Goal: Contribute content: Contribute content

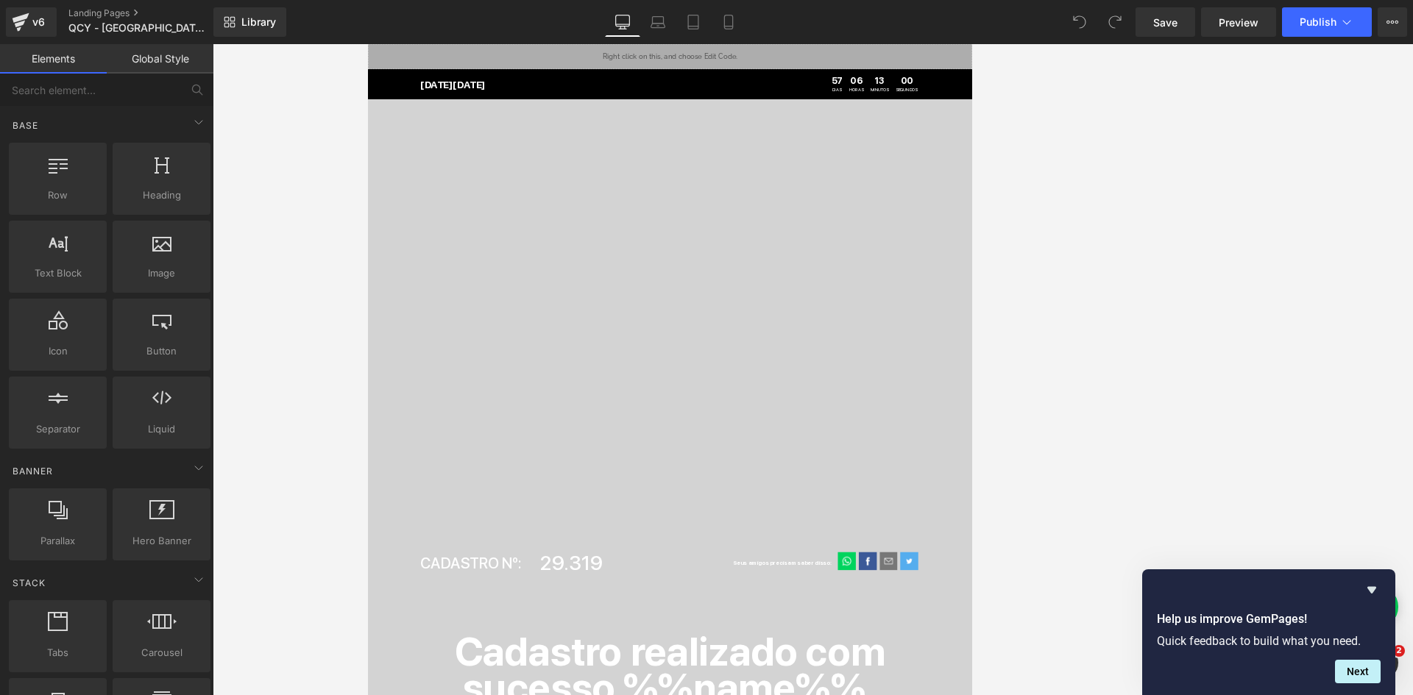
click at [637, 15] on link "Desktop" at bounding box center [622, 21] width 35 height 29
click at [794, 591] on icon "Hide survey" at bounding box center [1371, 590] width 9 height 7
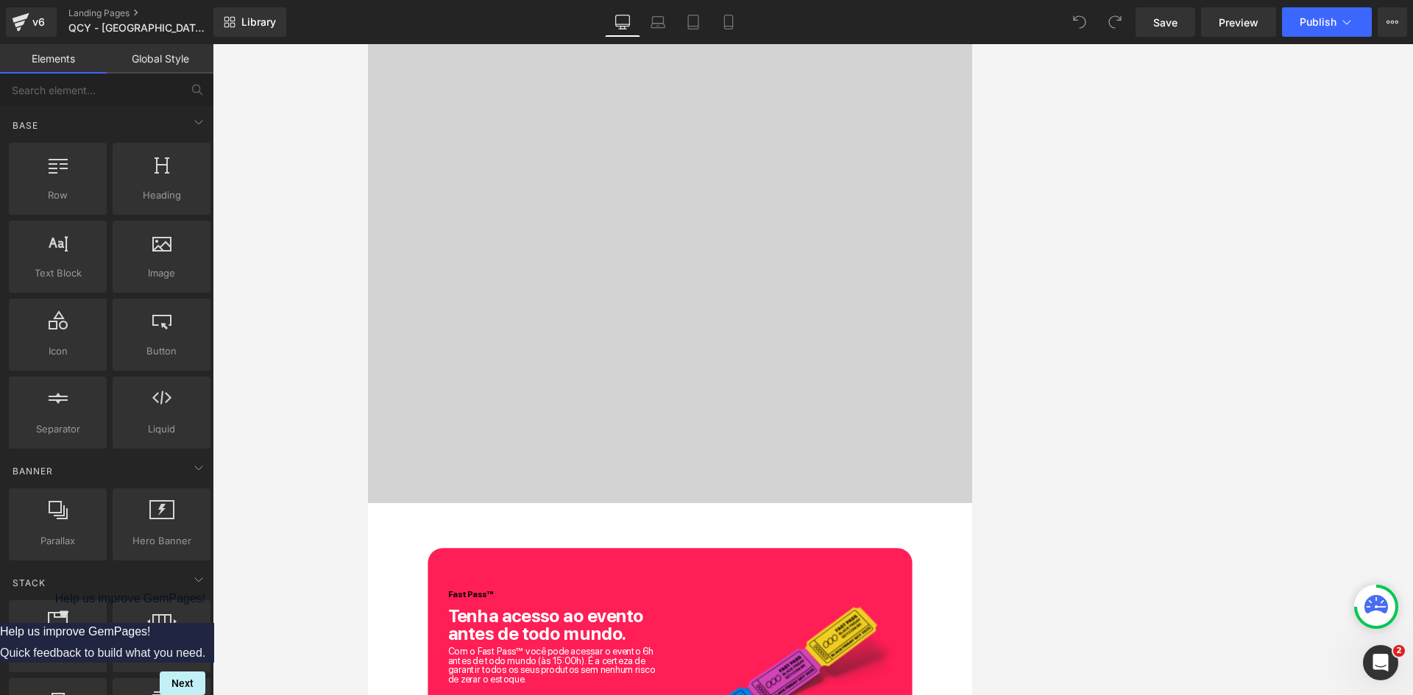
scroll to position [1619, 0]
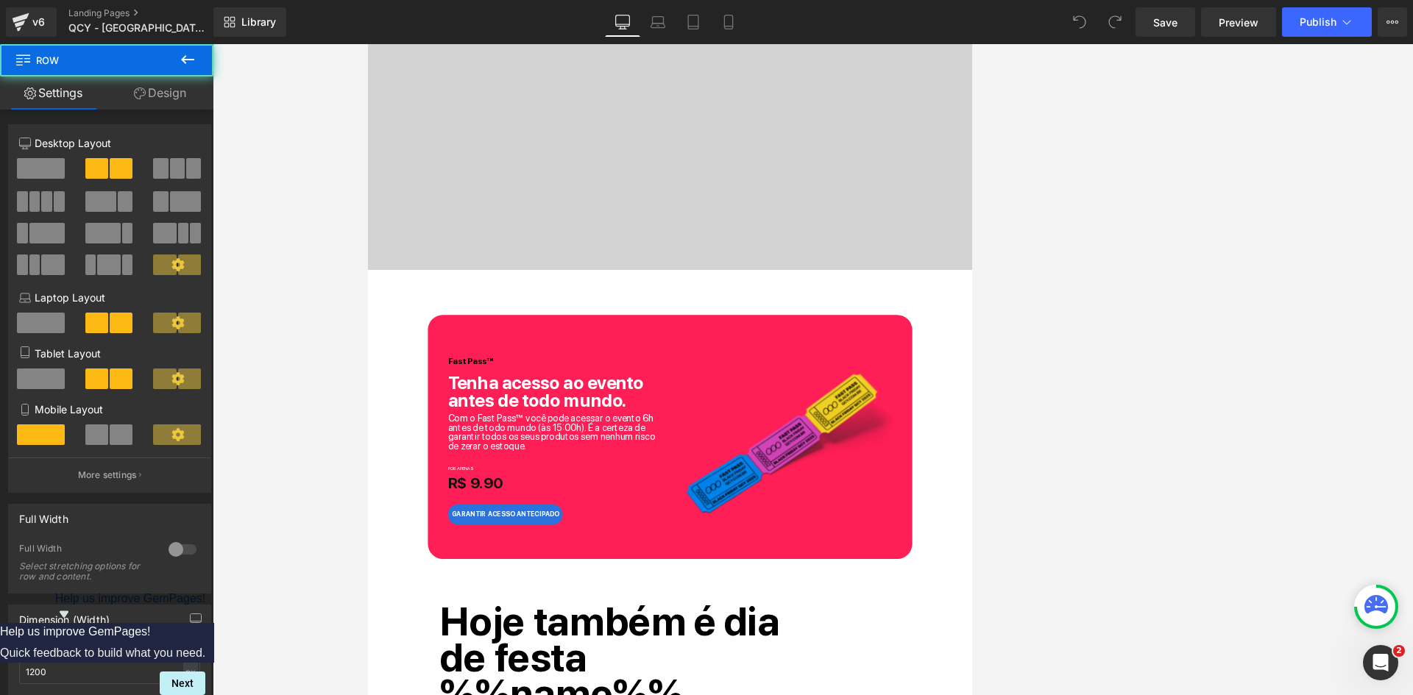
drag, startPoint x: 1138, startPoint y: 761, endPoint x: 1143, endPoint y: 728, distance: 33.5
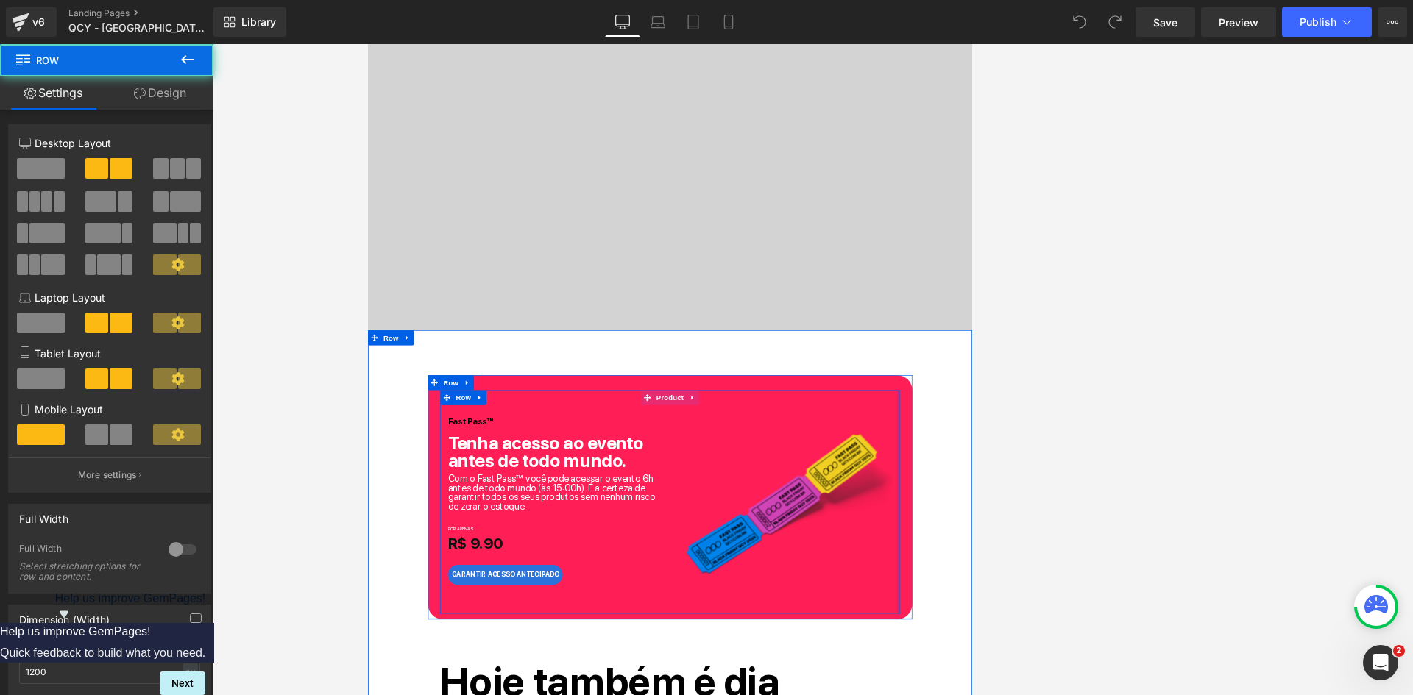
scroll to position [0, 0]
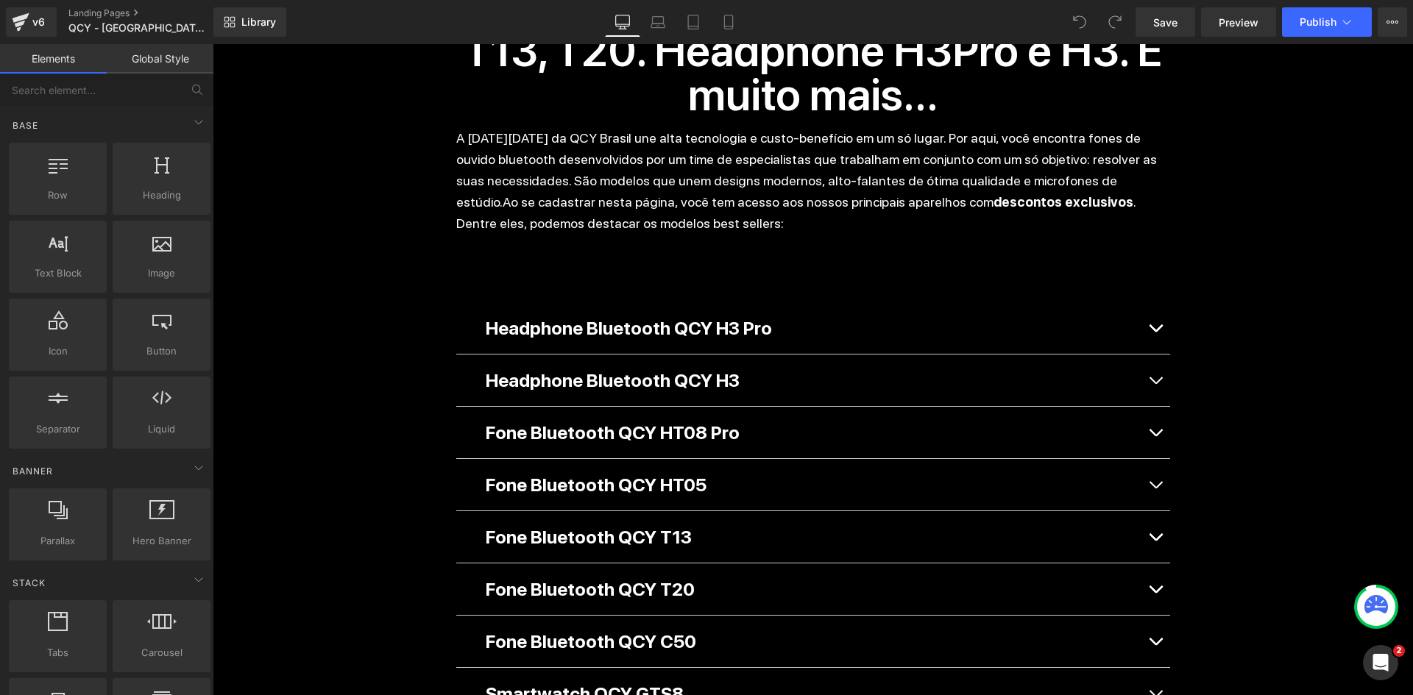
scroll to position [1104, 0]
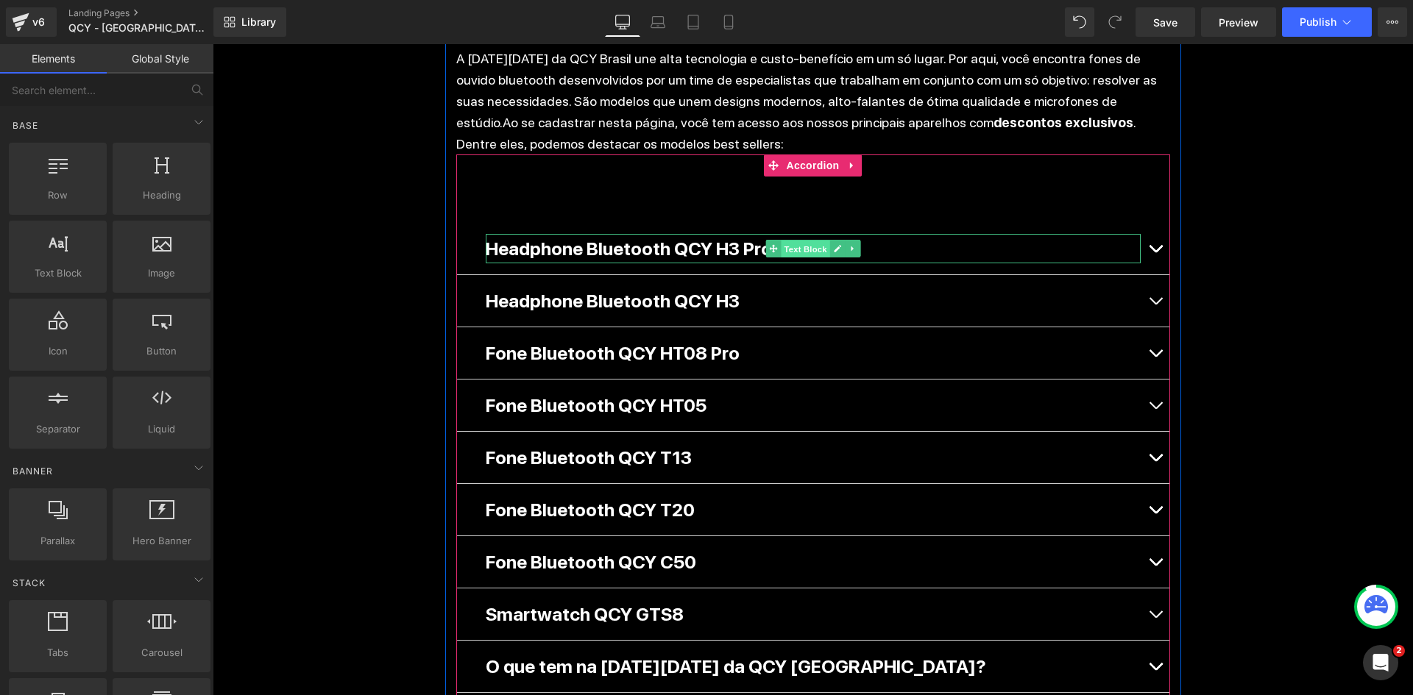
click at [821, 241] on span "Text Block" at bounding box center [805, 250] width 49 height 18
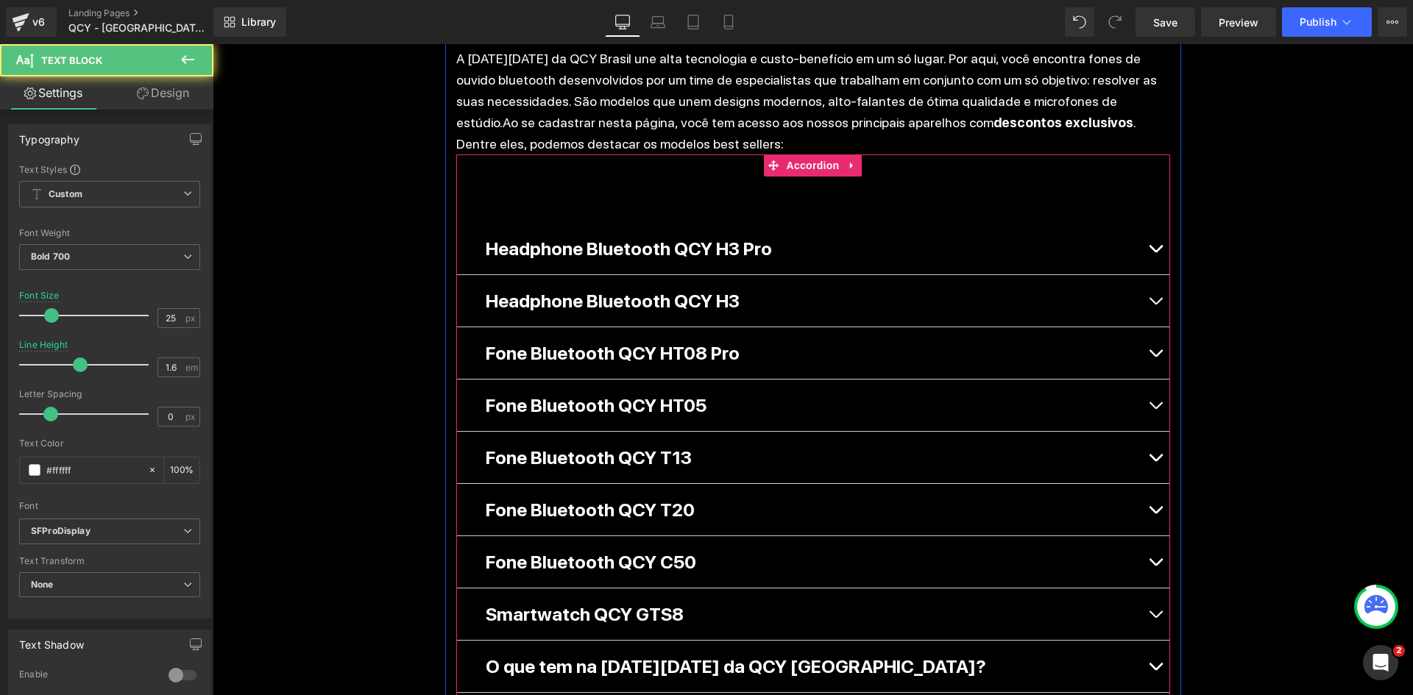
click at [1158, 223] on button "button" at bounding box center [1155, 249] width 29 height 52
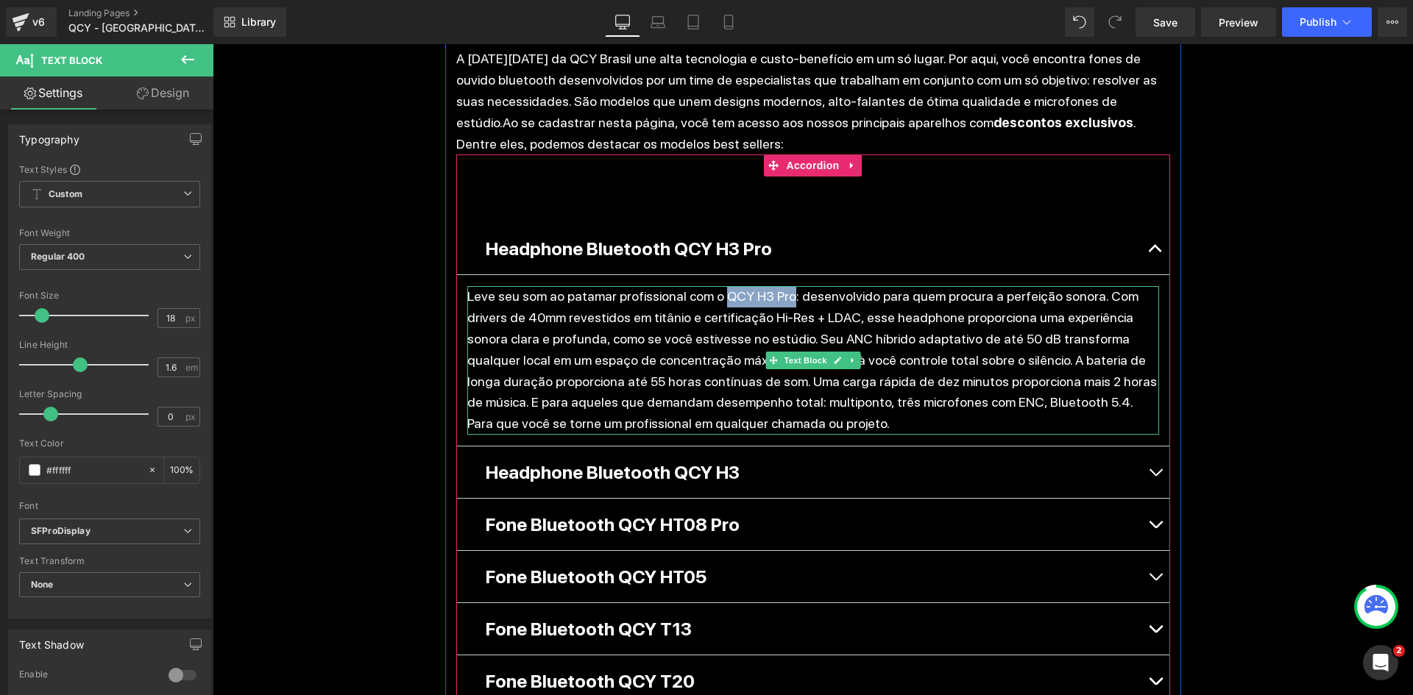
drag, startPoint x: 707, startPoint y: 252, endPoint x: 773, endPoint y: 249, distance: 67.0
click at [773, 286] on p "Leve seu som ao patamar profissional com o QCY H3 Pro: desenvolvido para quem p…" at bounding box center [813, 360] width 692 height 149
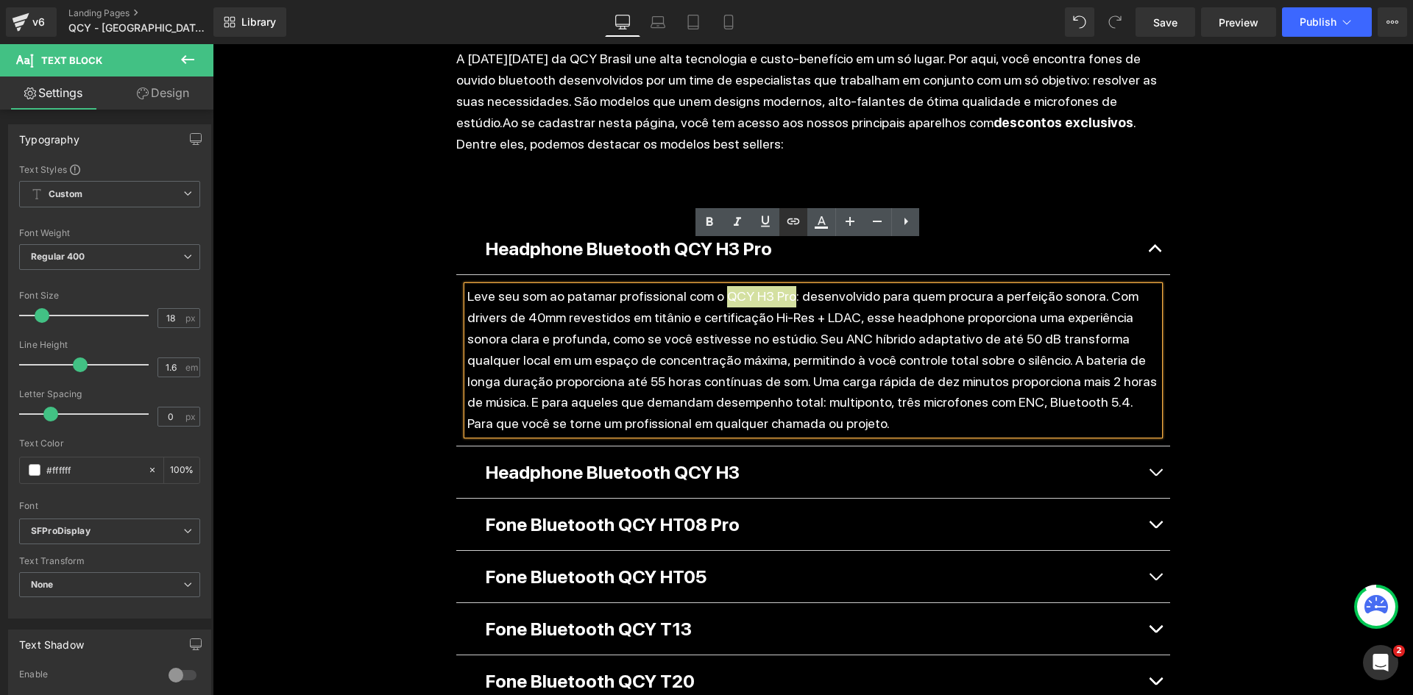
click at [796, 222] on icon at bounding box center [794, 222] width 18 height 18
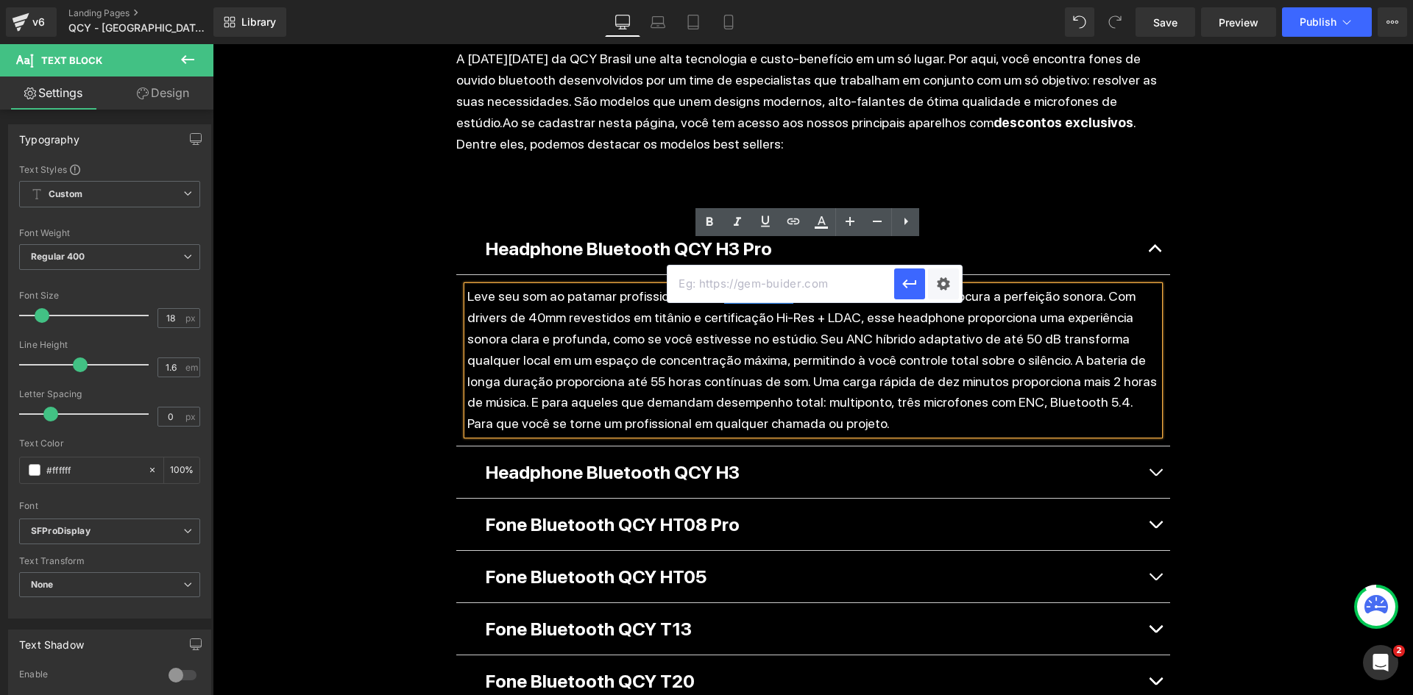
click at [810, 291] on input "text" at bounding box center [781, 284] width 227 height 37
paste input "https://qcy.com.br/pages/shoph3pro"
type input "https://qcy.com.br/pages/shoph3pro"
click at [948, 0] on div "Text Color Highlight Color #333333 Edit or remove link: Edit - Unlink - Cancel …" at bounding box center [706, 0] width 1413 height 0
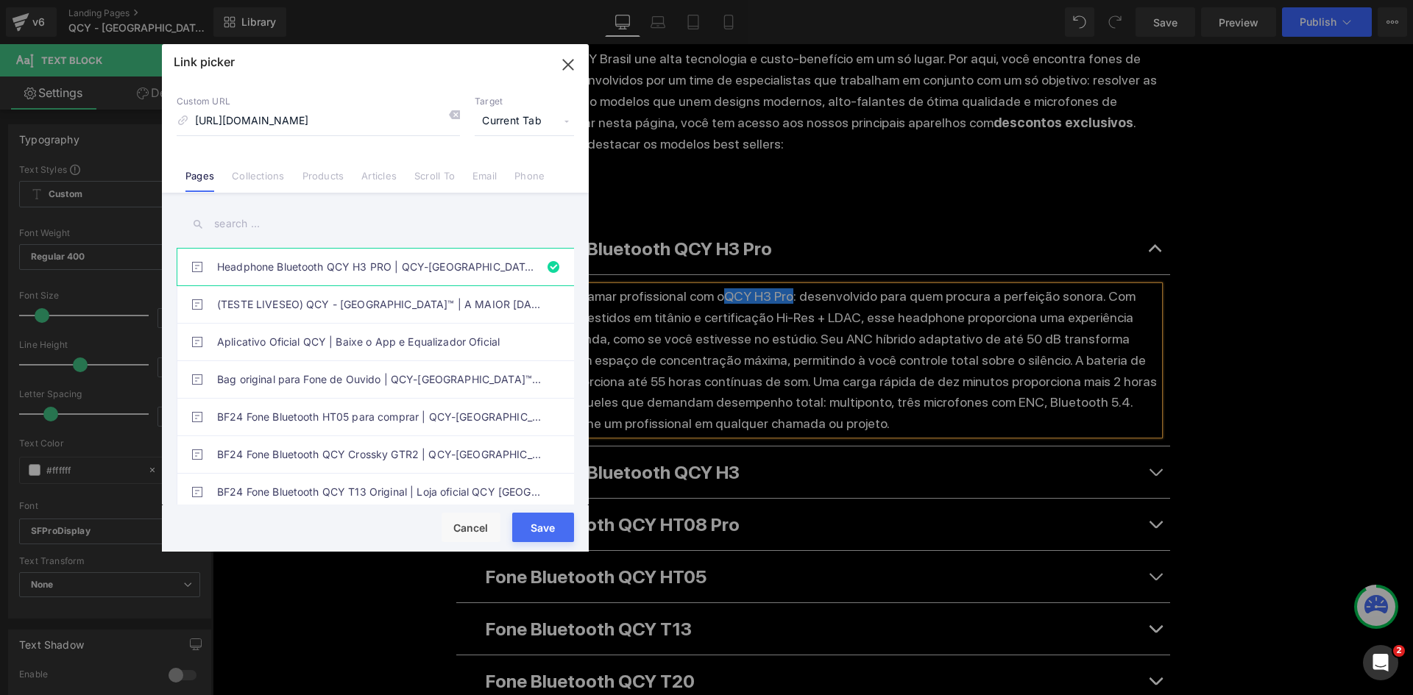
click at [537, 123] on span "Current Tab" at bounding box center [524, 121] width 99 height 28
click at [516, 174] on li "New Tab" at bounding box center [524, 174] width 114 height 26
click at [550, 151] on div "Custom URL https://qcy.com.br/pages/shoph3pro Target New Tab Current Tab New Ta…" at bounding box center [375, 137] width 427 height 112
click at [540, 119] on span "New Tab" at bounding box center [524, 121] width 99 height 28
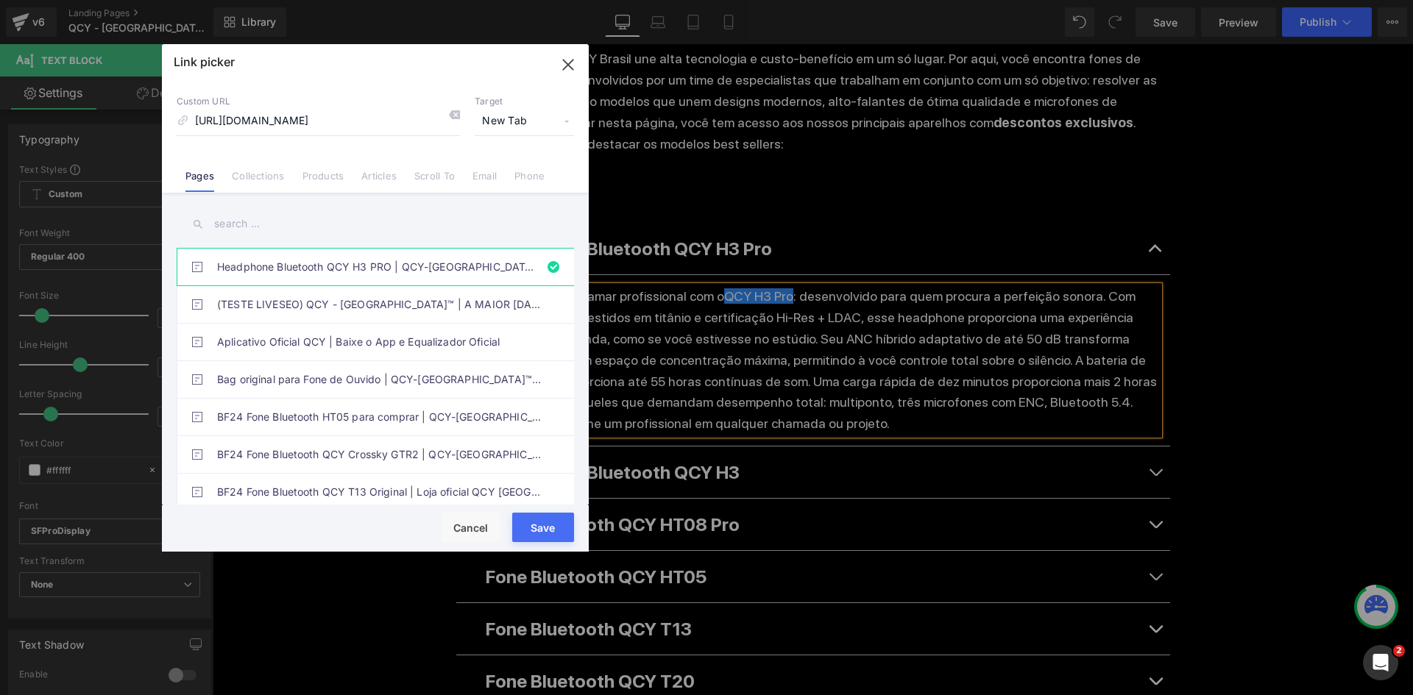
click at [538, 522] on button "Save" at bounding box center [543, 527] width 62 height 29
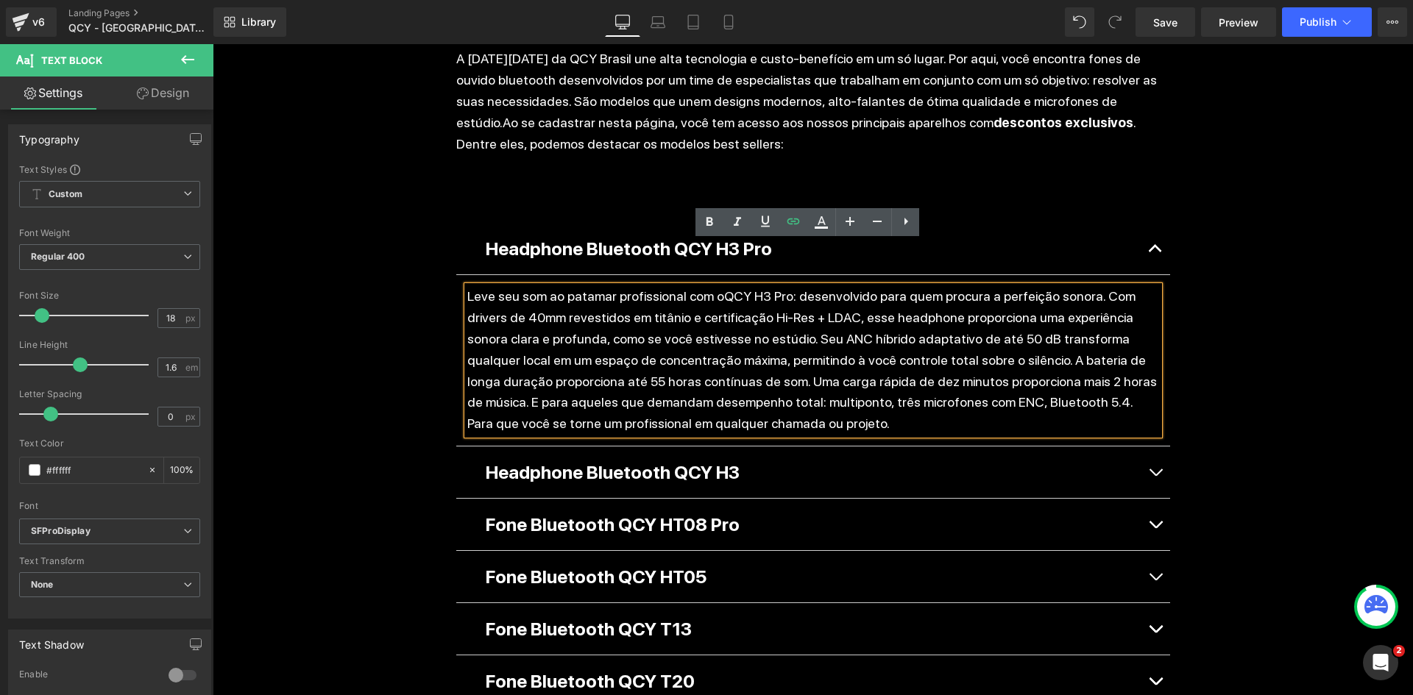
click at [759, 286] on p "Leve seu som ao patamar profissional com o QCY H3 Pro : desenvolvido para quem …" at bounding box center [813, 360] width 692 height 149
click at [757, 288] on link "QCY H3 Pro" at bounding box center [758, 295] width 69 height 15
click at [826, 286] on p "Leve seu som ao patamar profissional com o QCY H3 Pro : desenvolvido para quem …" at bounding box center [813, 360] width 692 height 149
click at [748, 288] on link "QCY H3 Pro" at bounding box center [758, 295] width 69 height 15
click at [871, 286] on p "Leve seu som ao patamar profissional com o QCY H3 Pro : desenvolvido para quem …" at bounding box center [813, 360] width 692 height 149
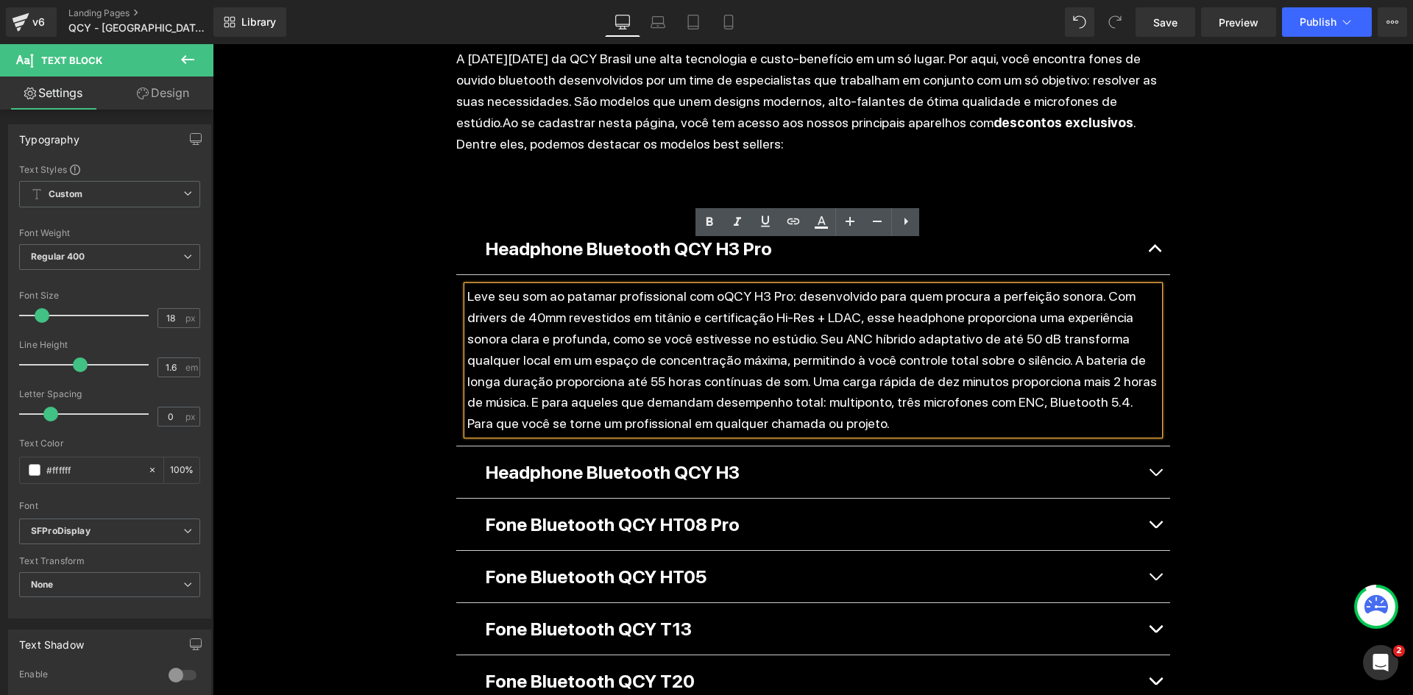
click at [1151, 447] on button "button" at bounding box center [1155, 473] width 29 height 52
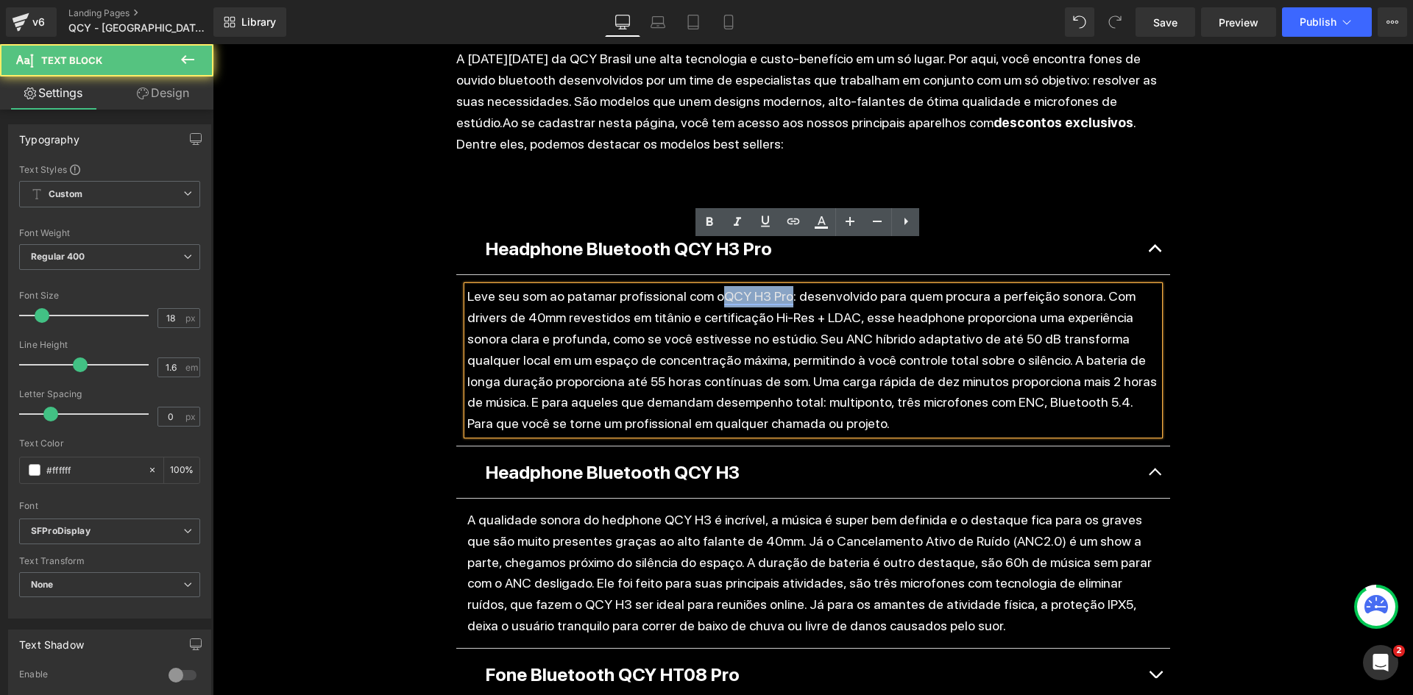
drag, startPoint x: 739, startPoint y: 253, endPoint x: 772, endPoint y: 251, distance: 33.2
click at [772, 286] on p "Leve seu som ao patamar profissional com o QCY H3 Pro : desenvolvido para quem …" at bounding box center [813, 360] width 692 height 149
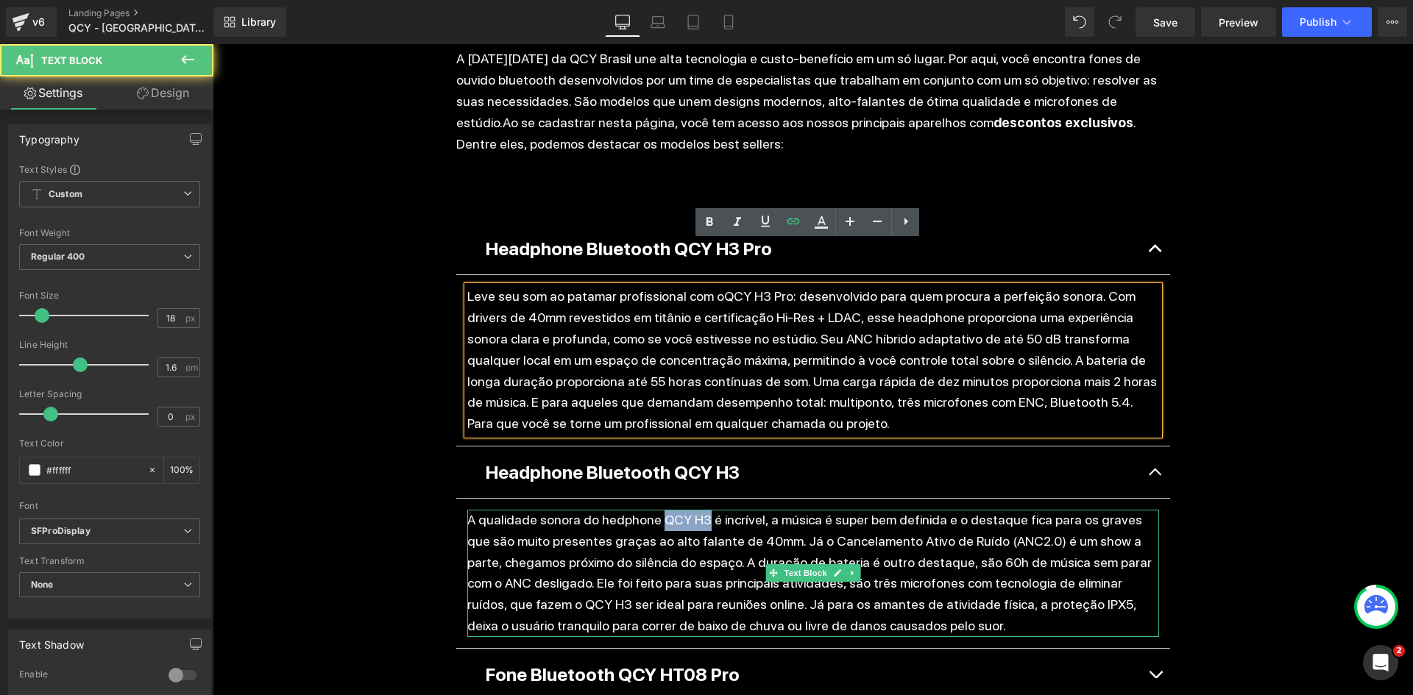
drag, startPoint x: 649, startPoint y: 476, endPoint x: 690, endPoint y: 474, distance: 41.3
click at [690, 510] on p "A qualidade sonora do hedphone QCY H3 é incrível, a música é super bem definida…" at bounding box center [813, 573] width 692 height 127
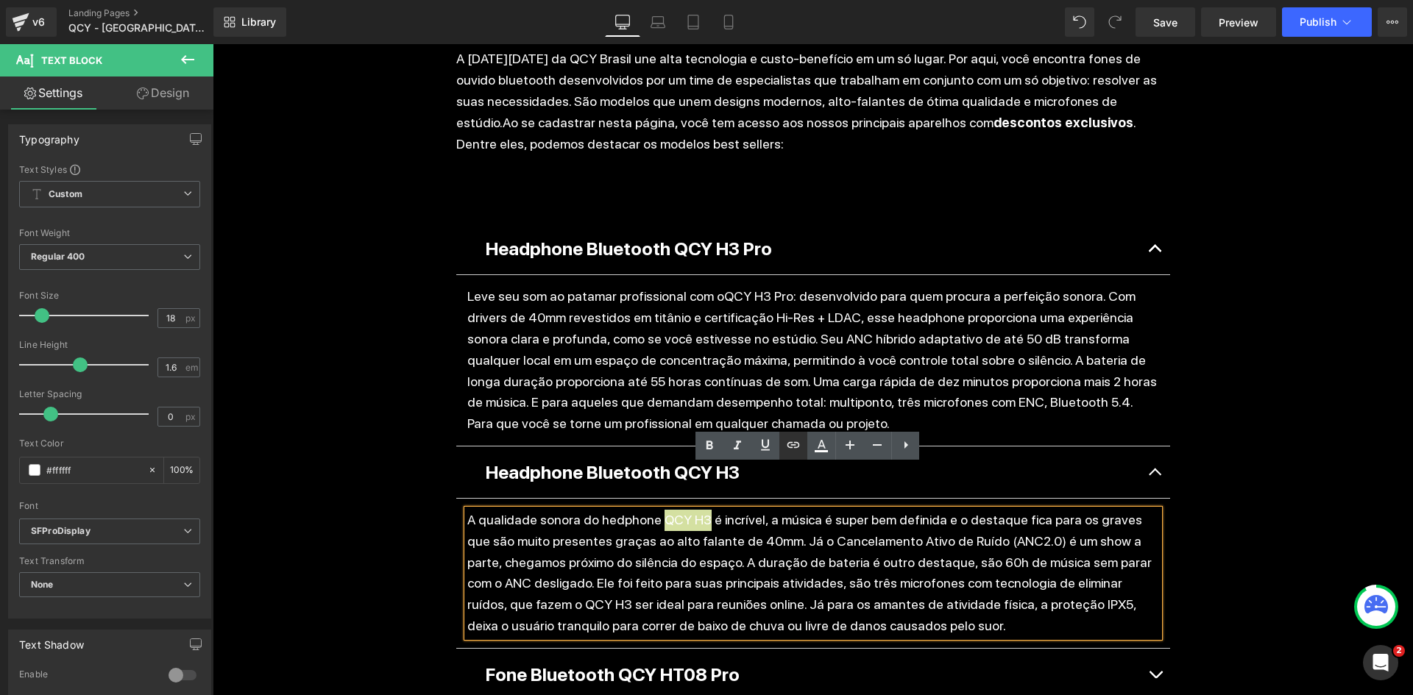
click at [792, 445] on icon at bounding box center [793, 445] width 13 height 6
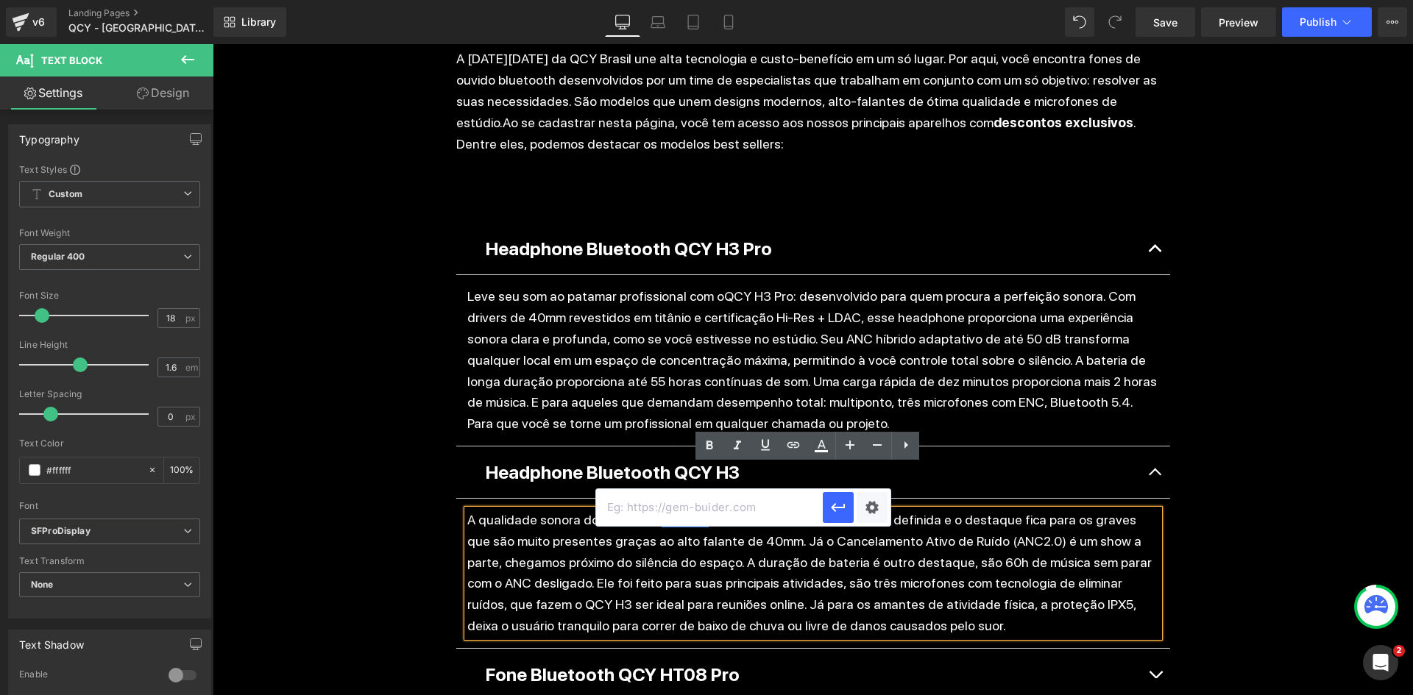
click at [774, 509] on input "text" at bounding box center [709, 507] width 227 height 37
paste input "https://qcy.com.br/pages/shoph3"
type input "https://qcy.com.br/pages/shoph3"
click at [879, 0] on div "Text Color Highlight Color #333333 Edit or remove link: Edit - Unlink - Cancel …" at bounding box center [706, 0] width 1413 height 0
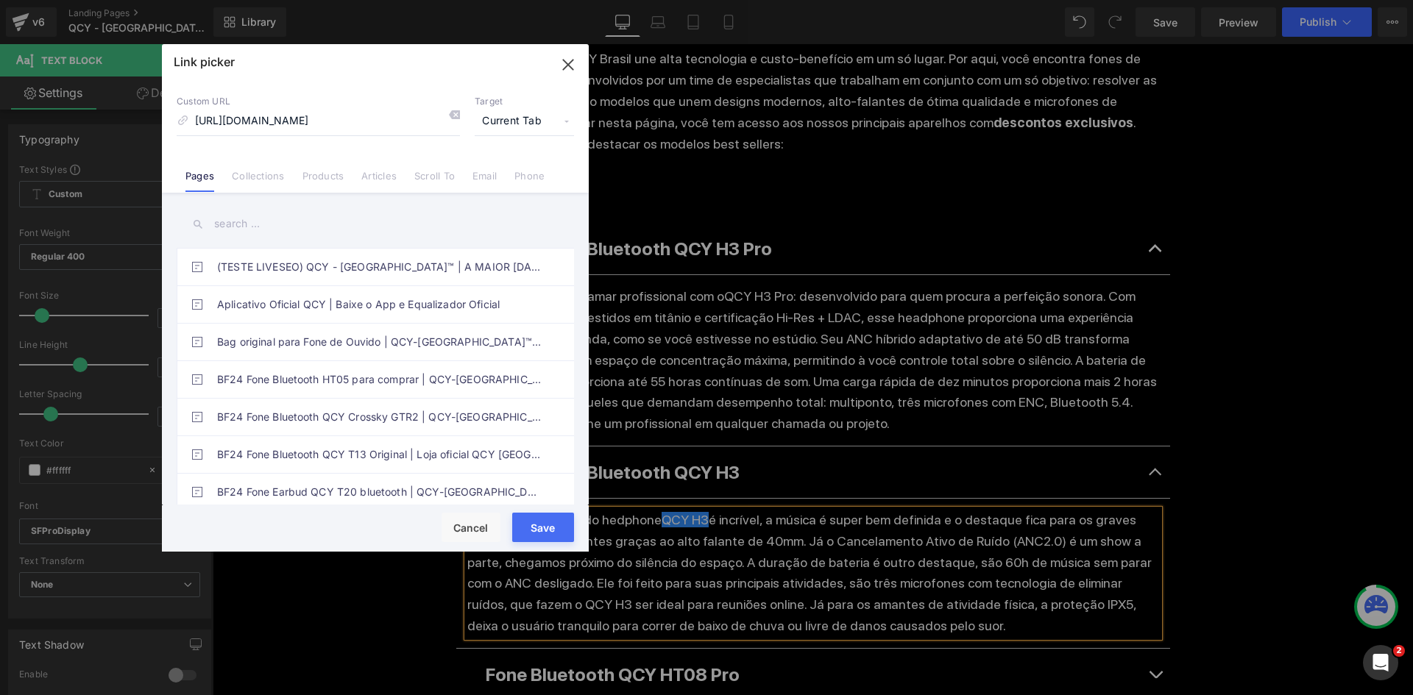
click at [520, 126] on span "Current Tab" at bounding box center [524, 121] width 99 height 28
click at [523, 169] on li "New Tab" at bounding box center [524, 174] width 114 height 26
click at [559, 530] on button "Save" at bounding box center [543, 527] width 62 height 29
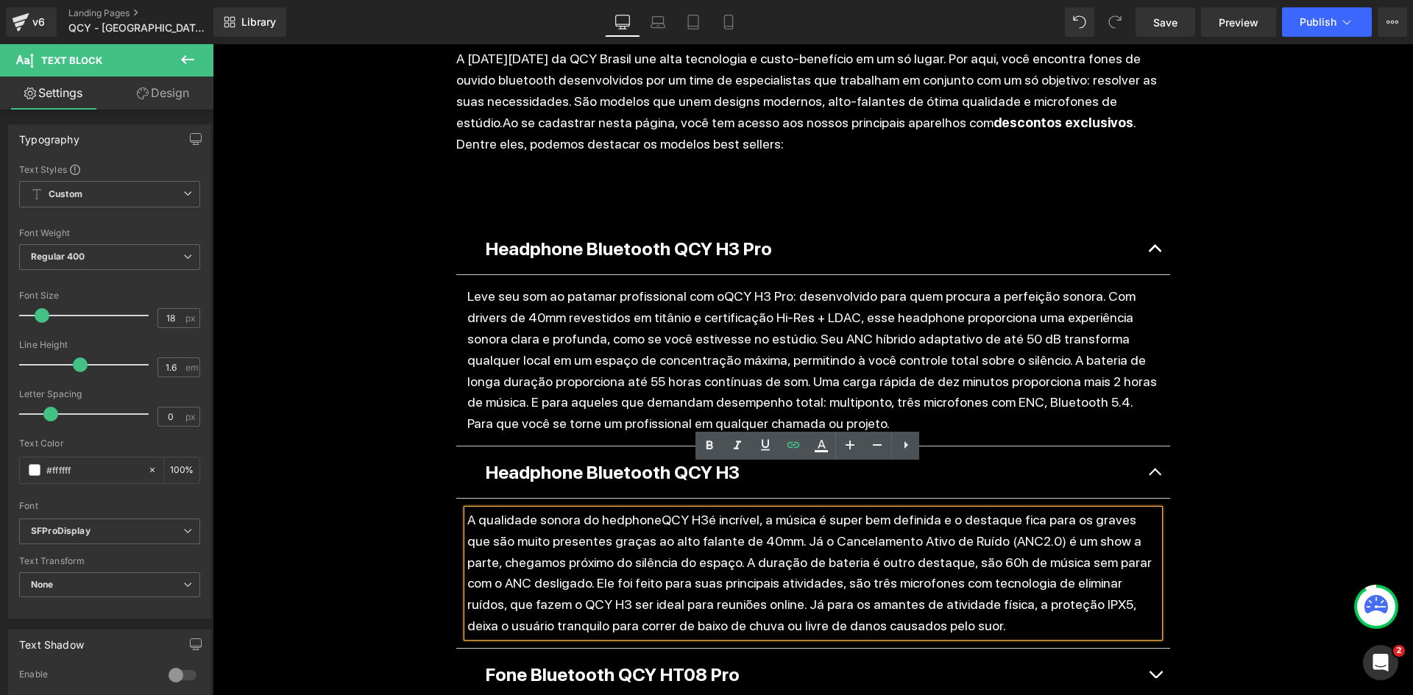
click at [793, 545] on p "A qualidade sonora do hedphone QCY H3 é incrível, a música é super bem definida…" at bounding box center [813, 573] width 692 height 127
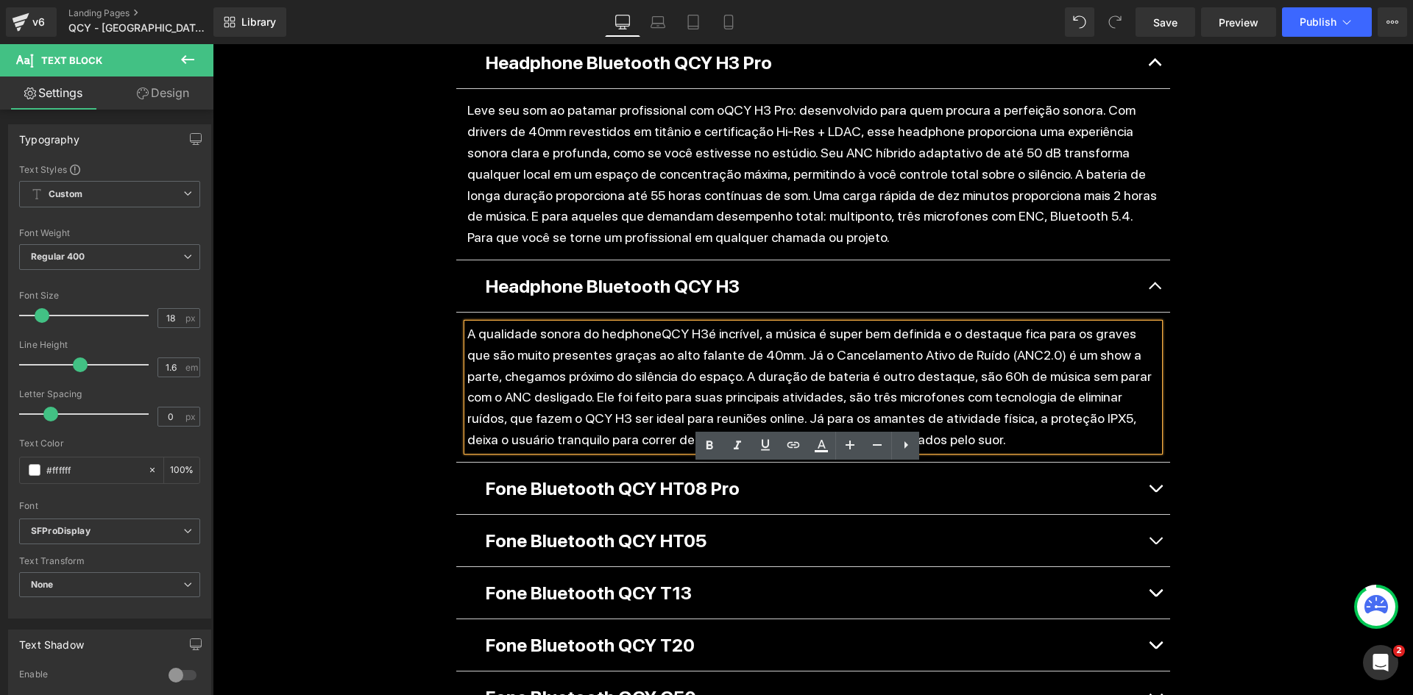
scroll to position [1325, 0]
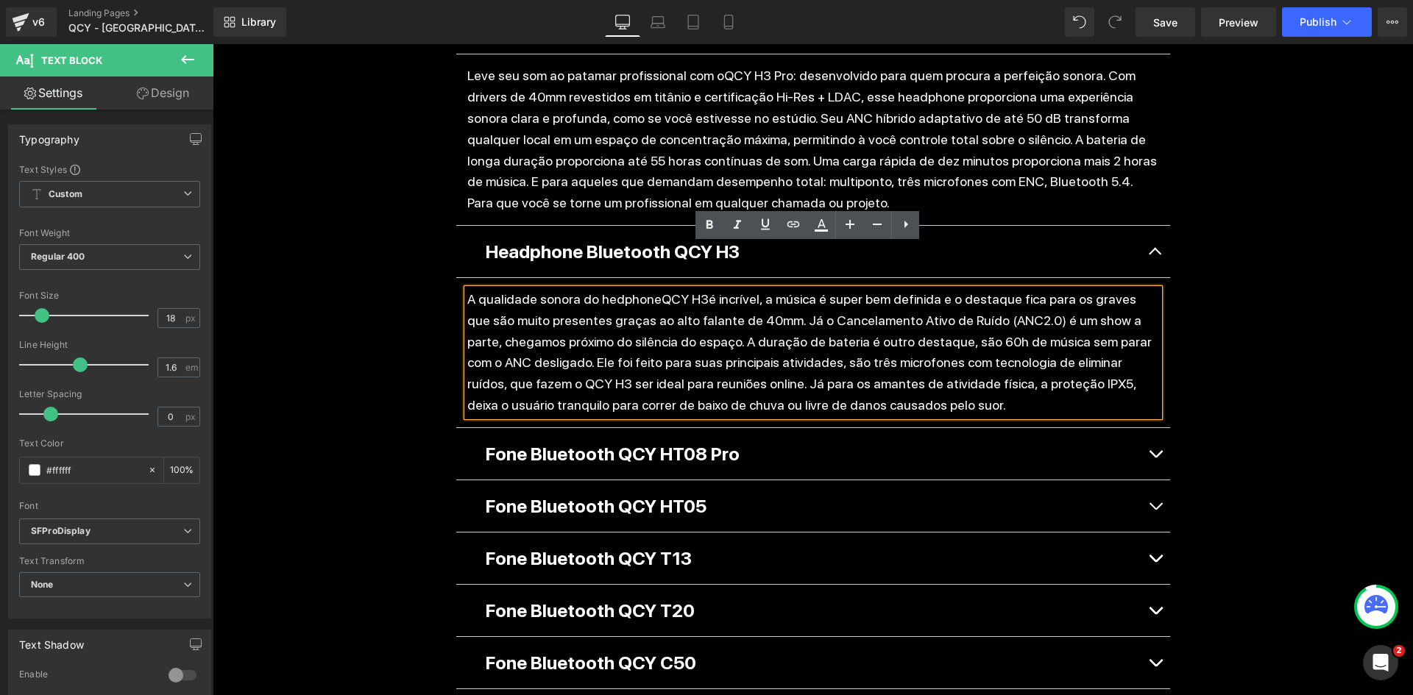
click at [1157, 428] on button "button" at bounding box center [1155, 454] width 29 height 52
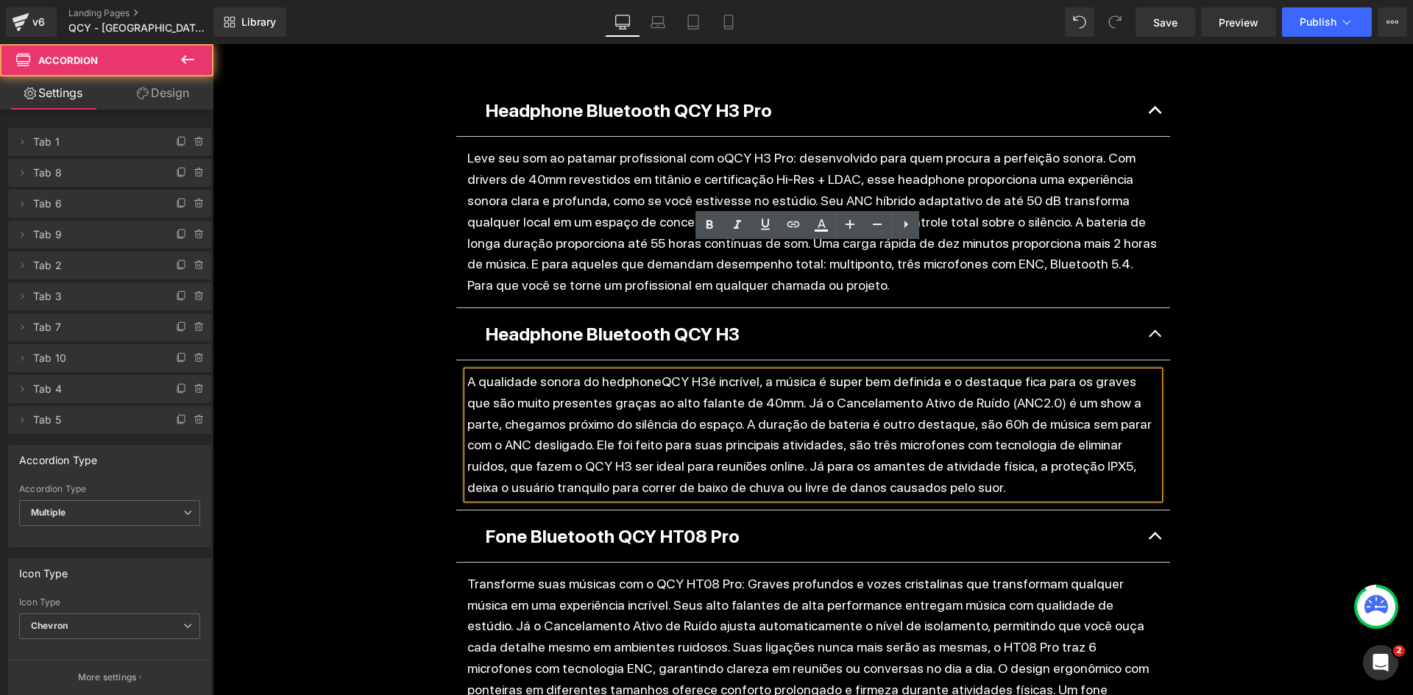
scroll to position [1178, 0]
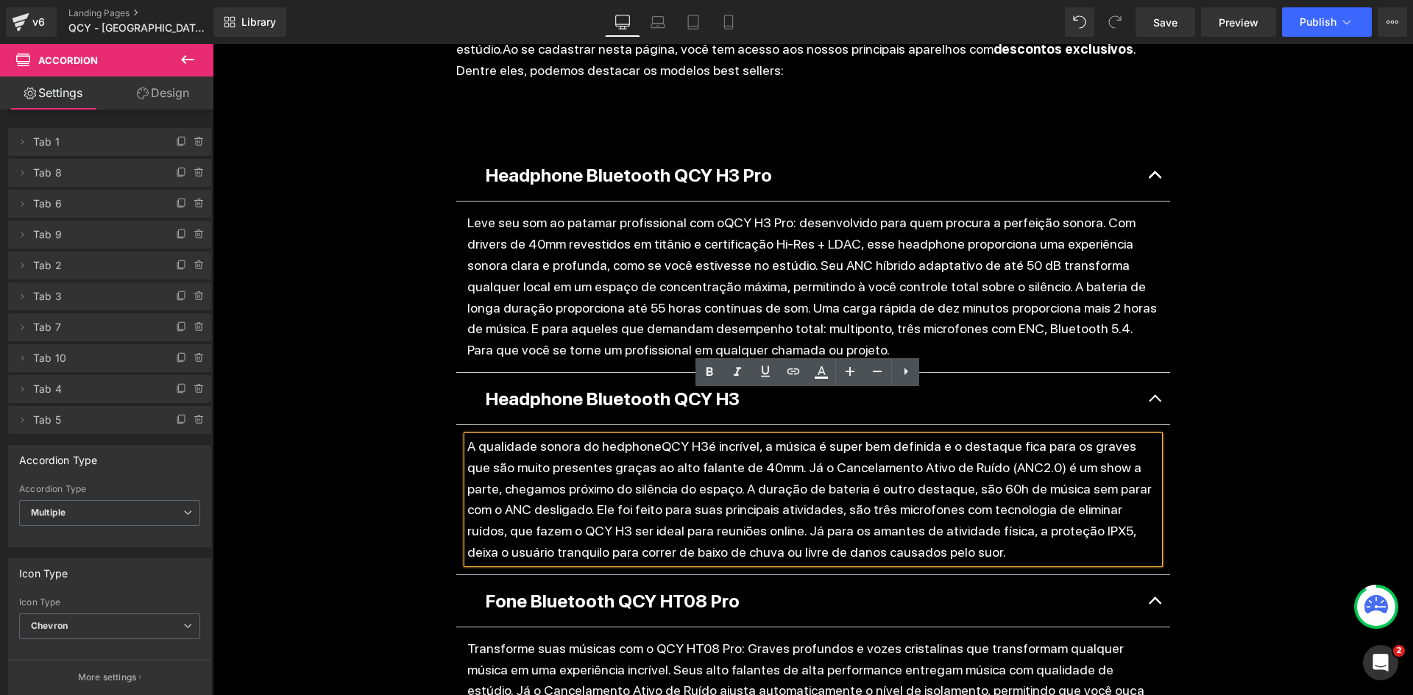
click at [1155, 403] on span "button" at bounding box center [1155, 403] width 0 height 0
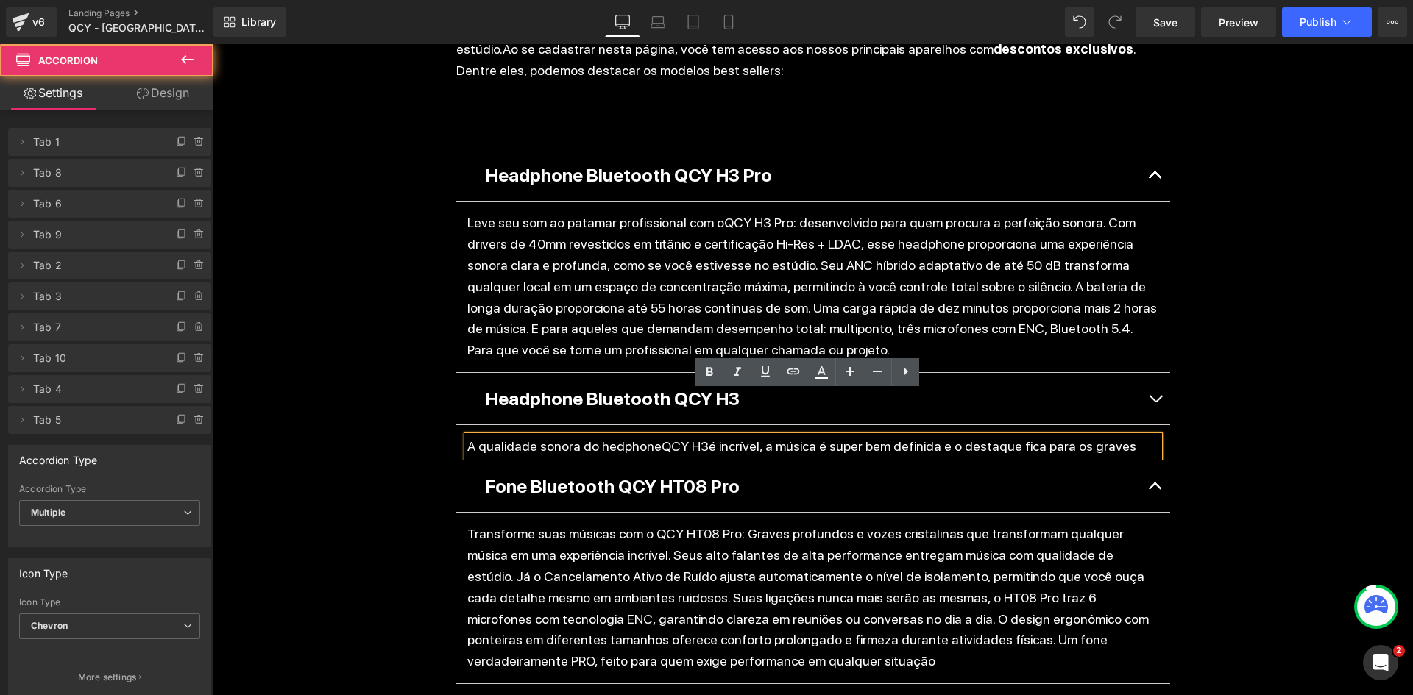
click at [1147, 149] on button "button" at bounding box center [1155, 175] width 29 height 52
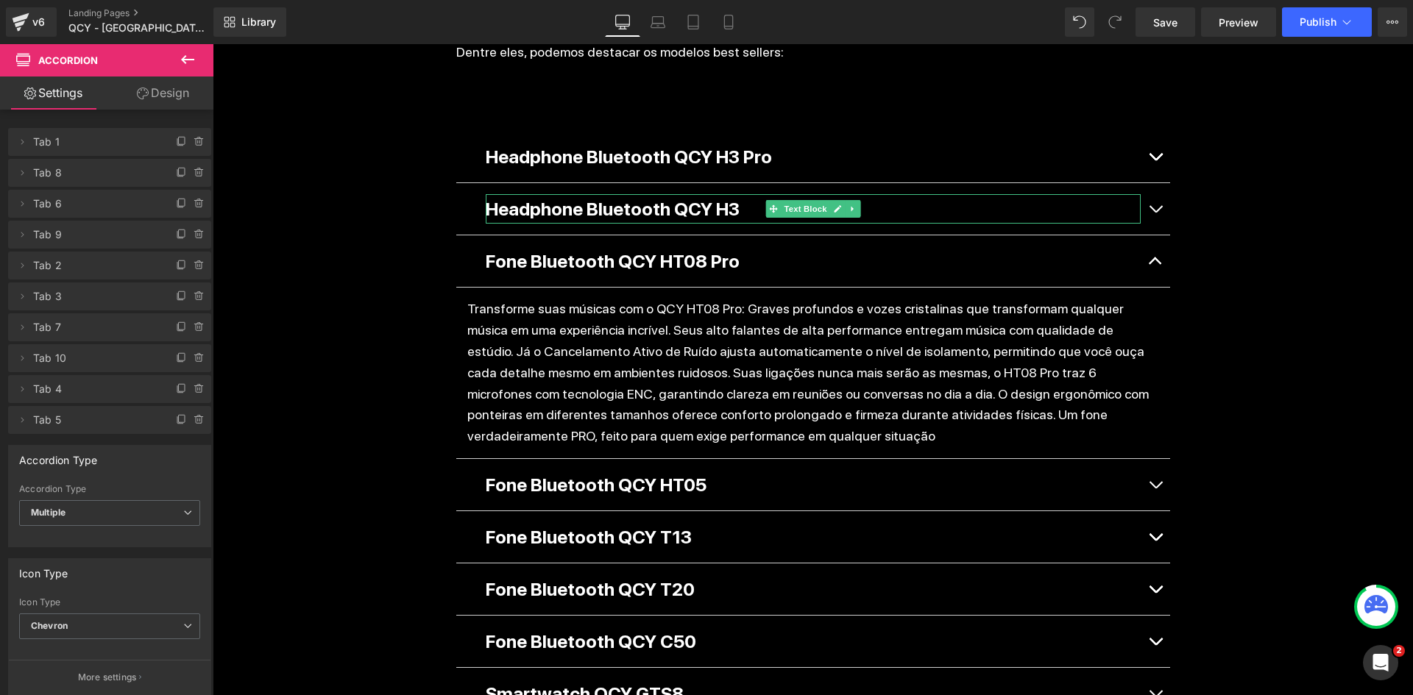
scroll to position [1251, 0]
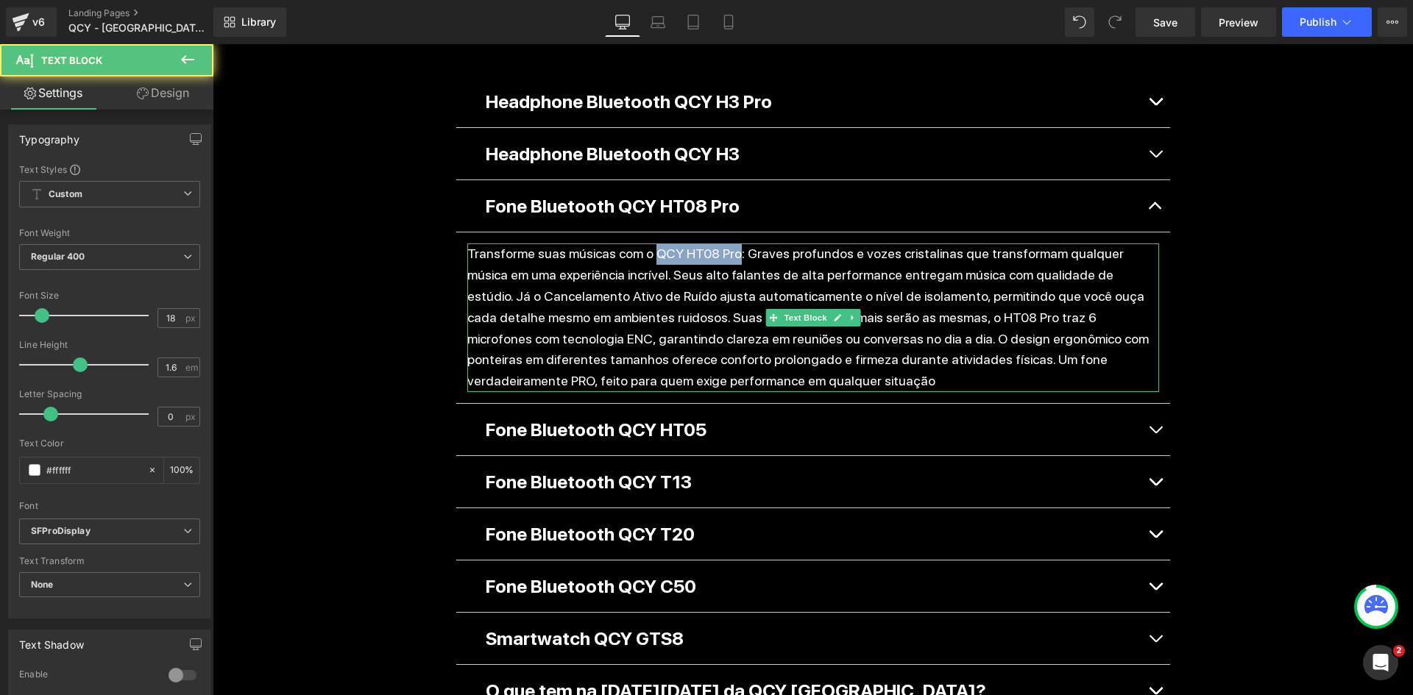
drag, startPoint x: 677, startPoint y: 210, endPoint x: 721, endPoint y: 210, distance: 43.4
click at [721, 244] on p "Transforme suas músicas com o QCY HT08 Pro: Graves profundos e vozes cristalina…" at bounding box center [813, 318] width 692 height 149
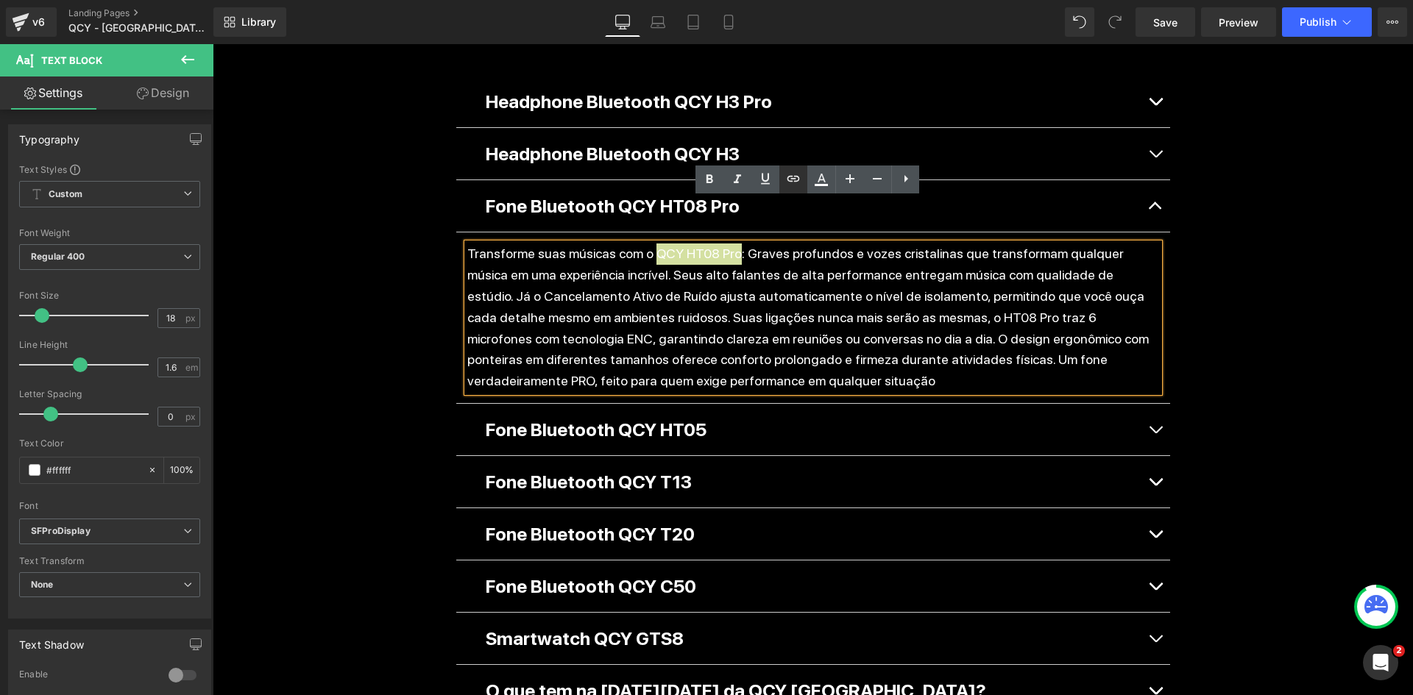
click at [794, 187] on icon at bounding box center [794, 179] width 18 height 18
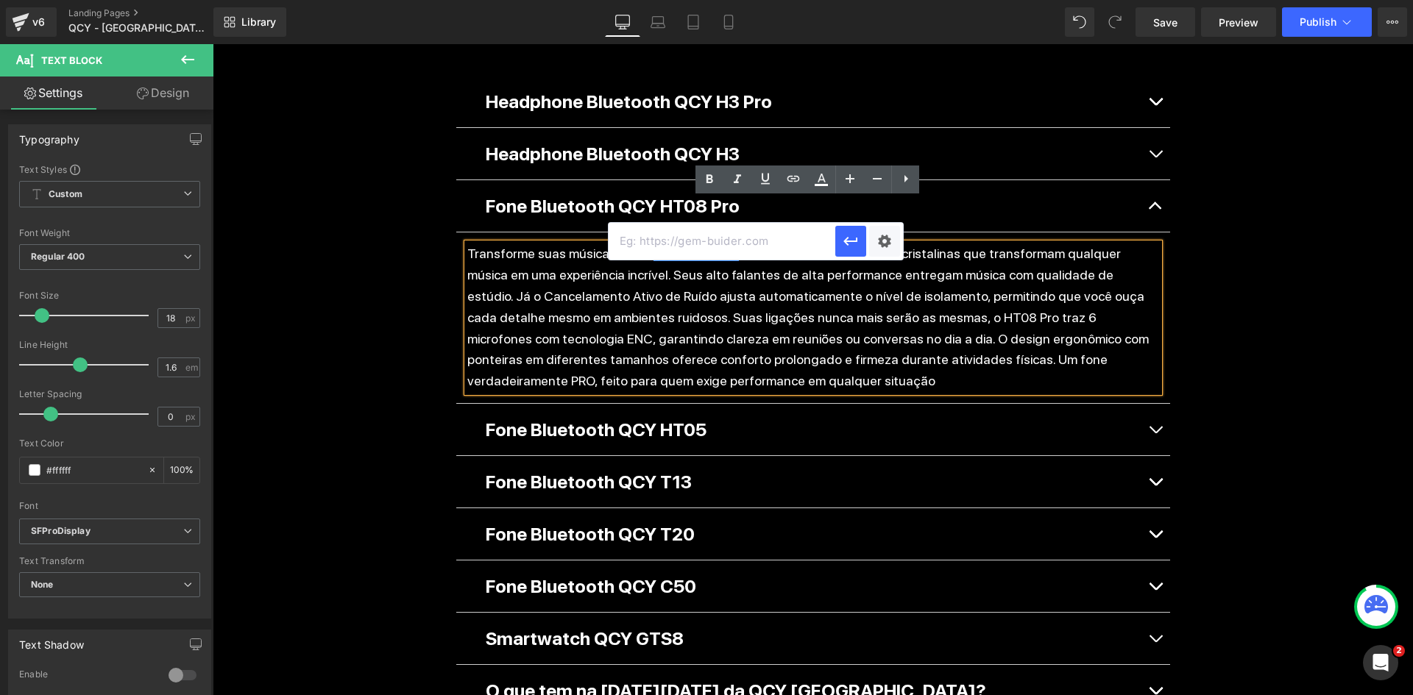
click at [763, 245] on input "text" at bounding box center [722, 241] width 227 height 37
paste input "https://qcy.com.br/pages/shopht08"
click at [906, 244] on p "Transforme suas músicas com o QCY HT08 Pro : Graves profundos e vozes cristalin…" at bounding box center [813, 318] width 692 height 149
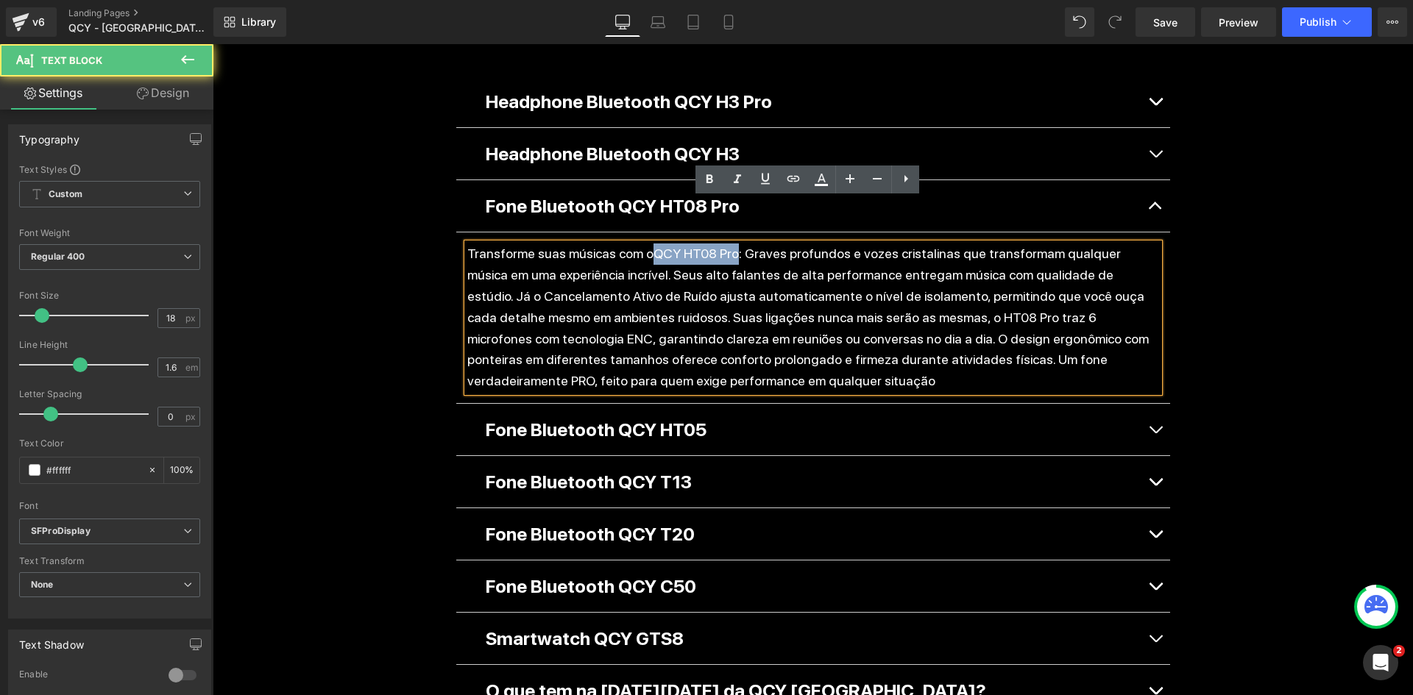
drag, startPoint x: 651, startPoint y: 208, endPoint x: 721, endPoint y: 206, distance: 70.7
click at [721, 244] on p "Transforme suas músicas com o QCY HT08 Pro : Graves profundos e vozes cristalin…" at bounding box center [813, 318] width 692 height 149
click at [799, 181] on icon at bounding box center [793, 179] width 13 height 6
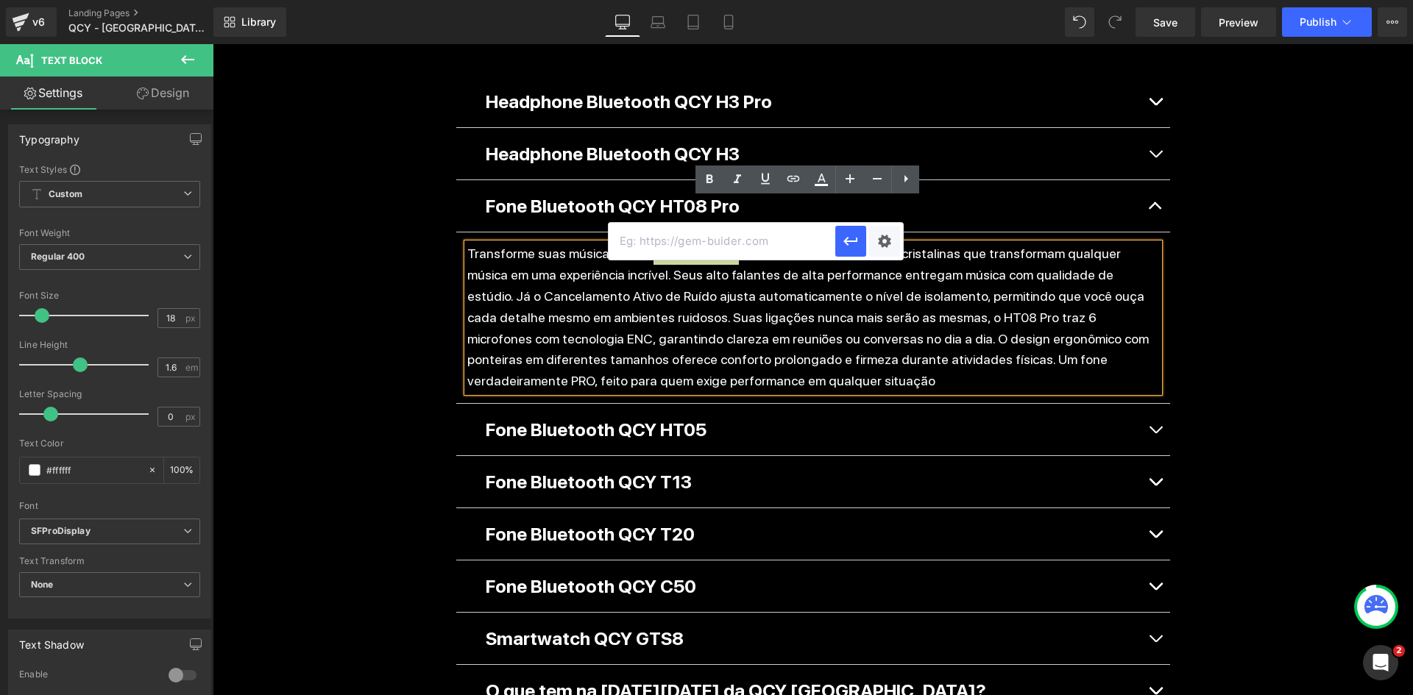
click at [776, 236] on input "text" at bounding box center [722, 241] width 227 height 37
paste input "https://qcy.com.br/pages/shopht08"
type input "https://qcy.com.br/pages/shopht08"
click at [885, 0] on div "Text Color Highlight Color #333333 Edit or remove link: Edit - Unlink - Cancel …" at bounding box center [706, 0] width 1413 height 0
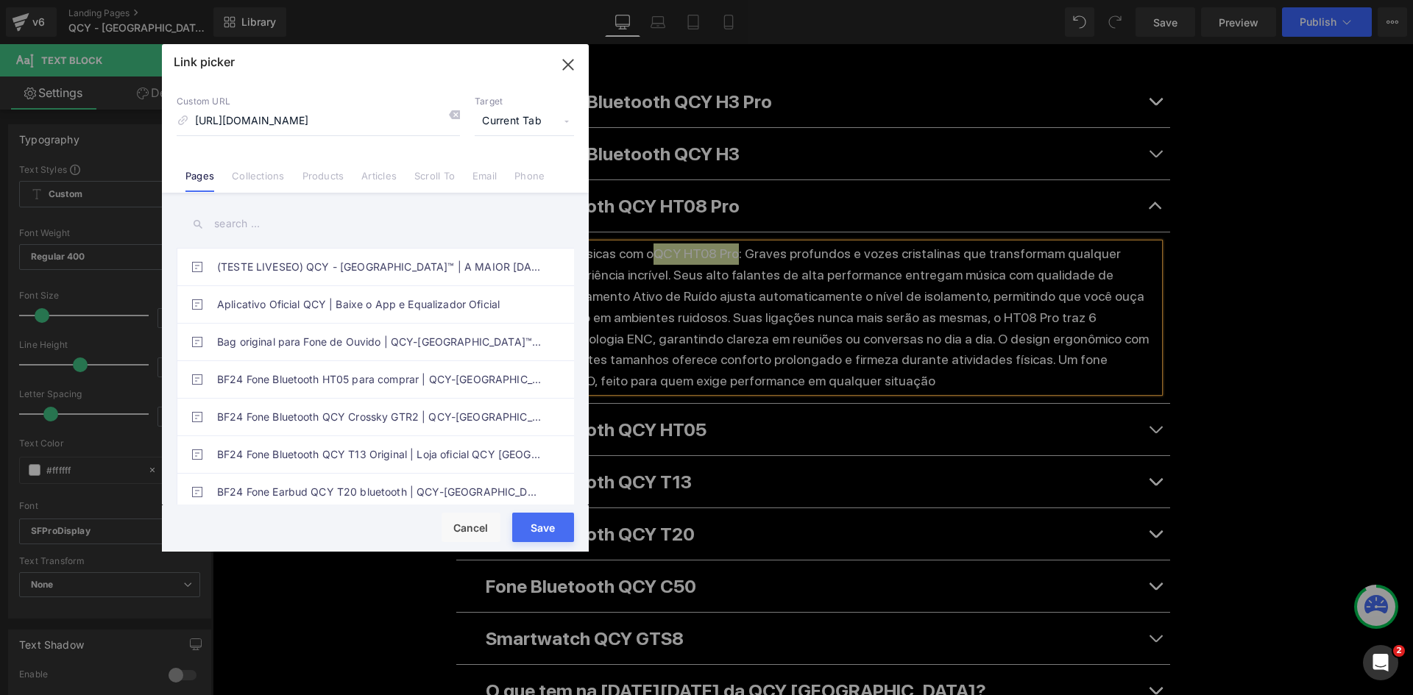
click at [526, 125] on span "Current Tab" at bounding box center [524, 121] width 99 height 28
click at [524, 177] on li "New Tab" at bounding box center [524, 174] width 114 height 26
click at [540, 525] on button "Save" at bounding box center [543, 527] width 62 height 29
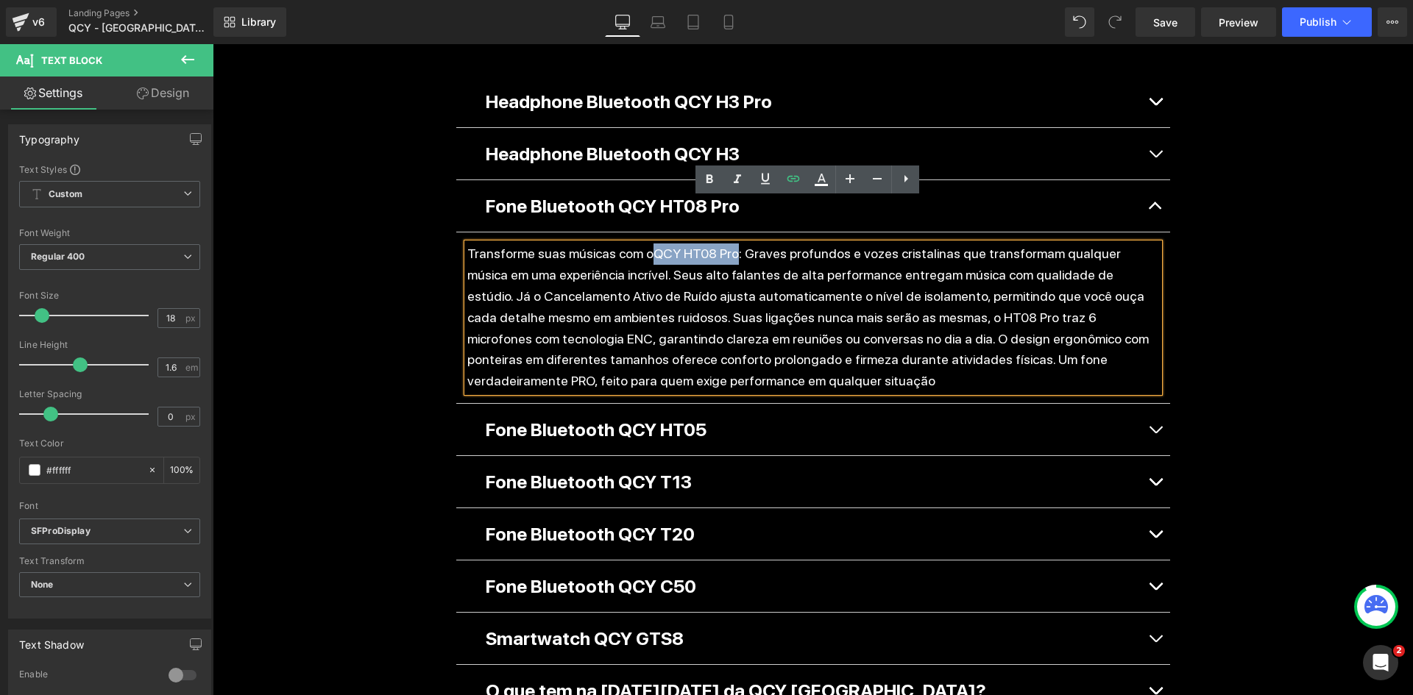
click at [1150, 180] on button "button" at bounding box center [1155, 206] width 29 height 52
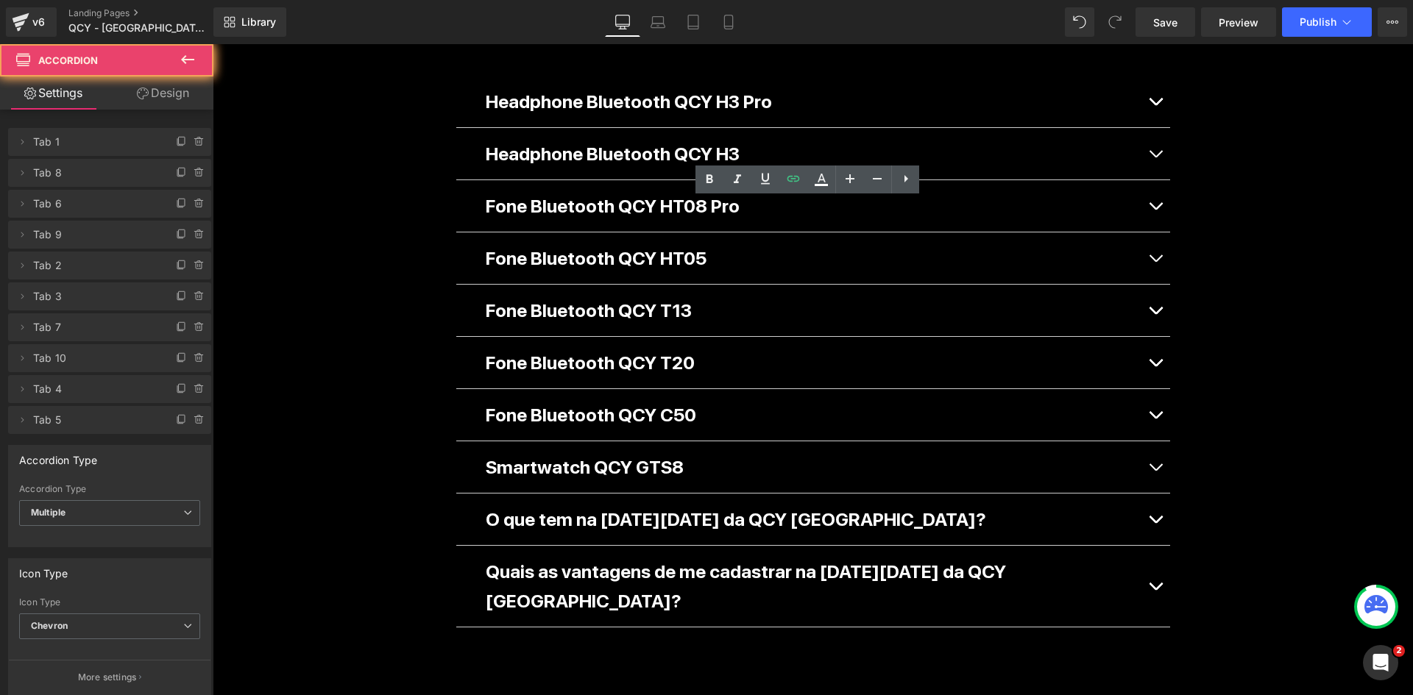
click at [1152, 233] on button "button" at bounding box center [1155, 259] width 29 height 52
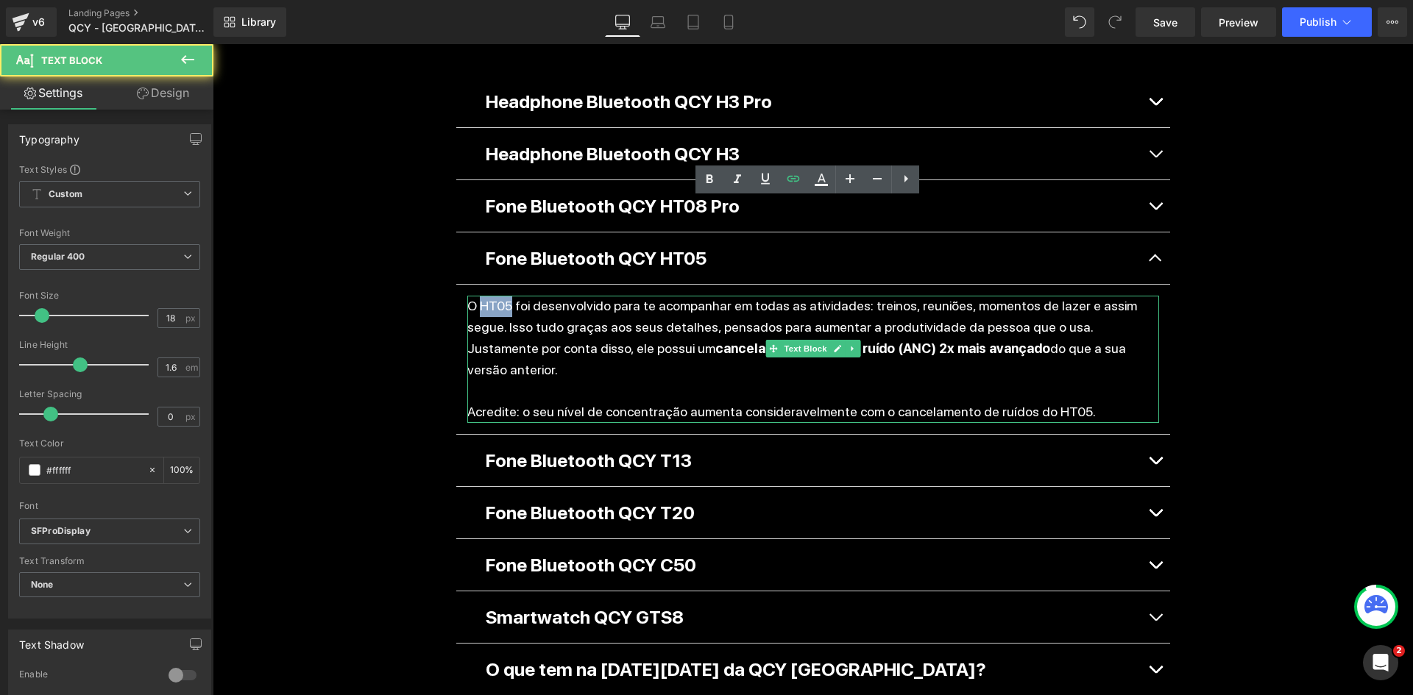
drag, startPoint x: 474, startPoint y: 261, endPoint x: 504, endPoint y: 260, distance: 30.2
click at [504, 296] on p "O HT05 foi desenvolvido para te acompanhar em todas as atividades: treinos, reu…" at bounding box center [813, 338] width 692 height 85
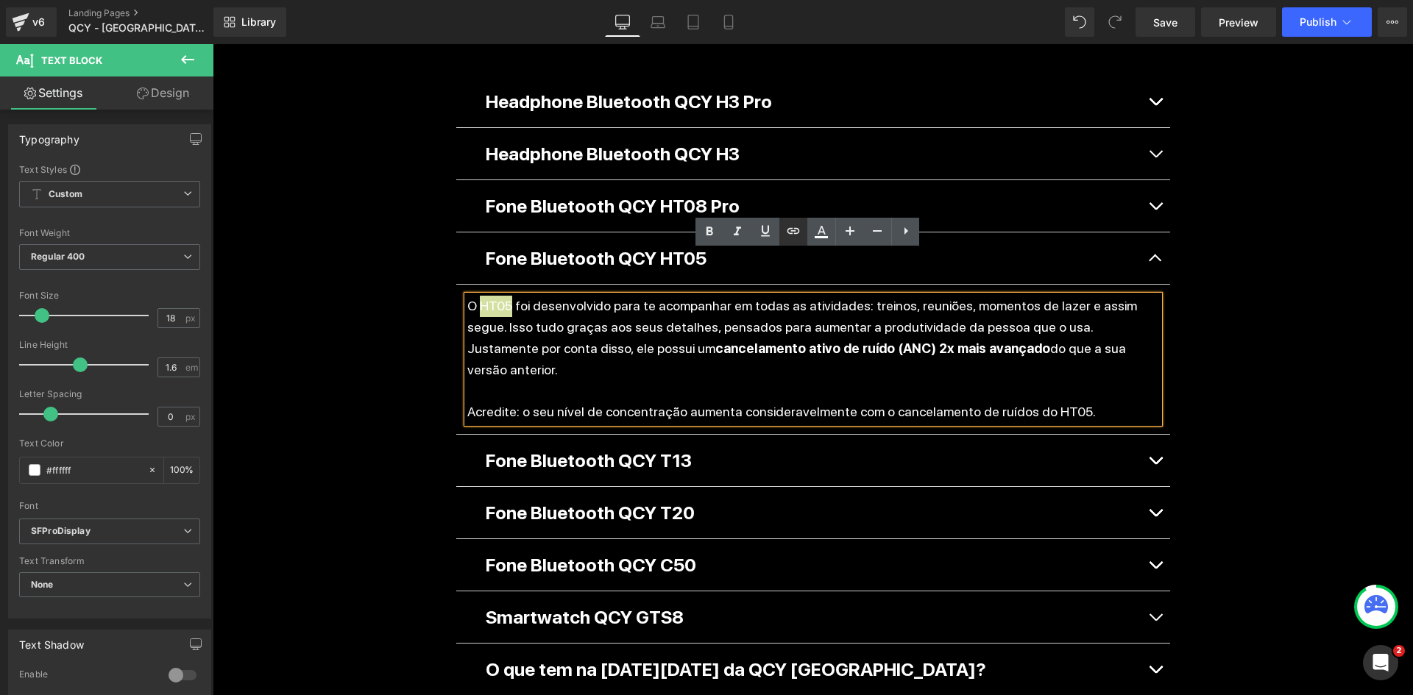
click at [793, 239] on icon at bounding box center [794, 231] width 18 height 18
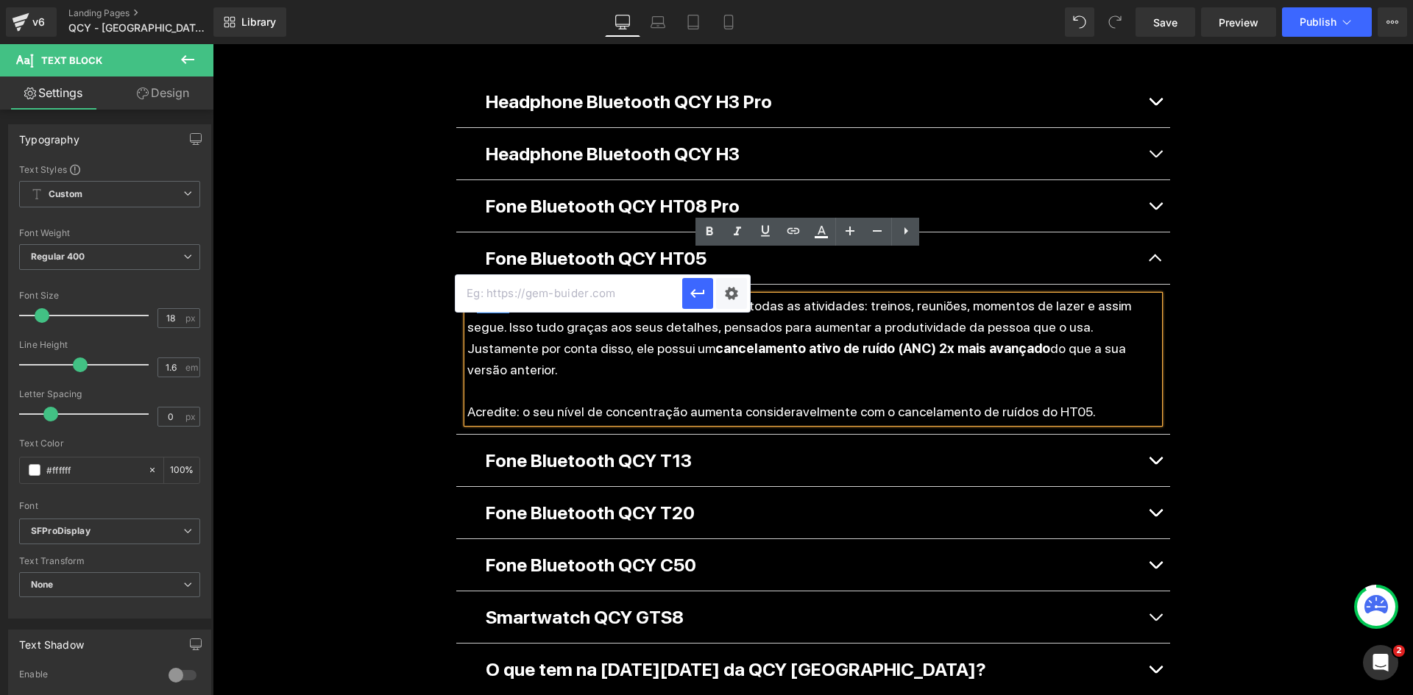
click at [619, 291] on input "text" at bounding box center [569, 293] width 227 height 37
paste input "https://qcy.com.br/pages/shopht05"
type input "https://qcy.com.br/pages/shopht05"
click at [737, 0] on div "Text Color Highlight Color #333333 Edit or remove link: Edit - Unlink - Cancel …" at bounding box center [706, 0] width 1413 height 0
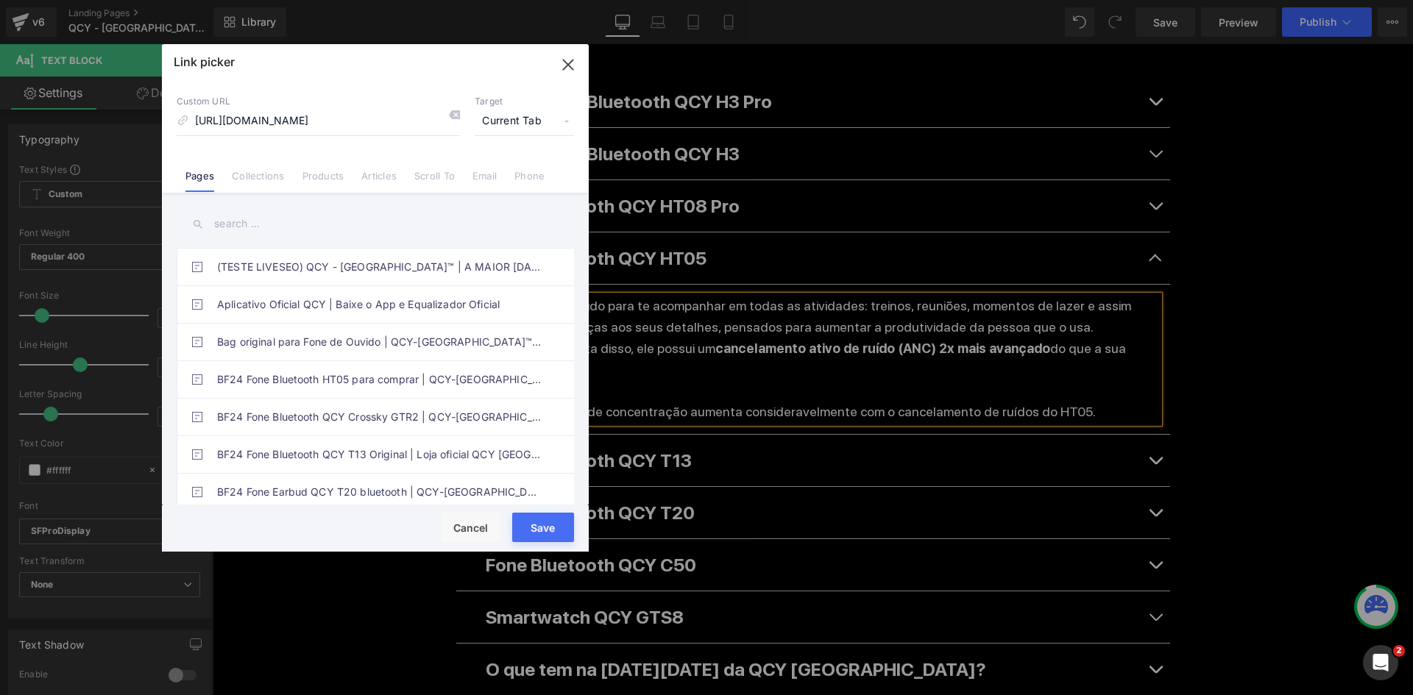
click at [515, 124] on span "Current Tab" at bounding box center [524, 121] width 99 height 28
click at [502, 169] on li "New Tab" at bounding box center [524, 174] width 114 height 26
click at [550, 531] on button "Save" at bounding box center [543, 527] width 62 height 29
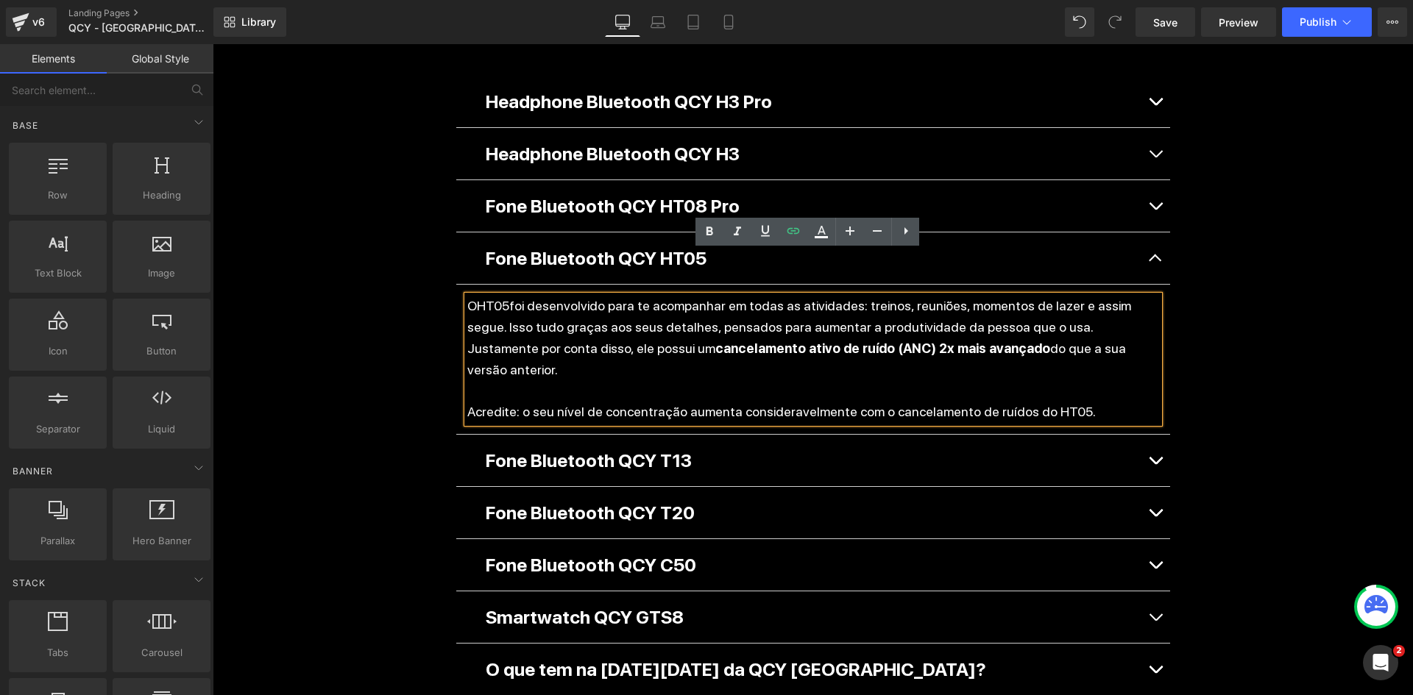
click at [350, 336] on div "Separator Liquid Black Friday Heading 57 DIAS 06 HORAS 05 MINUTOS 00 SEGUNDOS C…" at bounding box center [813, 124] width 1200 height 2663
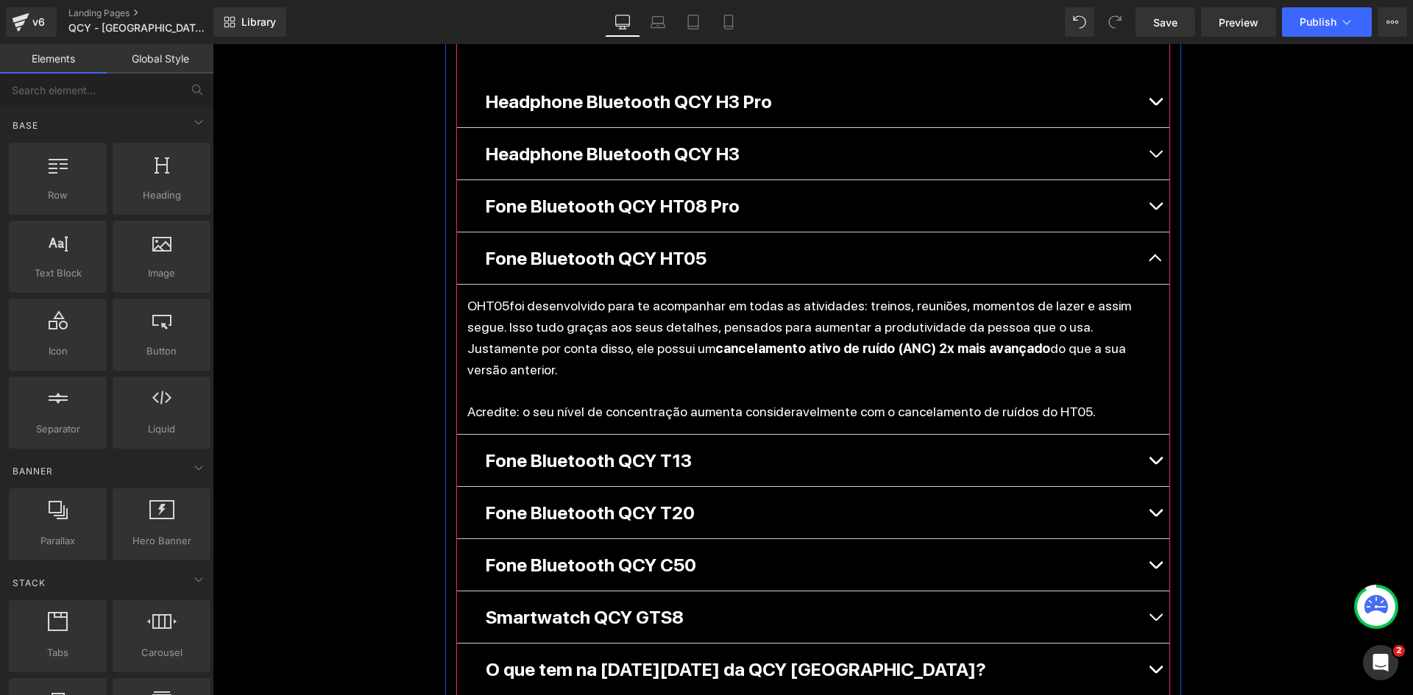
click at [1149, 233] on button "button" at bounding box center [1155, 259] width 29 height 52
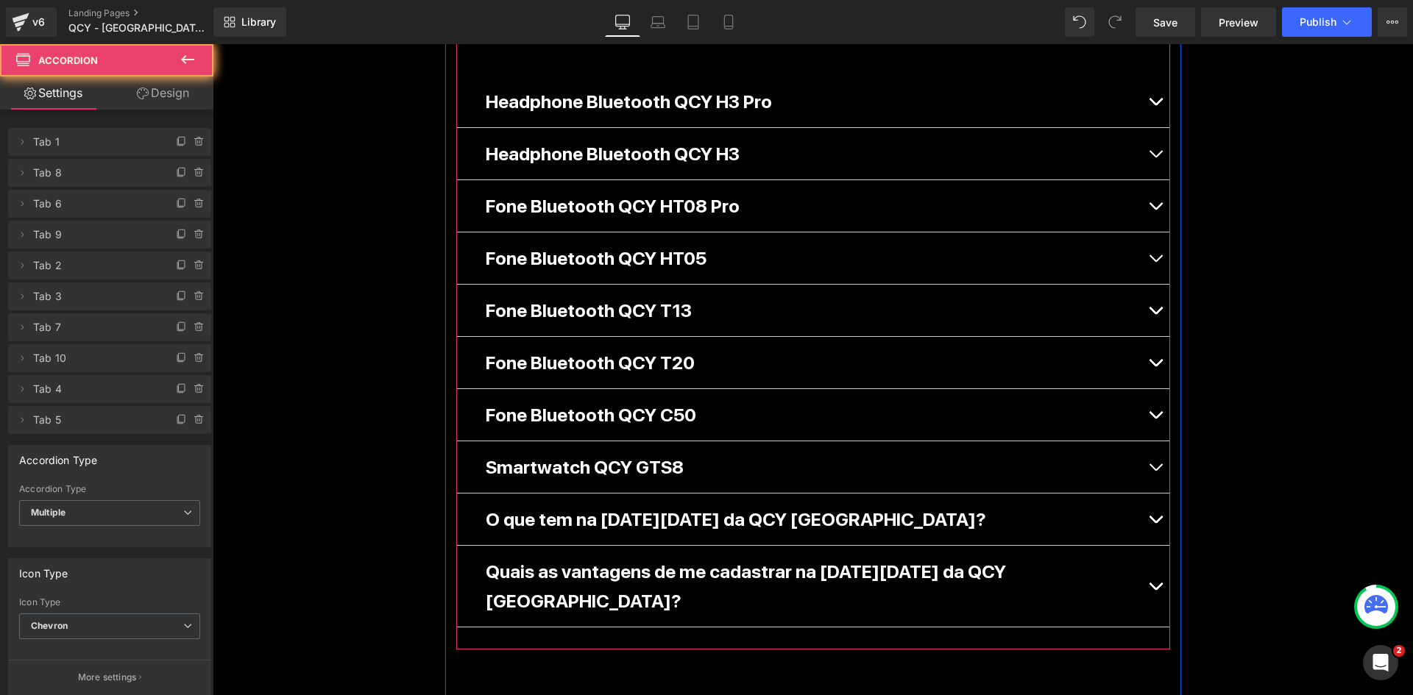
click at [1151, 285] on button "button" at bounding box center [1155, 311] width 29 height 52
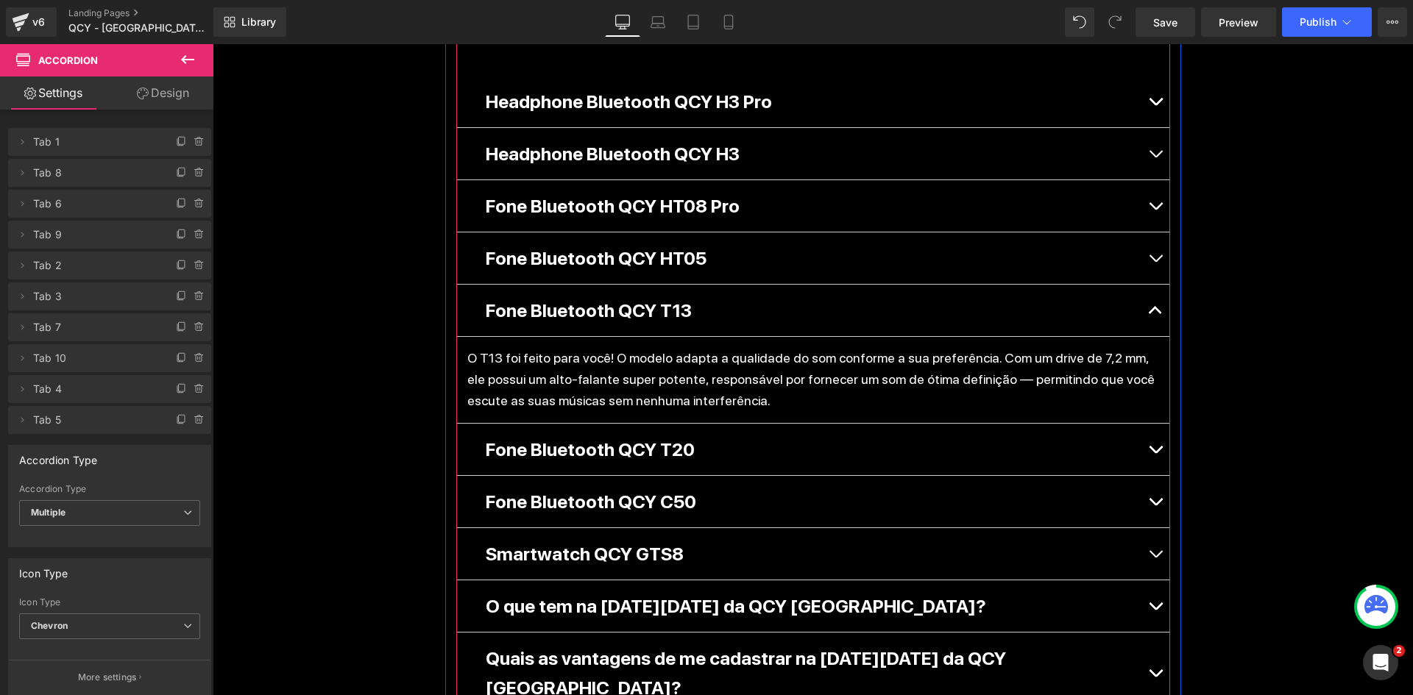
click at [213, 44] on div at bounding box center [213, 44] width 0 height 0
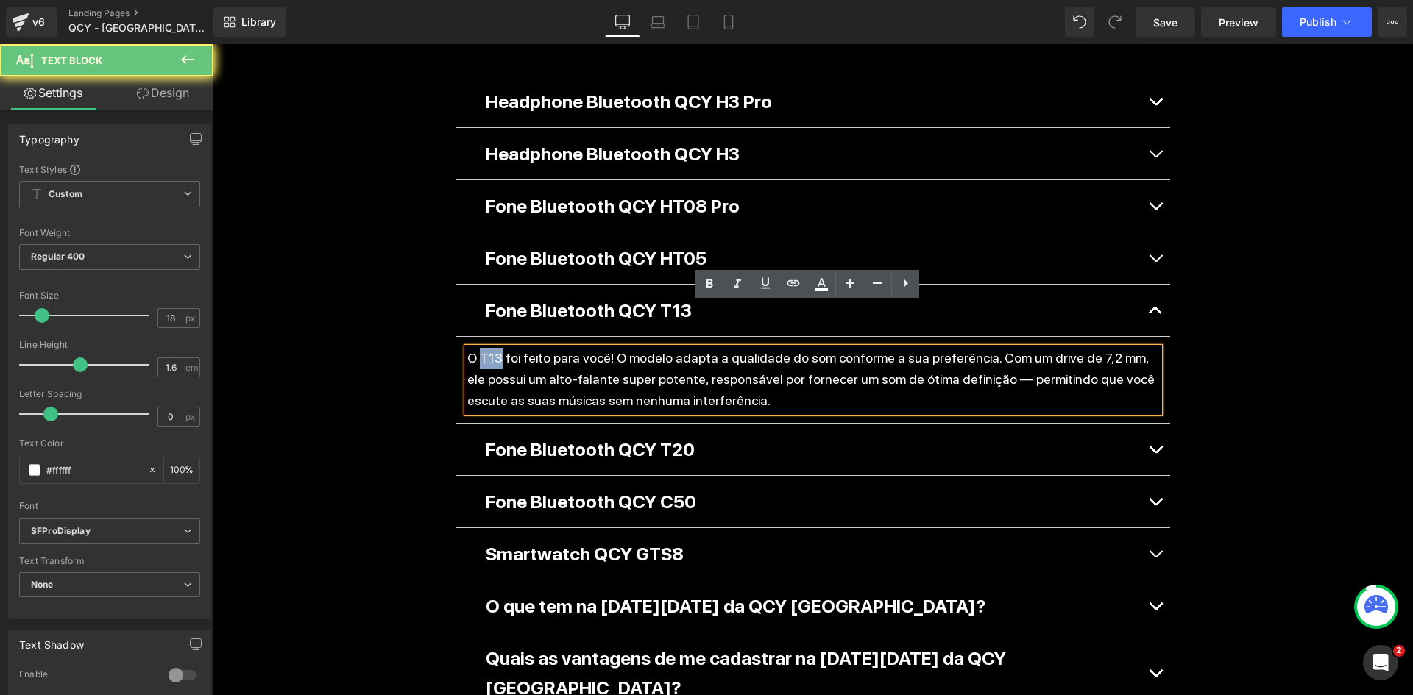
drag, startPoint x: 474, startPoint y: 314, endPoint x: 493, endPoint y: 315, distance: 19.1
click at [493, 348] on p "O T13 foi feito para você! O modelo adapta a qualidade do som conforme a sua pr…" at bounding box center [813, 379] width 692 height 63
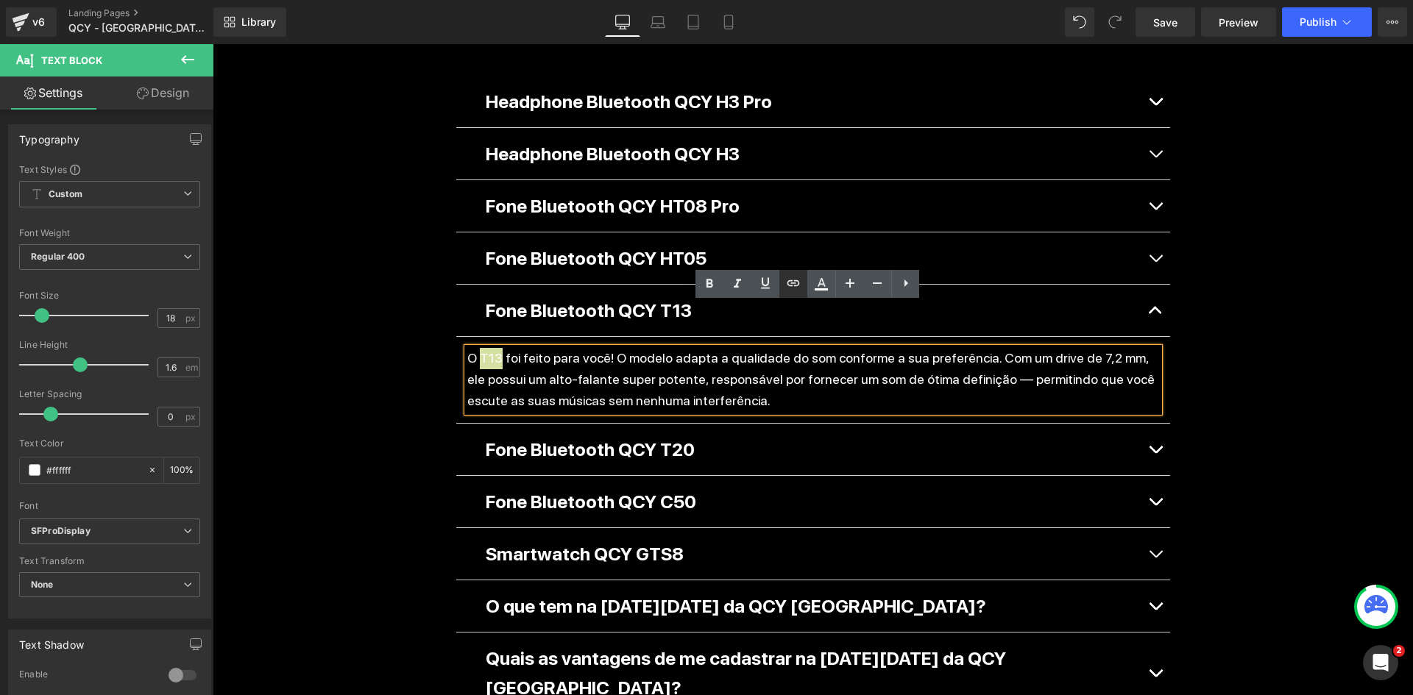
click at [793, 283] on icon at bounding box center [793, 283] width 13 height 6
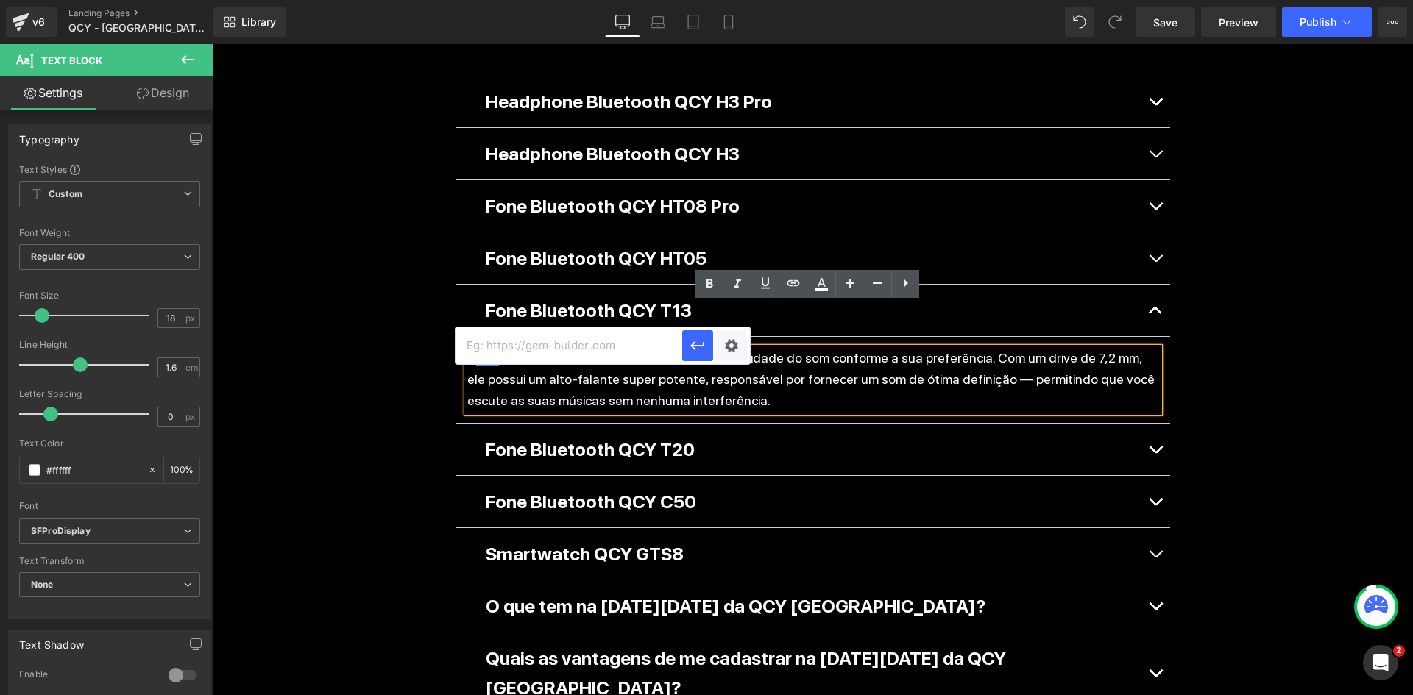
click at [583, 347] on input "text" at bounding box center [569, 346] width 227 height 37
paste input "https://qcy.com.br/pages/t13"
type input "https://qcy.com.br/pages/t13"
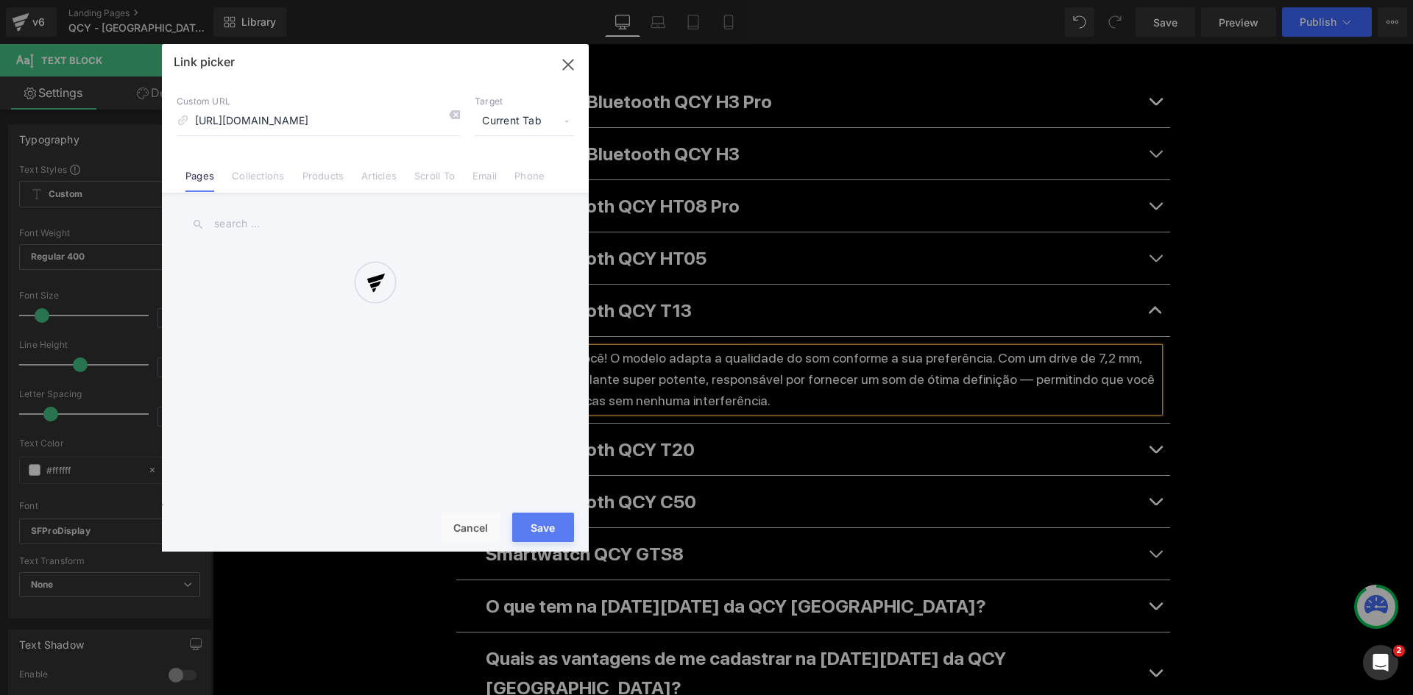
click at [732, 0] on div "Text Color Highlight Color #333333 Edit or remove link: Edit - Unlink - Cancel …" at bounding box center [706, 0] width 1413 height 0
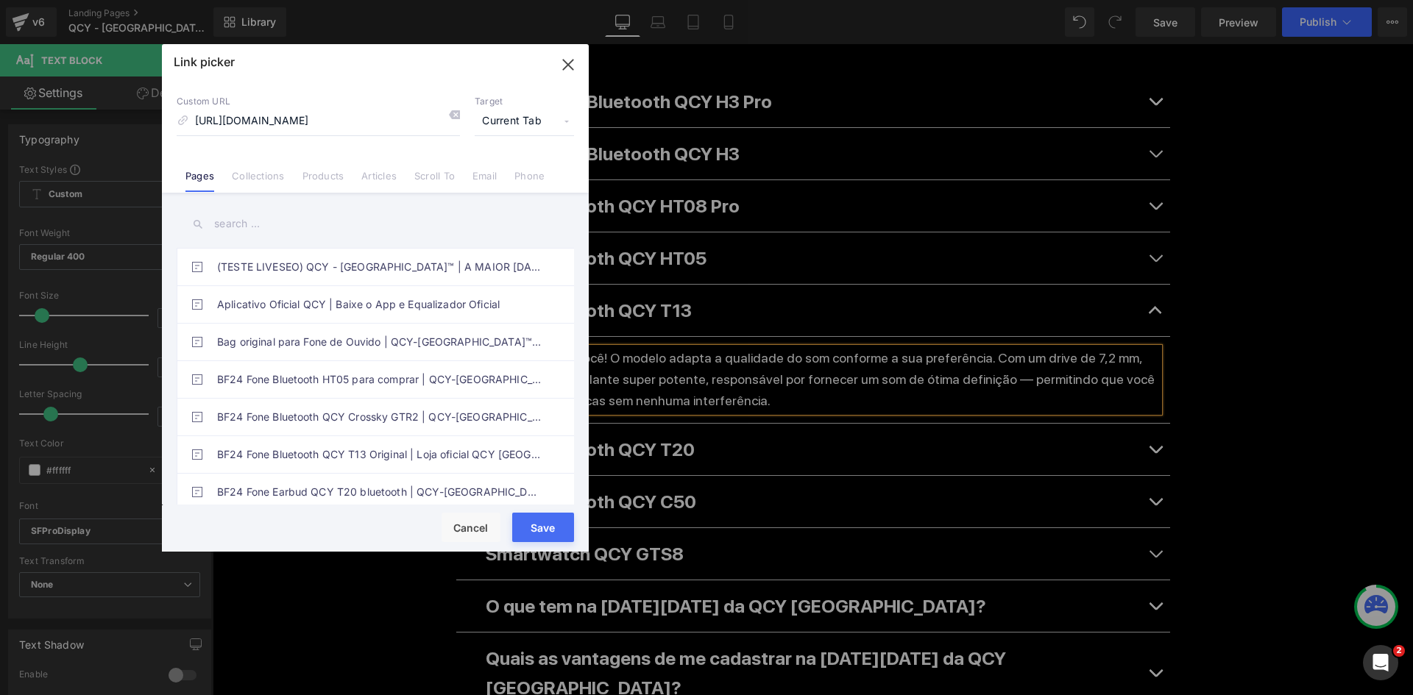
click at [516, 110] on span "Current Tab" at bounding box center [524, 121] width 99 height 28
click at [522, 172] on li "New Tab" at bounding box center [524, 174] width 114 height 26
click at [556, 517] on button "Save" at bounding box center [543, 527] width 62 height 29
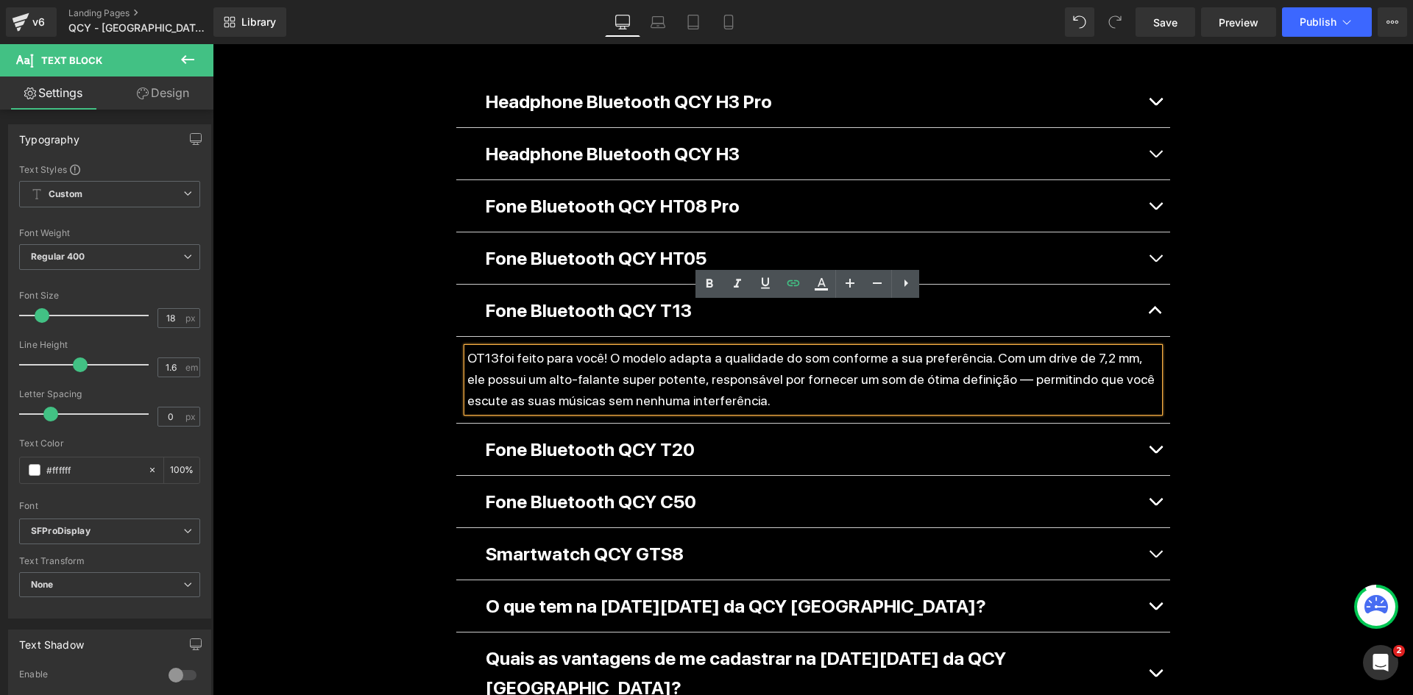
click at [1145, 285] on button "button" at bounding box center [1155, 311] width 29 height 52
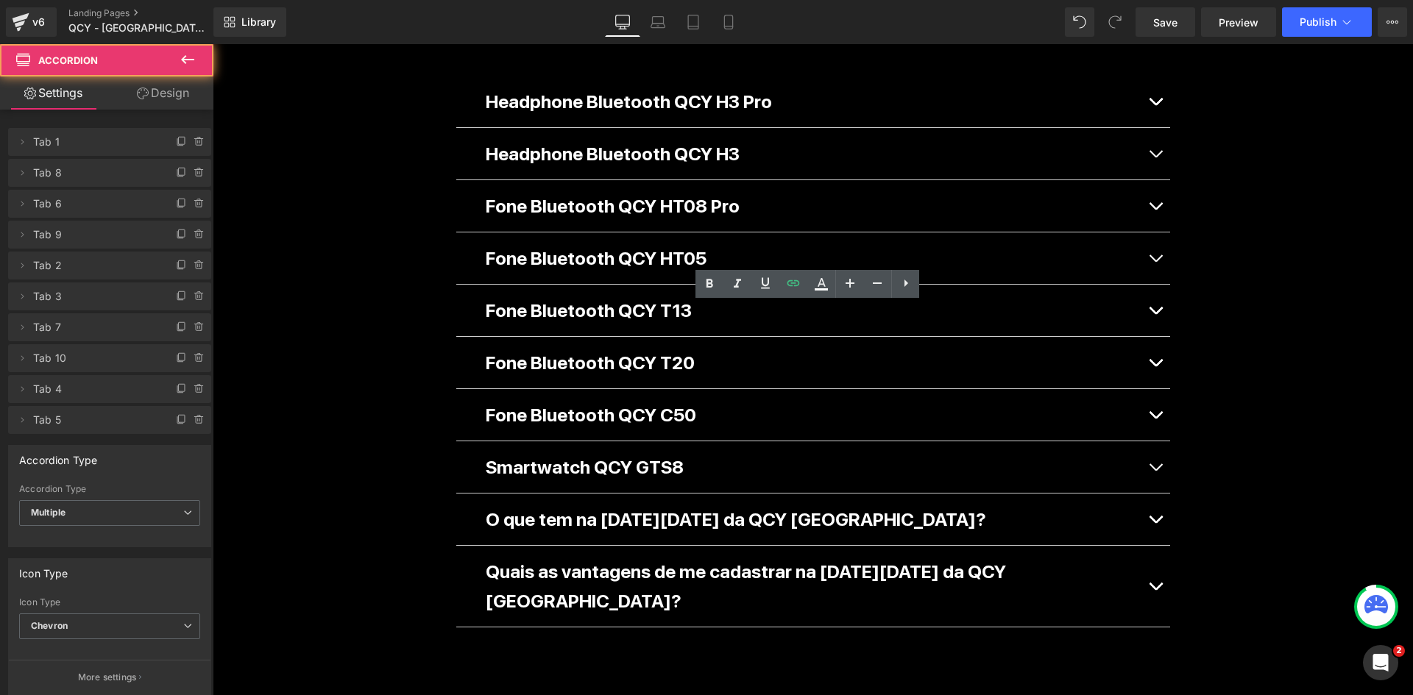
click at [645, 348] on p "Fone Bluetooth QCY T20" at bounding box center [813, 362] width 655 height 29
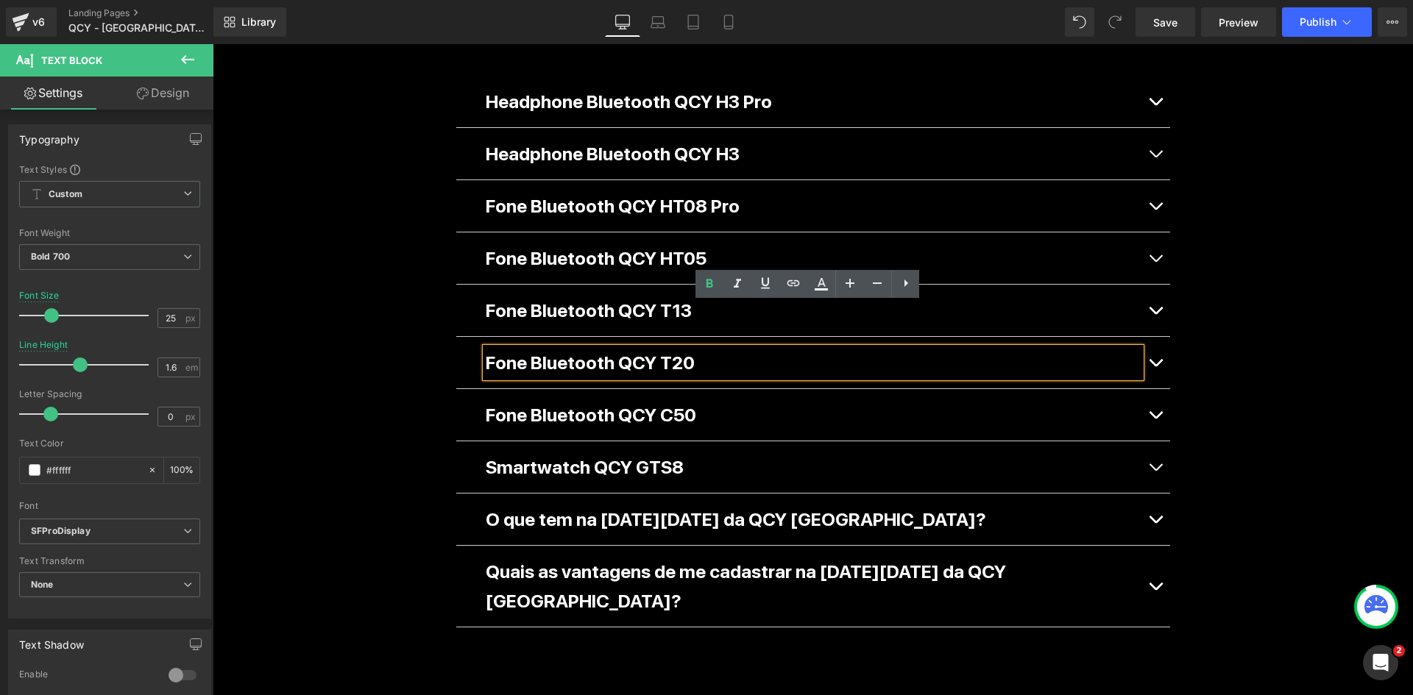
click at [1145, 337] on button "button" at bounding box center [1155, 363] width 29 height 52
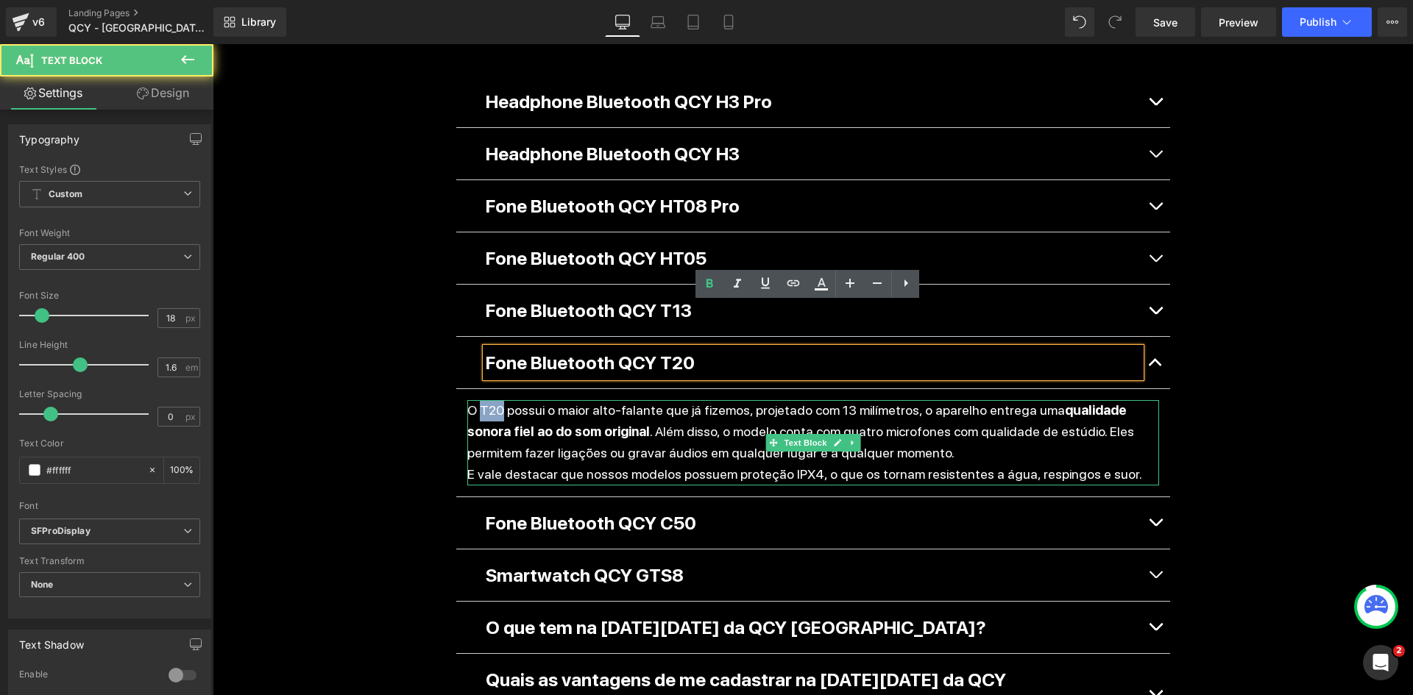
drag, startPoint x: 475, startPoint y: 367, endPoint x: 495, endPoint y: 364, distance: 20.0
click at [495, 400] on p "O T20 possui o maior alto-falante que já fizemos, projetado com 13 milímetros, …" at bounding box center [813, 431] width 692 height 63
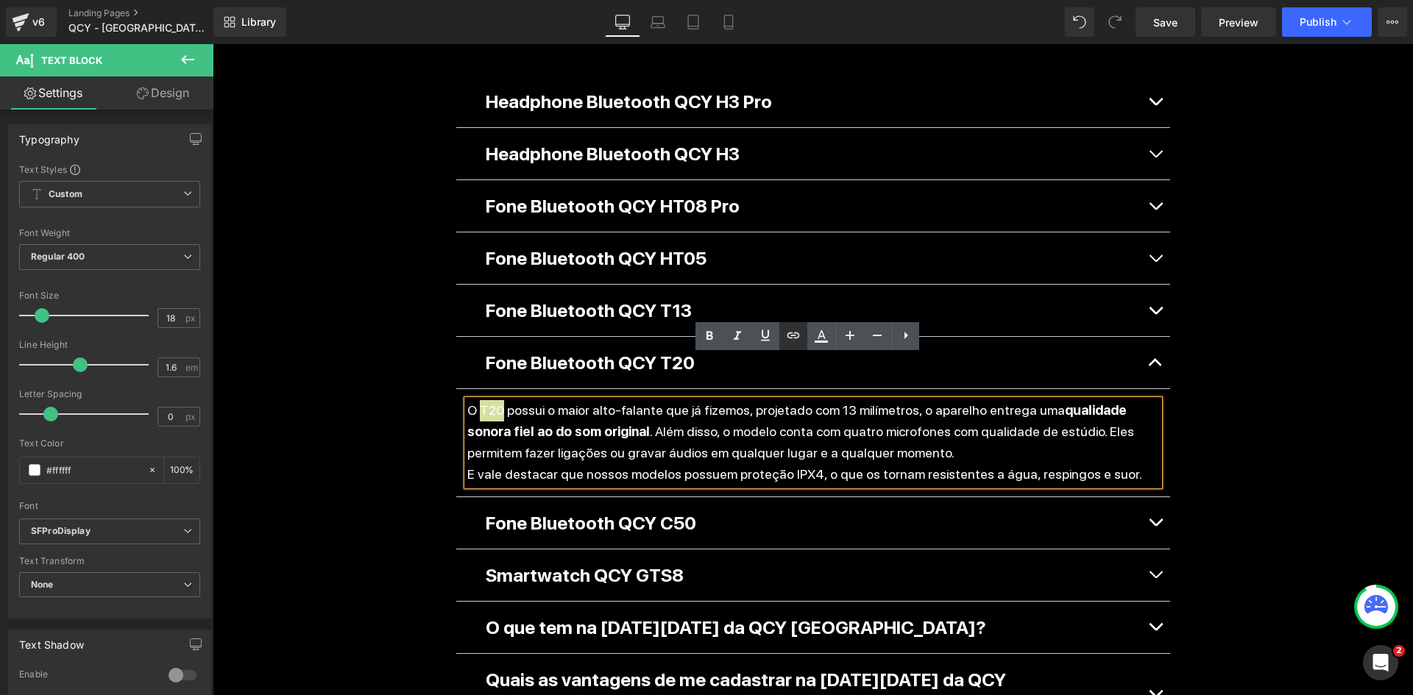
click at [788, 342] on icon at bounding box center [794, 336] width 18 height 18
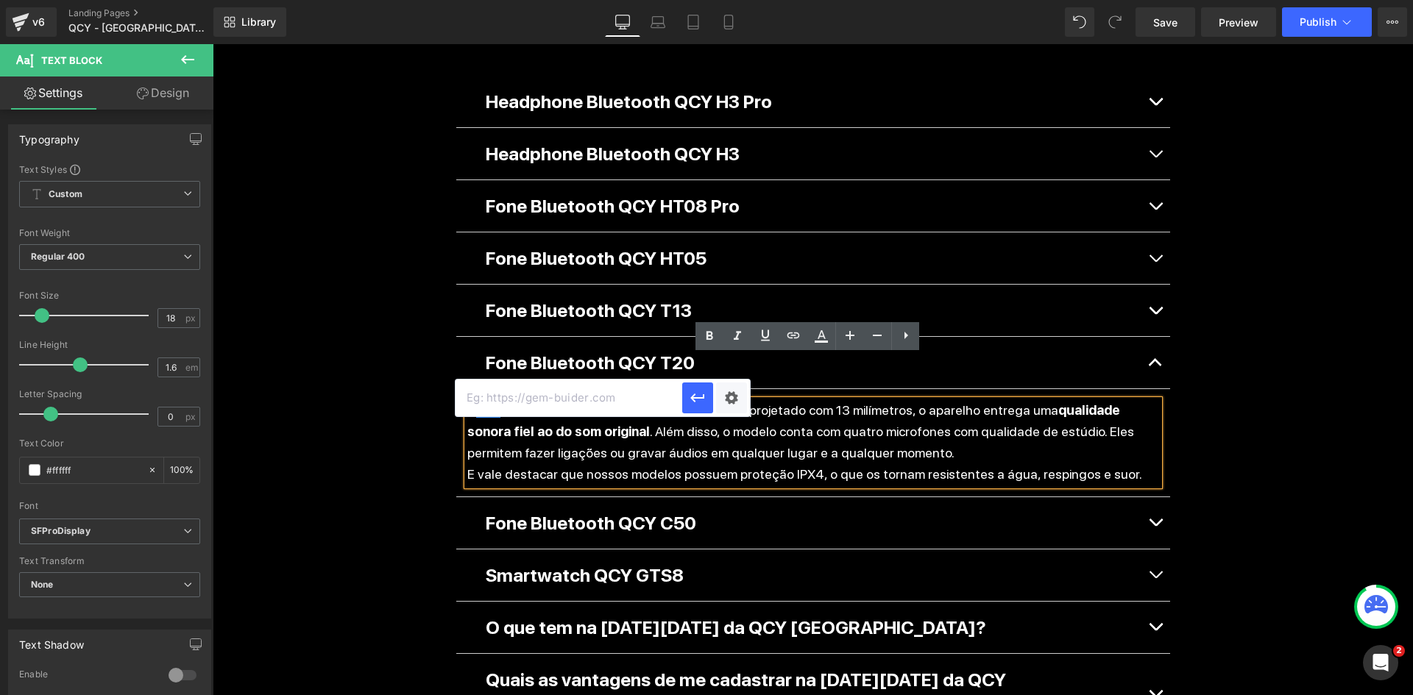
click at [577, 409] on input "text" at bounding box center [569, 398] width 227 height 37
paste input "https://qcy.com.br/pages/t20"
click at [609, 403] on input "https://qcy.com.br/pages/t20" at bounding box center [569, 398] width 227 height 37
type input "https://qcy.com.br/pages/shopt20"
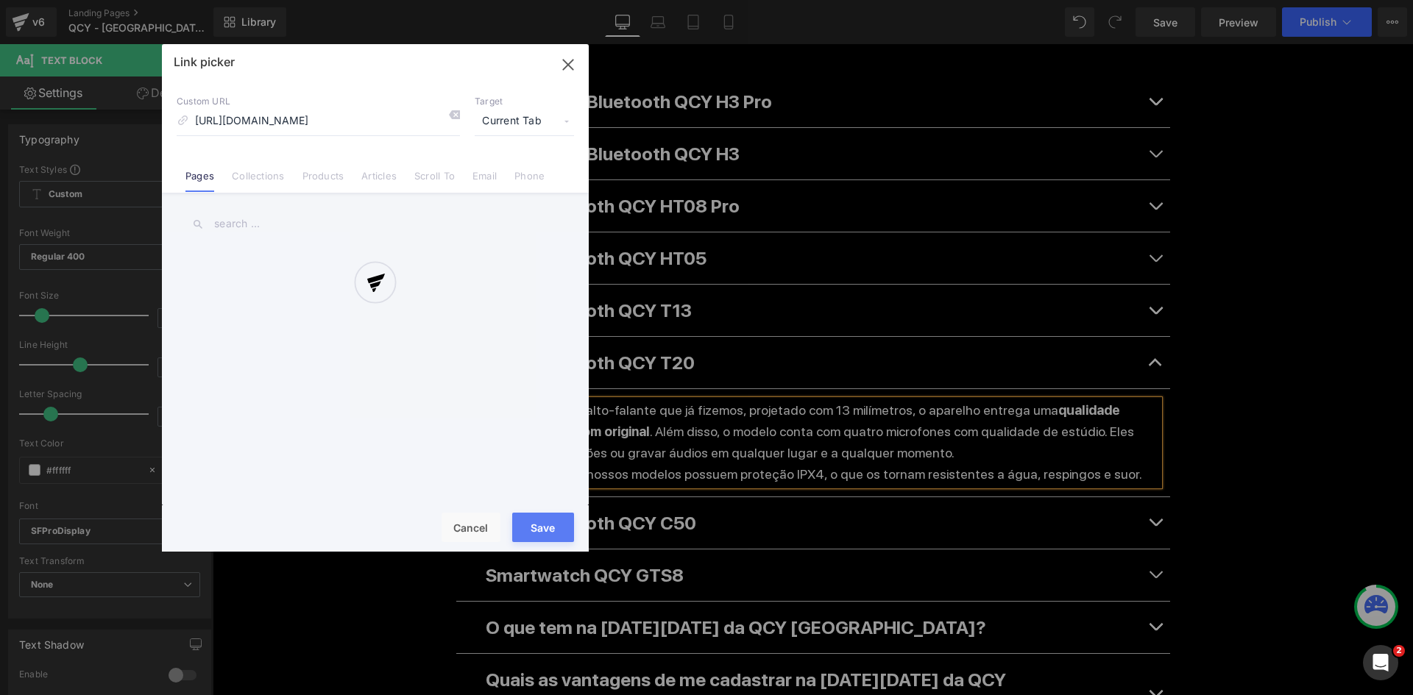
click at [735, 0] on div "Text Color Highlight Color #333333 Edit or remove link: Edit - Unlink - Cancel …" at bounding box center [706, 0] width 1413 height 0
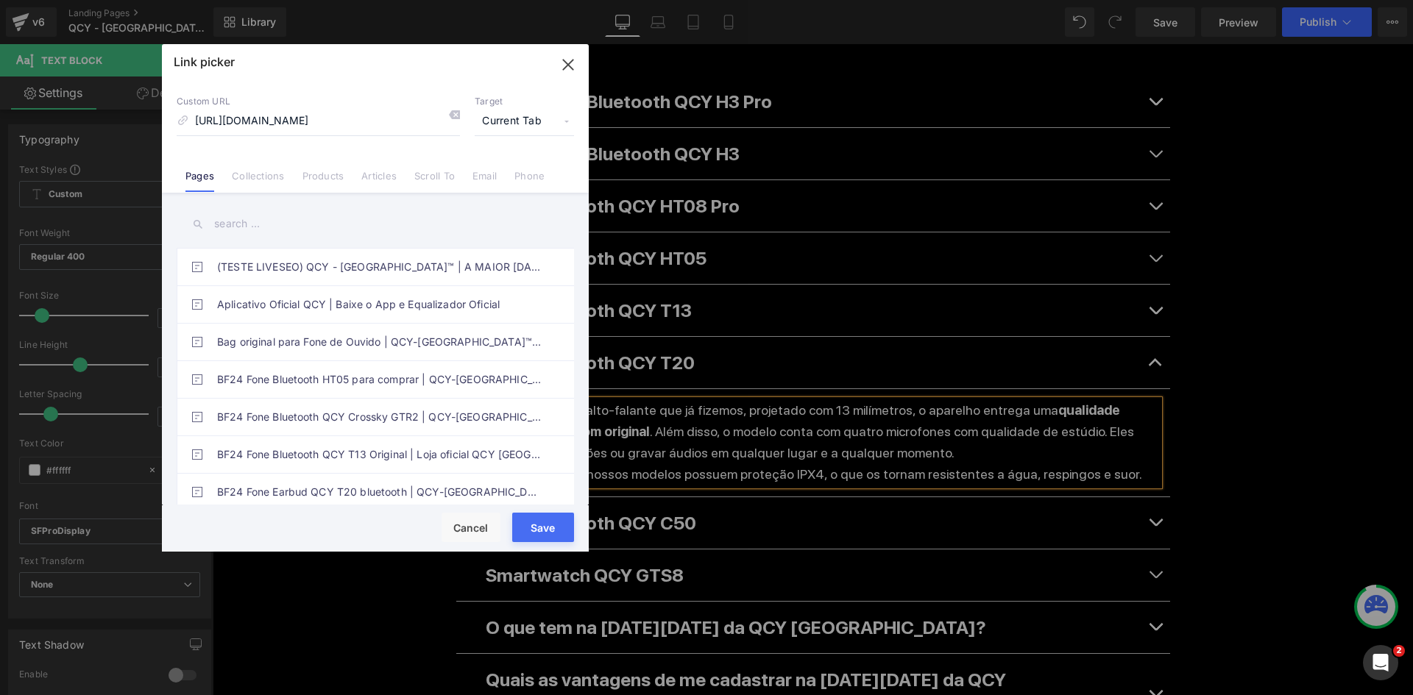
click at [517, 123] on span "Current Tab" at bounding box center [524, 121] width 99 height 28
click at [508, 174] on li "New Tab" at bounding box center [524, 174] width 114 height 26
click at [538, 532] on button "Save" at bounding box center [543, 527] width 62 height 29
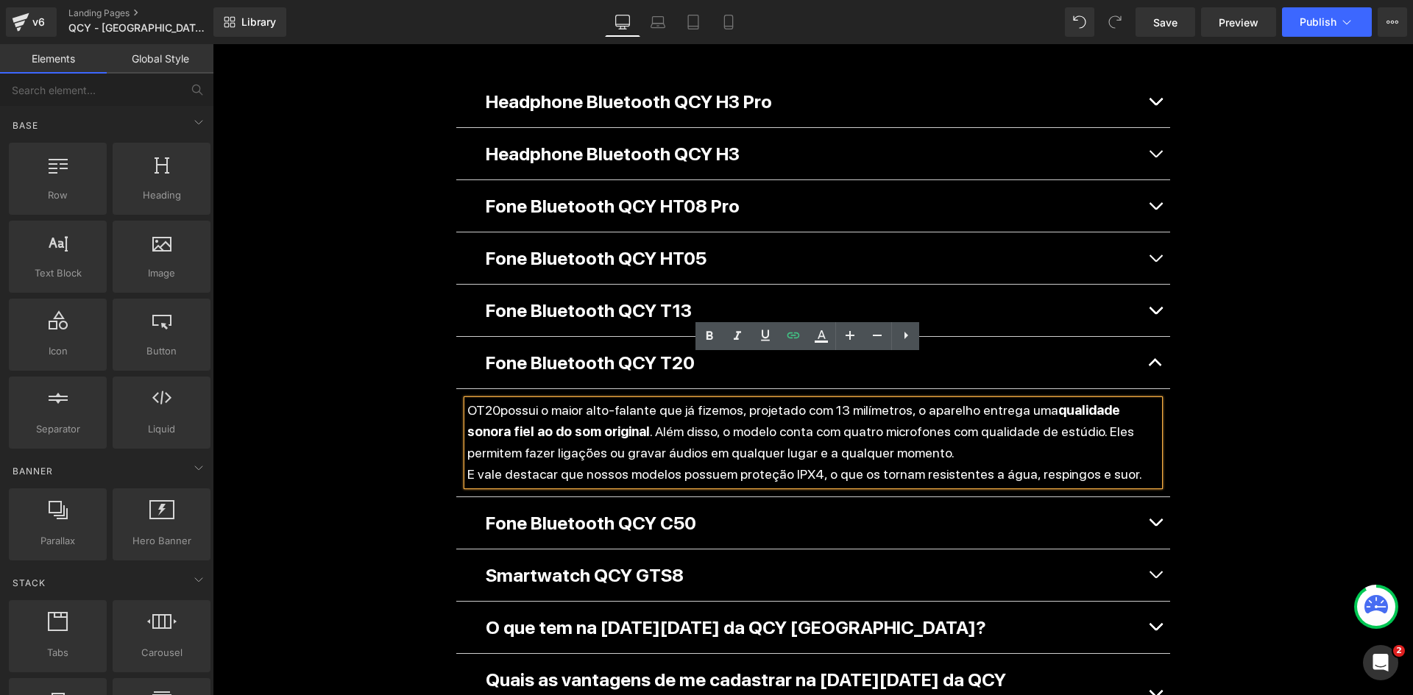
click at [1251, 386] on div "Separator Liquid Black Friday Heading 57 DIAS 06 HORAS 03 MINUTOS 47 SEGUNDOS C…" at bounding box center [813, 103] width 1200 height 2621
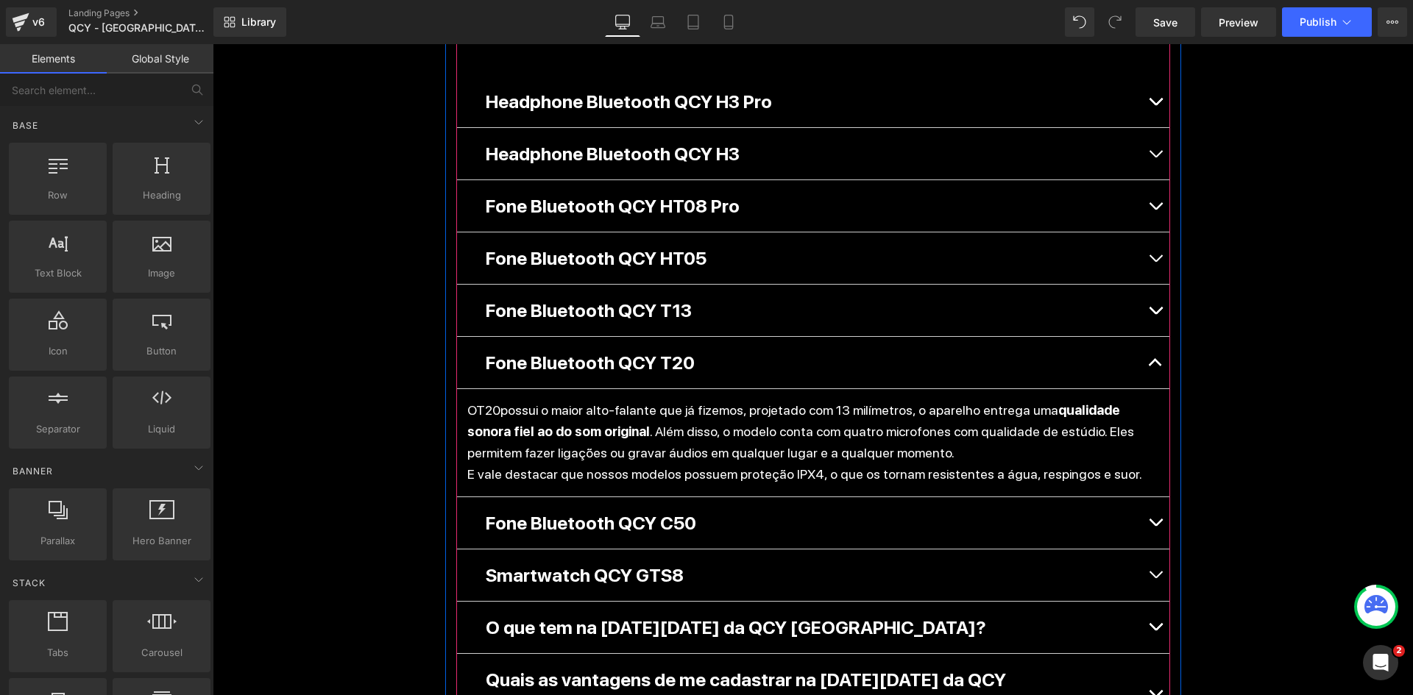
click at [1155, 498] on button "button" at bounding box center [1155, 524] width 29 height 52
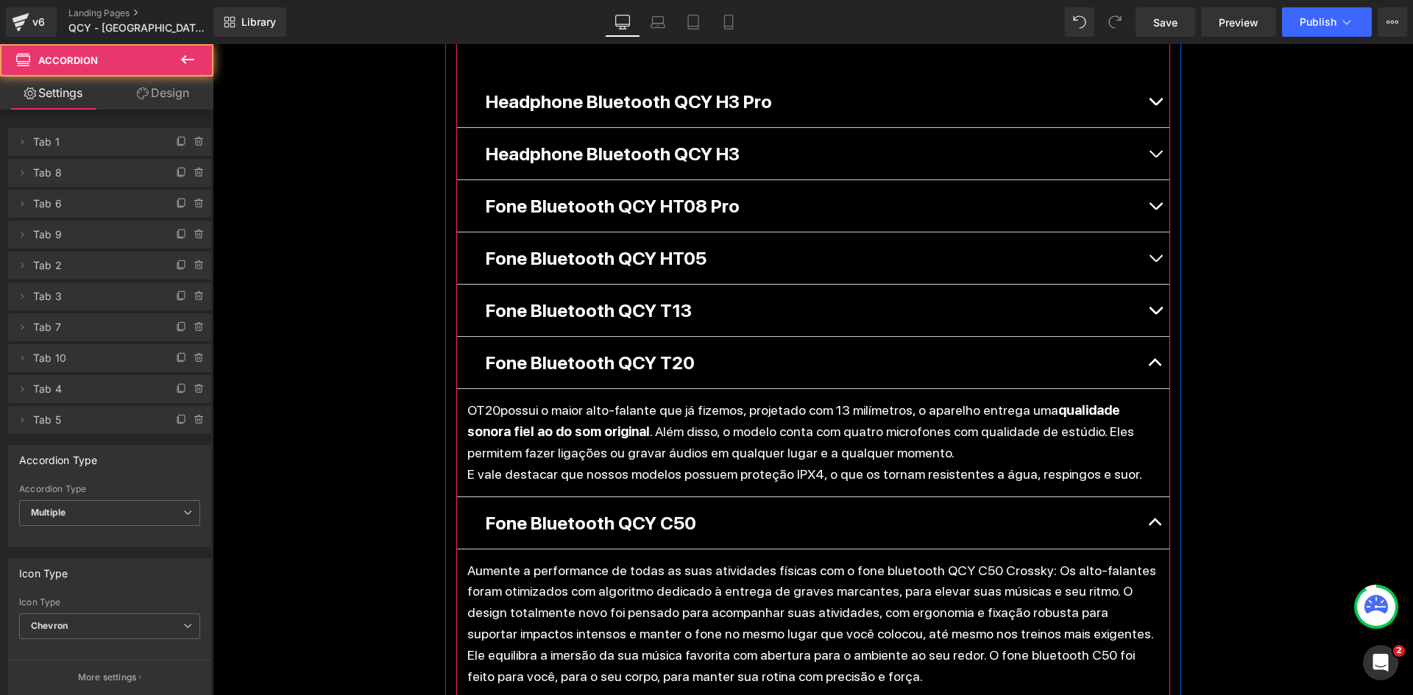
click at [799, 296] on div "Fone Bluetooth QCY T13 Text Block" at bounding box center [813, 310] width 655 height 29
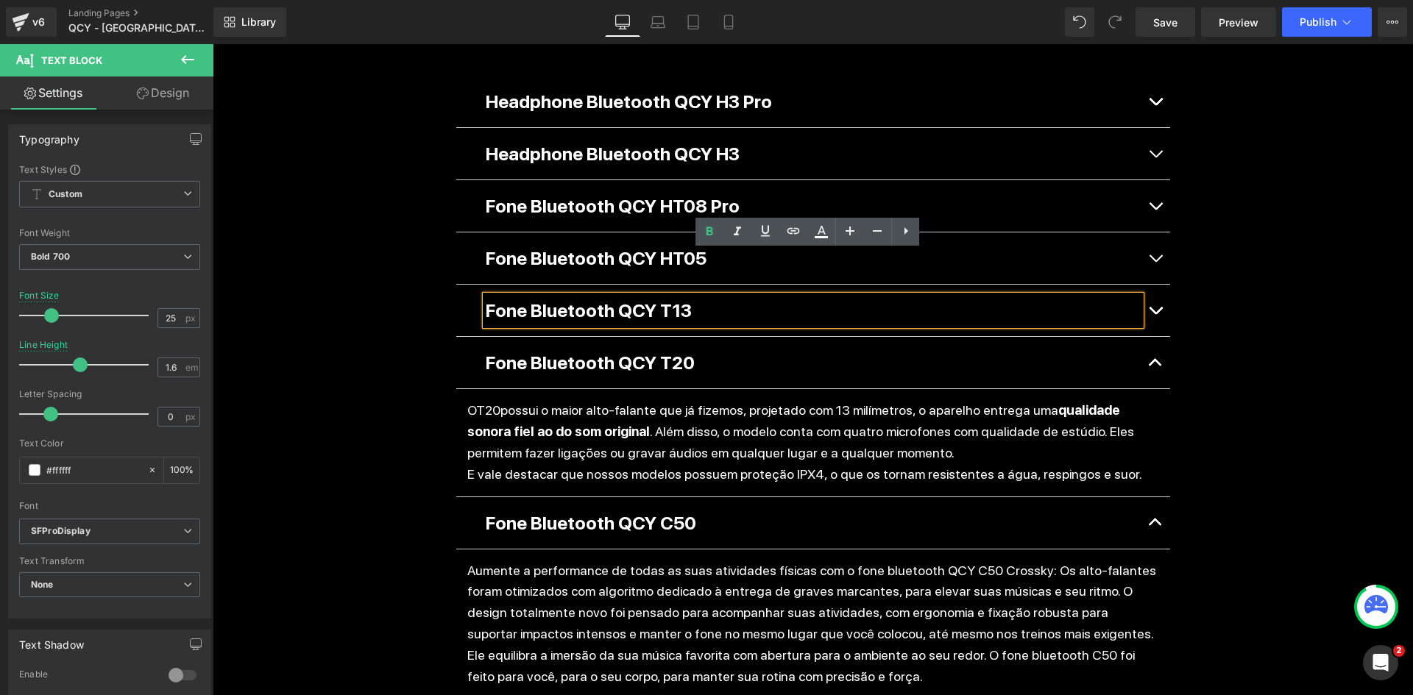
click at [1155, 314] on span "button" at bounding box center [1155, 314] width 0 height 0
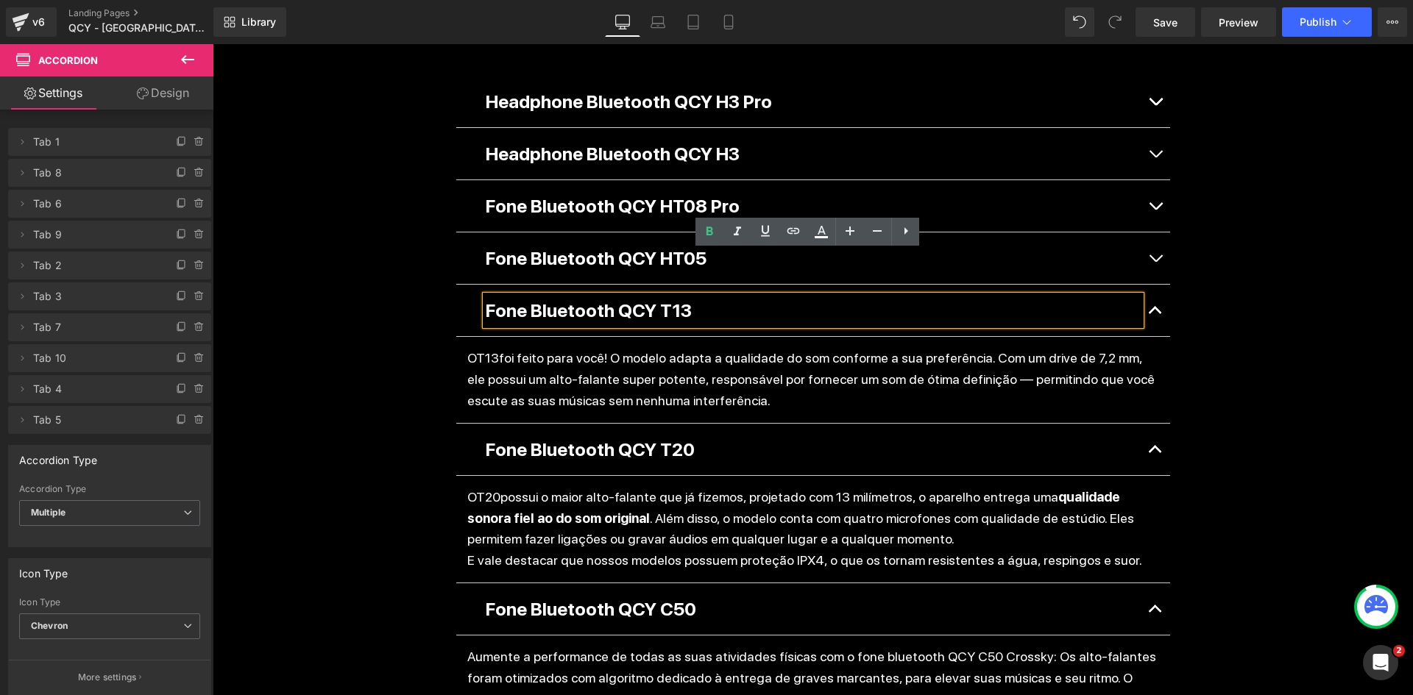
click at [1162, 285] on button "button" at bounding box center [1155, 311] width 29 height 52
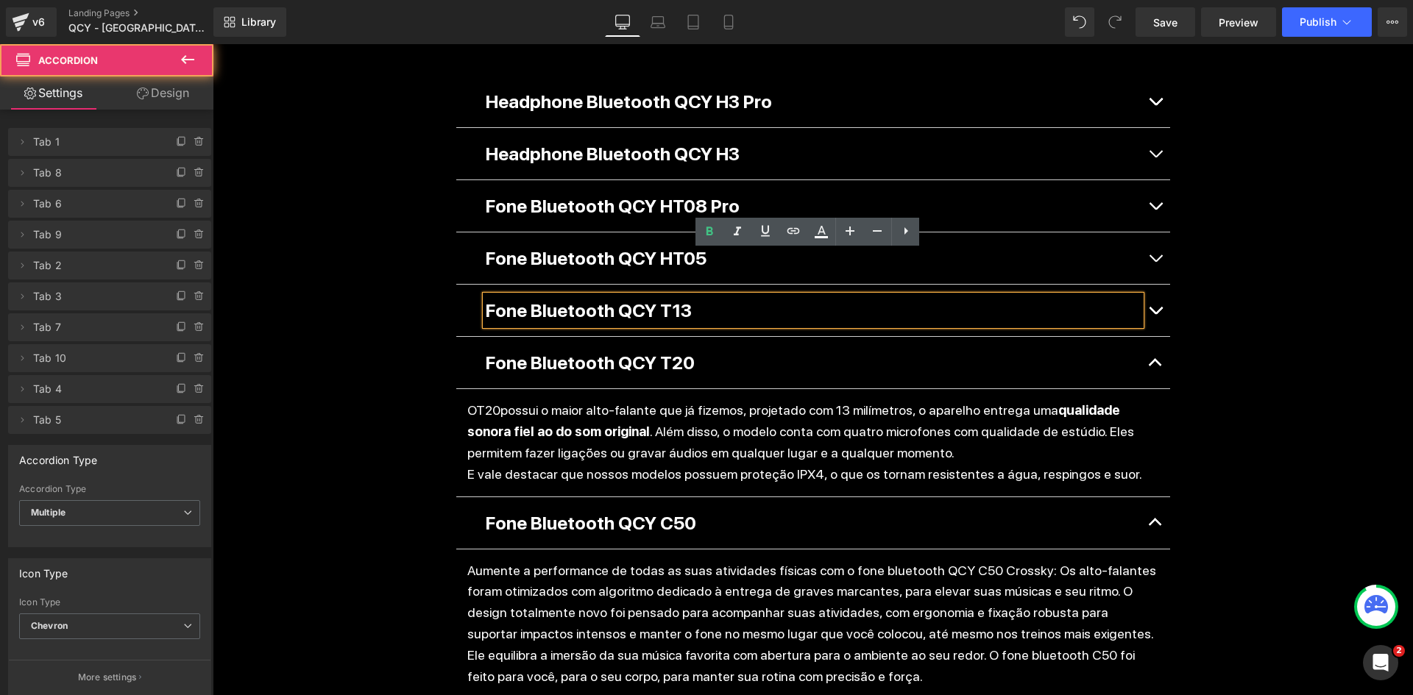
click at [1152, 337] on button "button" at bounding box center [1155, 363] width 29 height 52
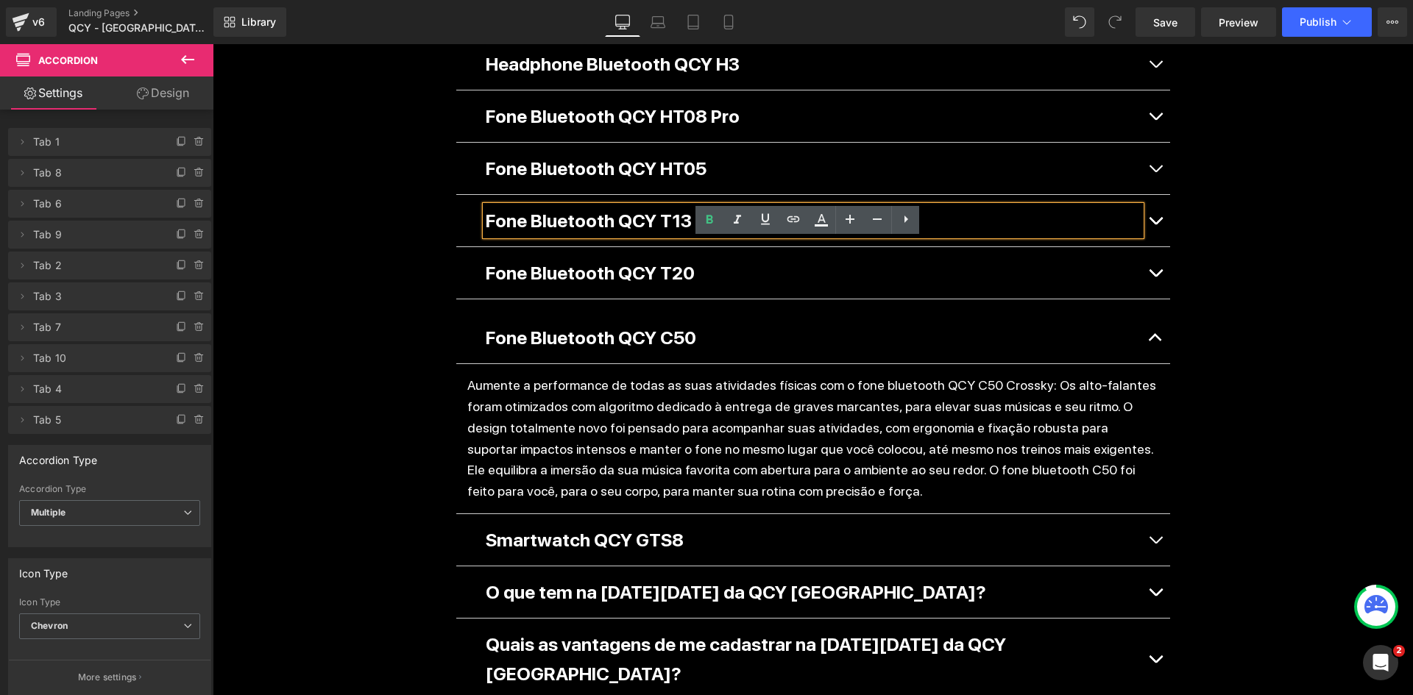
scroll to position [1398, 0]
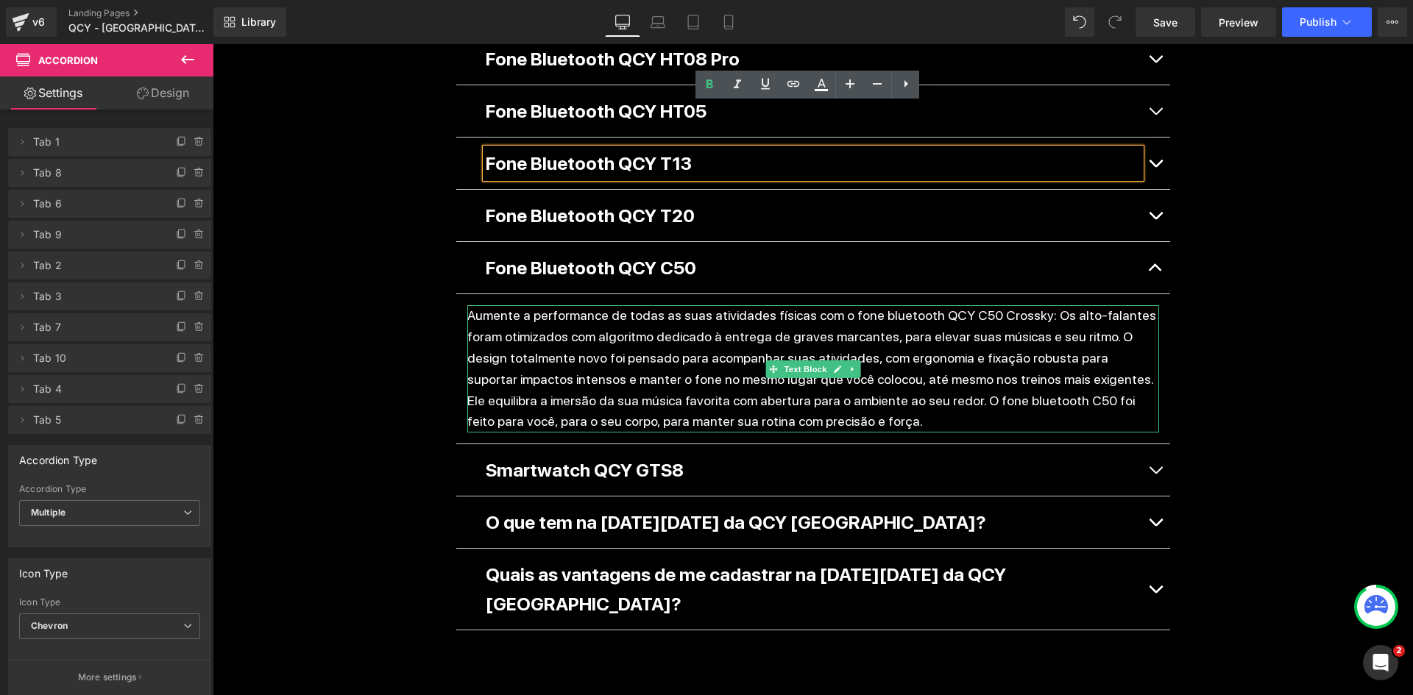
click at [927, 305] on p "Aumente a performance de todas as suas atividades físicas com o fone bluetooth …" at bounding box center [813, 368] width 692 height 127
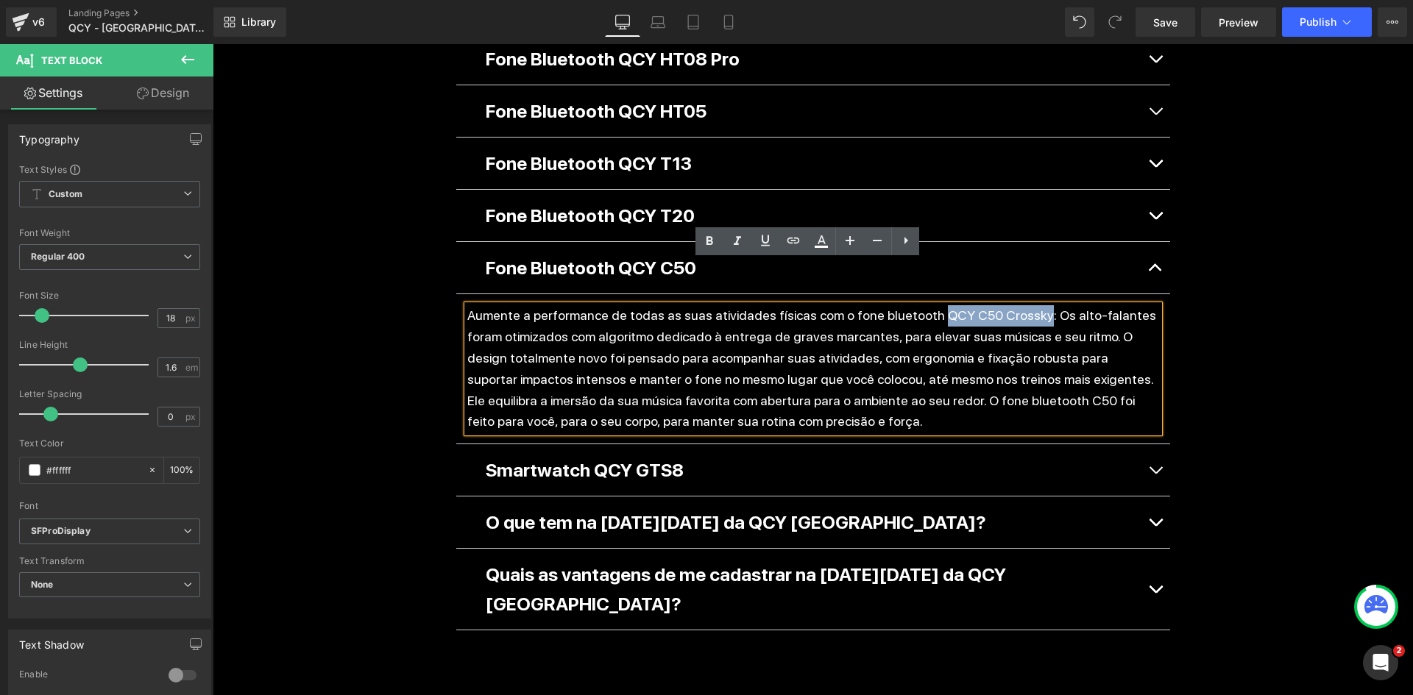
drag, startPoint x: 910, startPoint y: 272, endPoint x: 1010, endPoint y: 275, distance: 99.4
click at [1010, 305] on p "Aumente a performance de todas as suas atividades físicas com o fone bluetooth …" at bounding box center [813, 368] width 692 height 127
click at [796, 243] on icon at bounding box center [793, 241] width 13 height 6
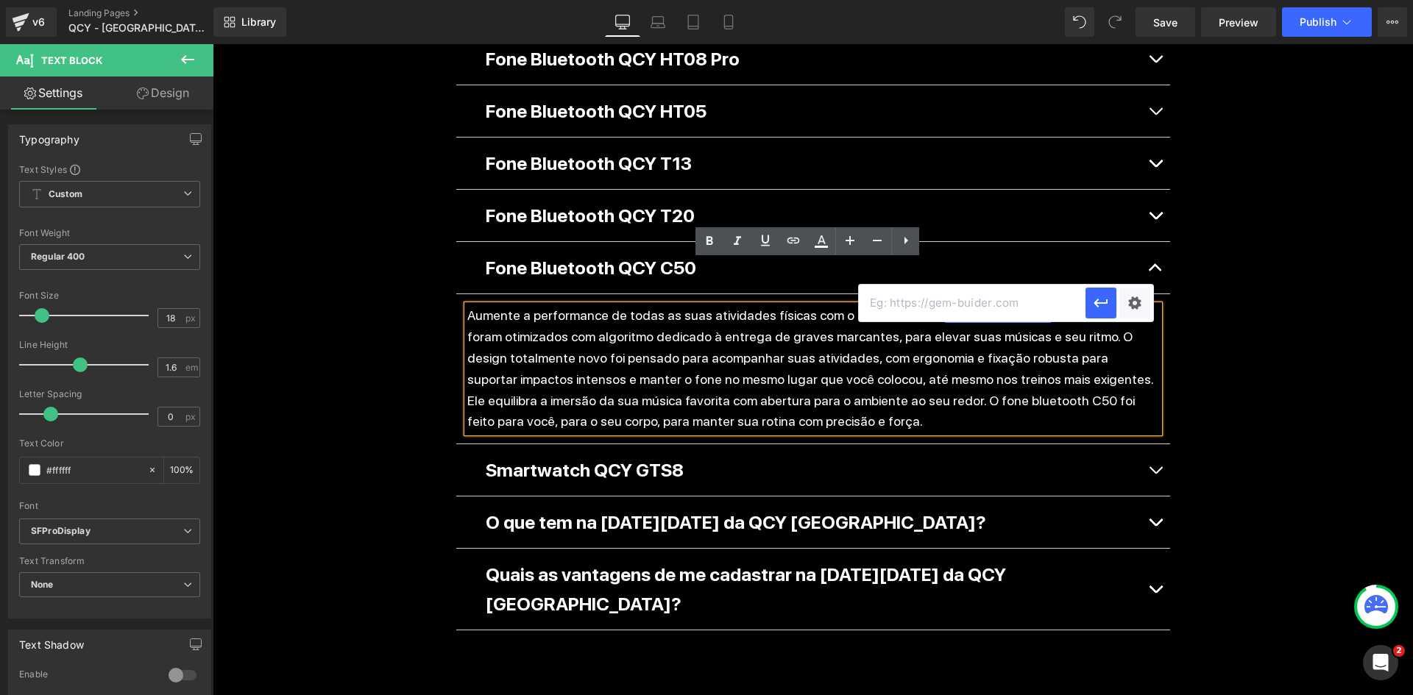
click at [952, 319] on input "text" at bounding box center [972, 303] width 227 height 37
paste input "https://qcy.com.br/pages/shopc50"
type input "https://qcy.com.br/pages/shopc50"
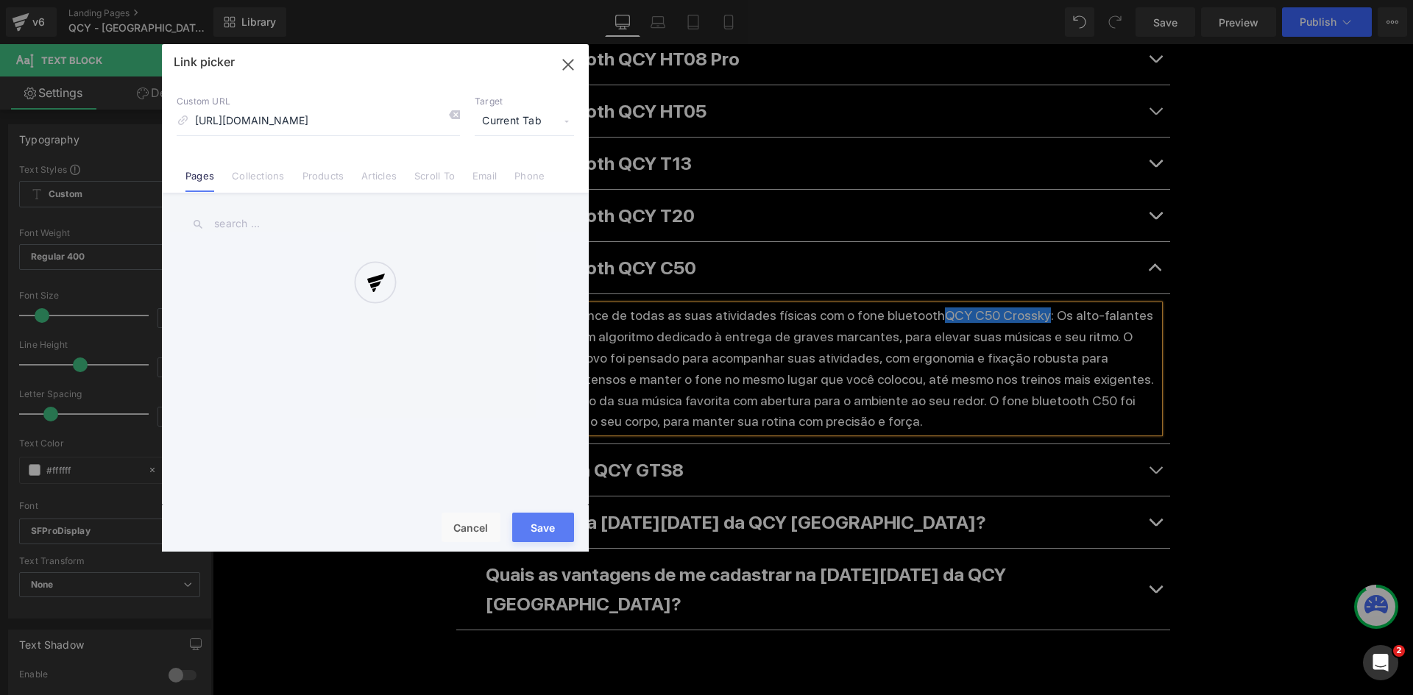
click at [1141, 0] on div "Text Color Highlight Color #333333 Edit or remove link: Edit - Unlink - Cancel …" at bounding box center [706, 0] width 1413 height 0
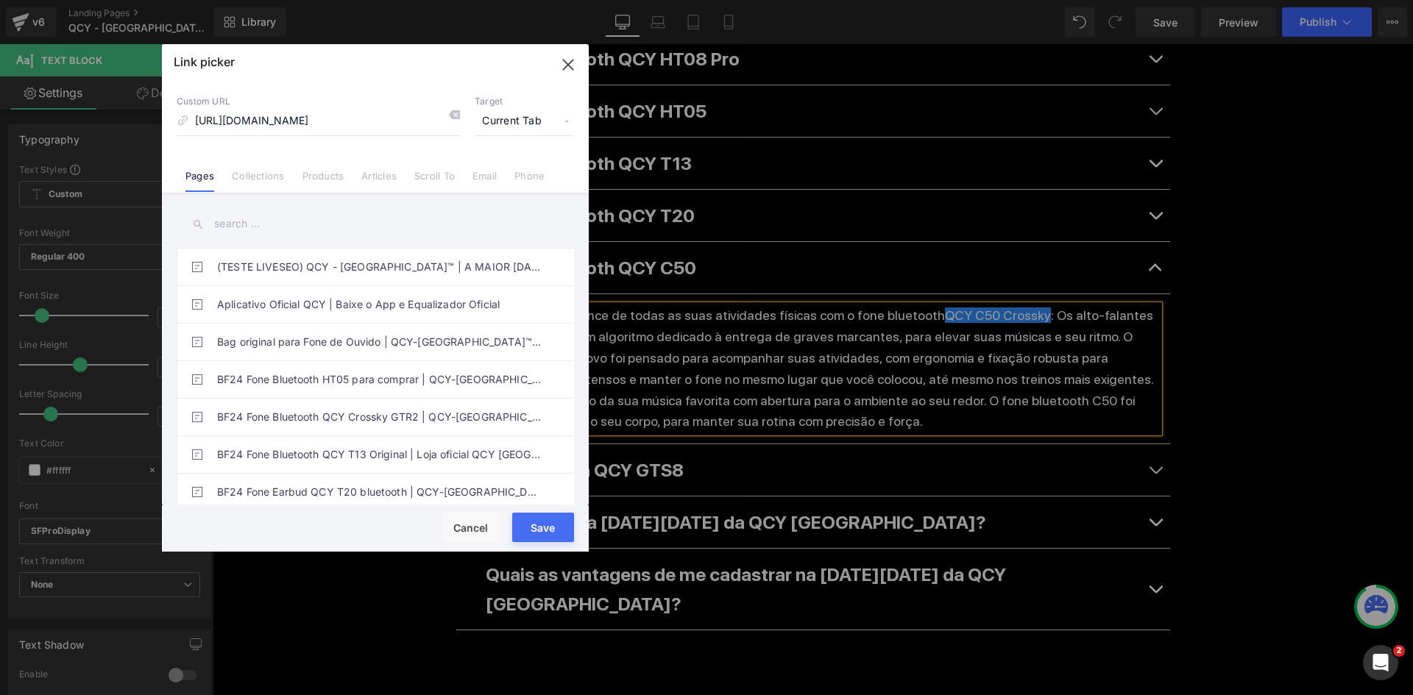
click at [506, 127] on span "Current Tab" at bounding box center [524, 121] width 99 height 28
click at [506, 172] on li "New Tab" at bounding box center [524, 174] width 114 height 26
click at [545, 523] on button "Save" at bounding box center [543, 527] width 62 height 29
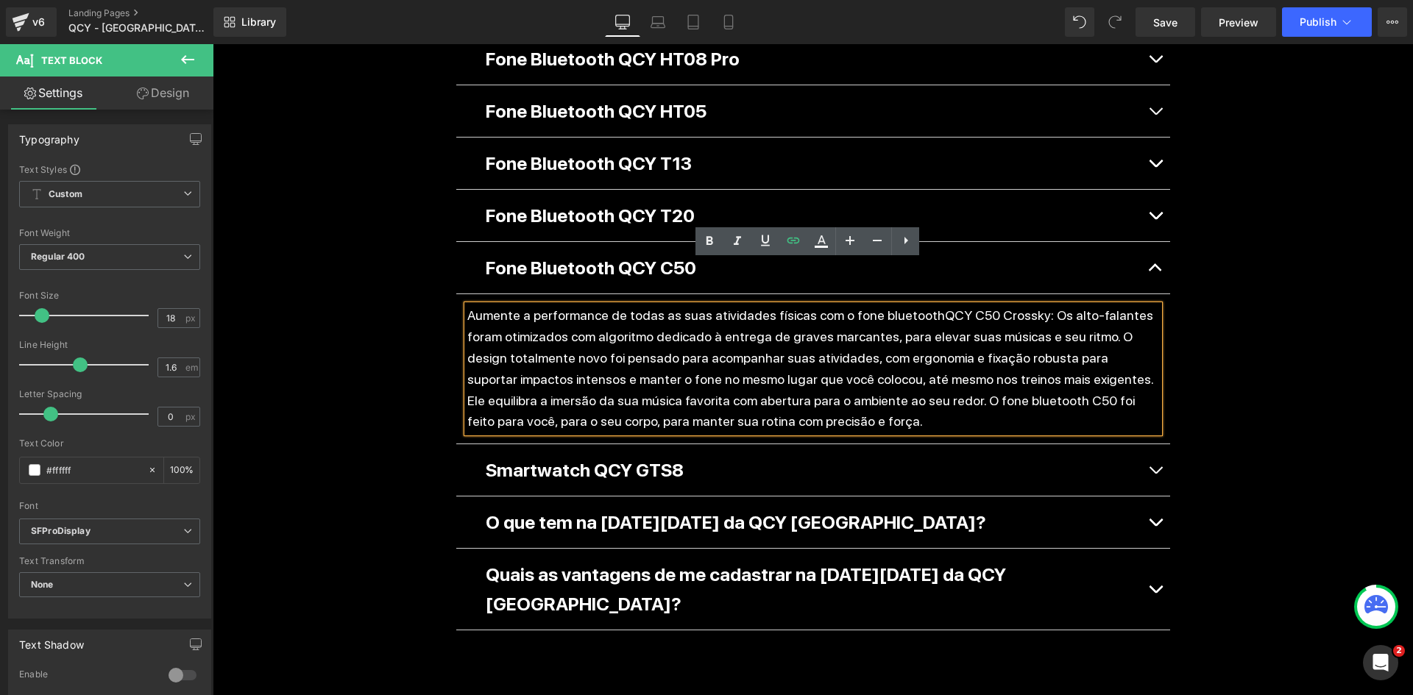
click at [1144, 242] on button "button" at bounding box center [1155, 268] width 29 height 52
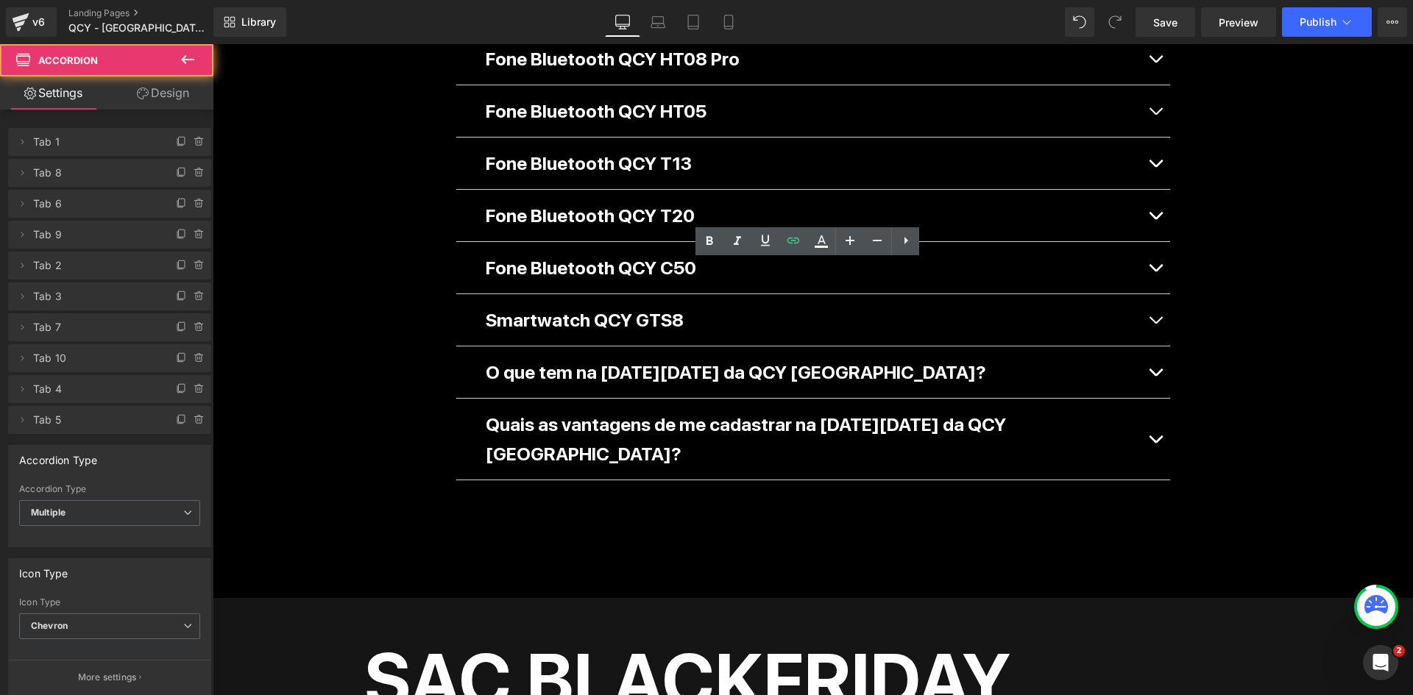
click at [684, 305] on p "Smartwatch QCY GTS8" at bounding box center [813, 319] width 655 height 29
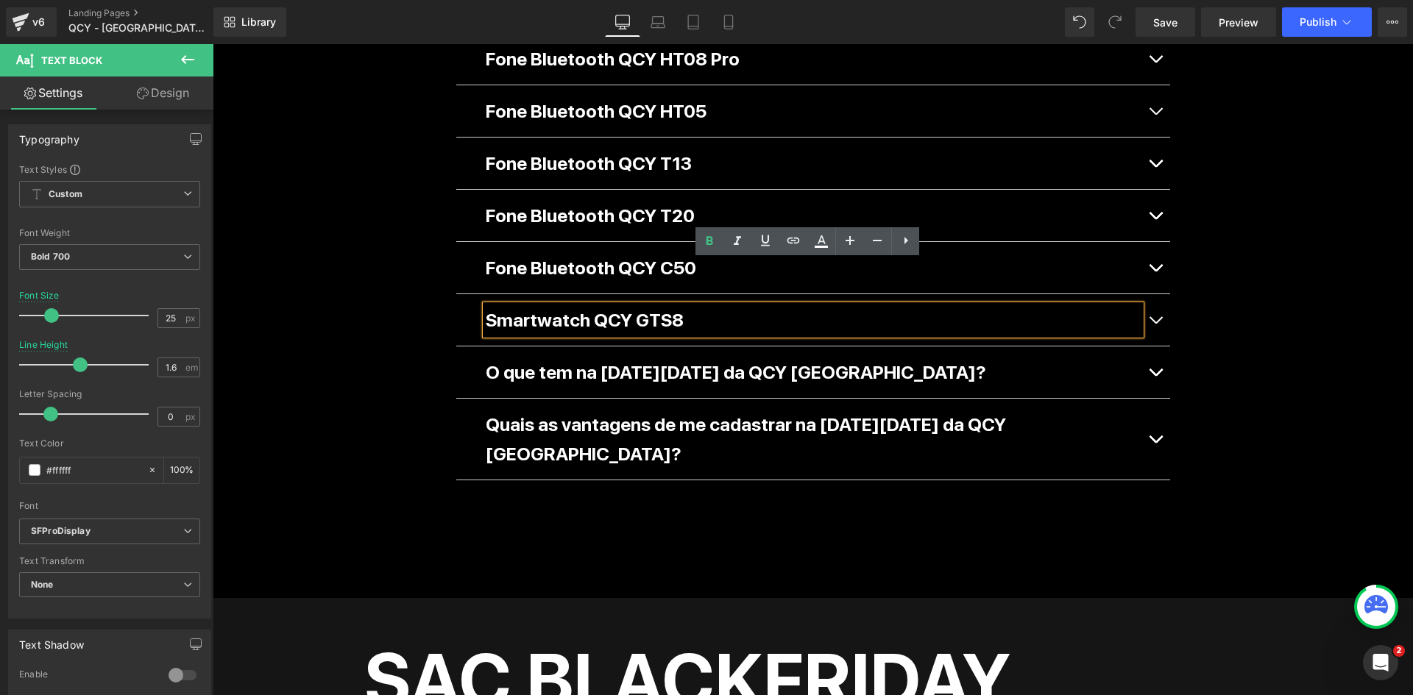
click at [1155, 324] on span "button" at bounding box center [1155, 324] width 0 height 0
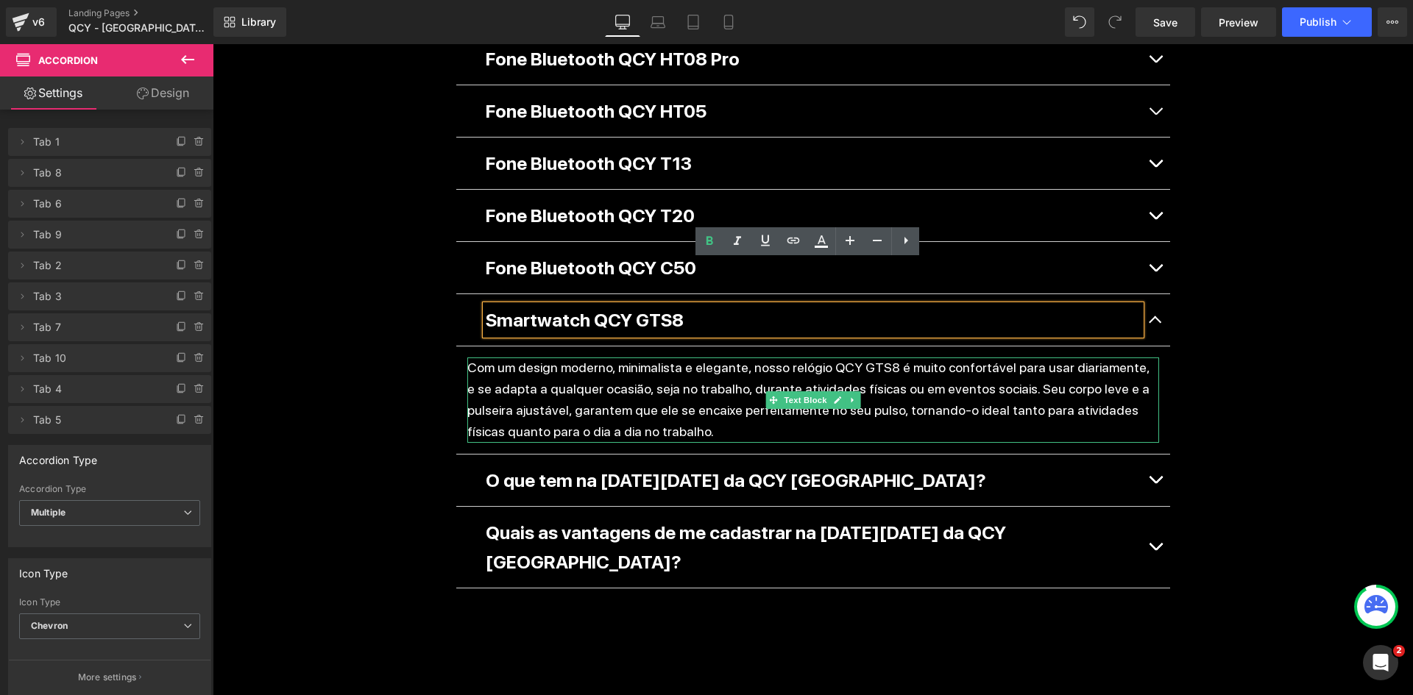
click at [839, 358] on p "Com um design moderno, minimalista e elegante, nosso relógio QCY GTS8 é muito c…" at bounding box center [813, 400] width 692 height 85
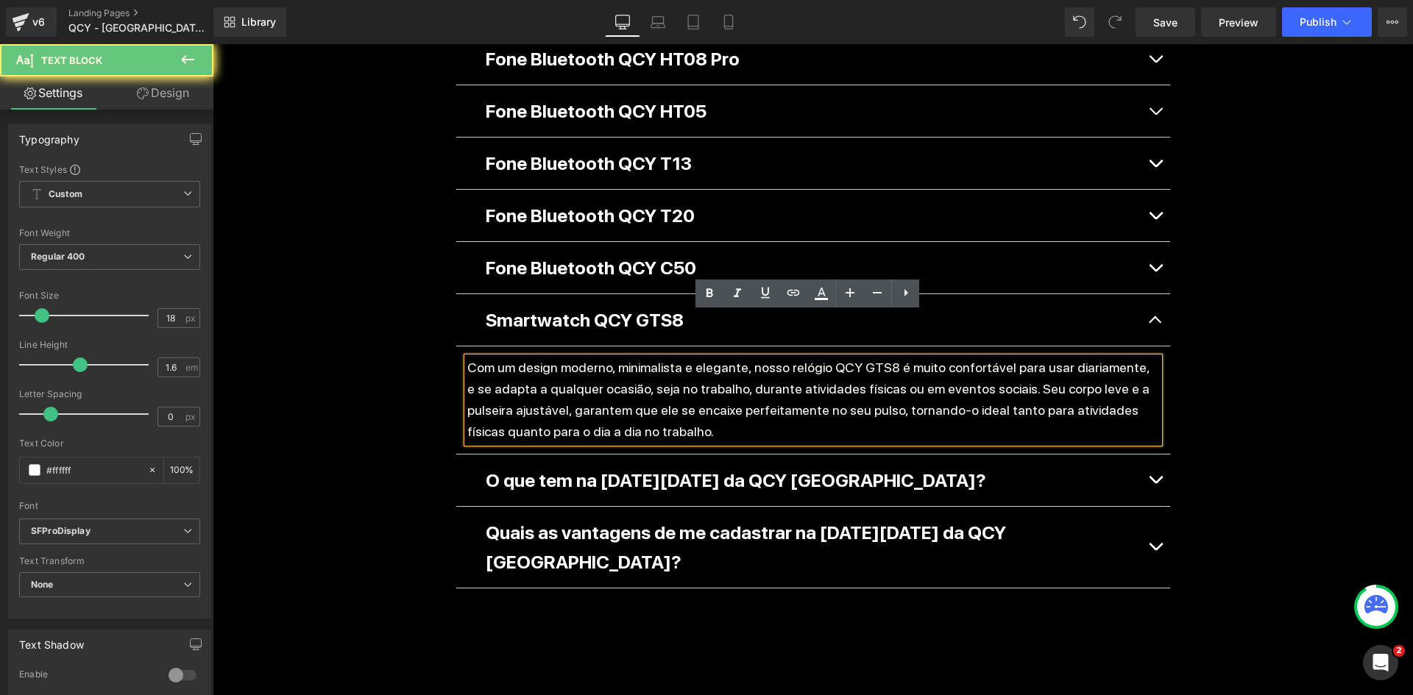
click at [847, 358] on p "Com um design moderno, minimalista e elegante, nosso relógio QCY GTS8 é muito c…" at bounding box center [813, 400] width 692 height 85
drag, startPoint x: 811, startPoint y: 323, endPoint x: 870, endPoint y: 322, distance: 58.9
click at [870, 358] on p "Com um design moderno, minimalista e elegante, nosso relógio QCY GTS8 é muito c…" at bounding box center [813, 400] width 692 height 85
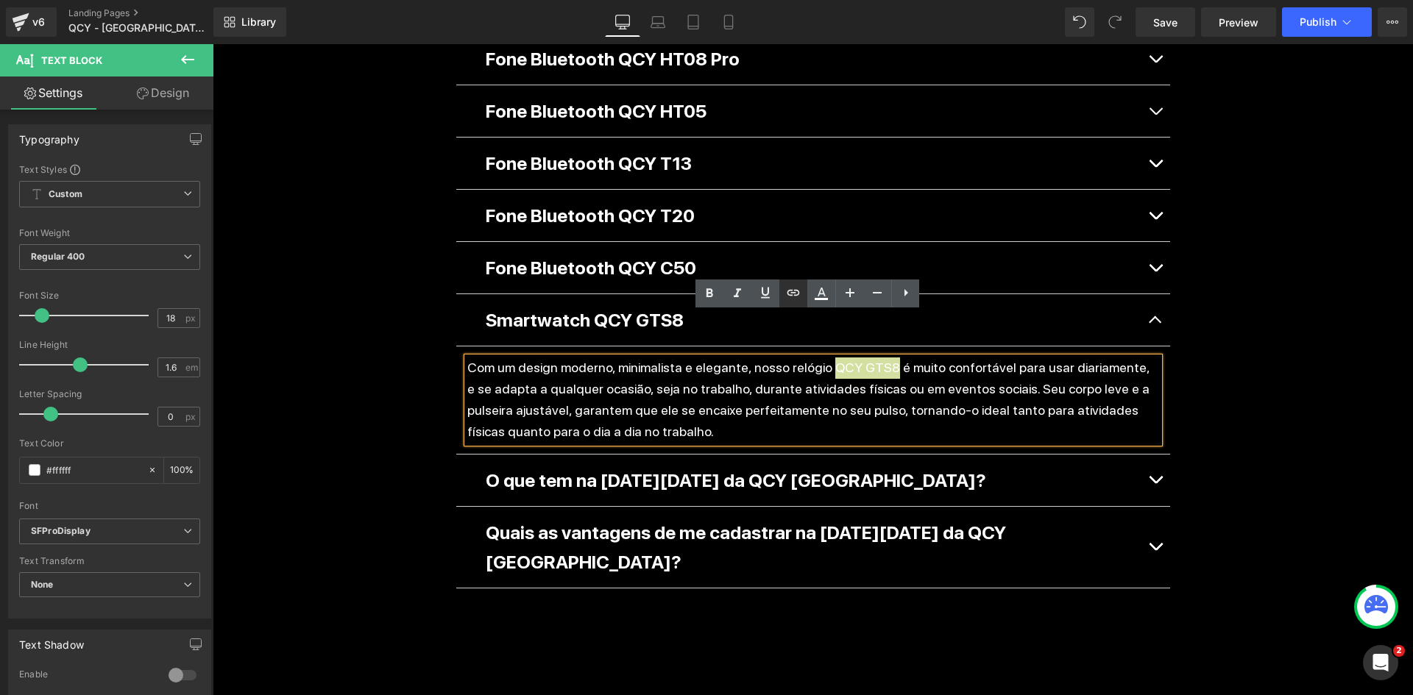
click at [804, 288] on link at bounding box center [793, 294] width 28 height 28
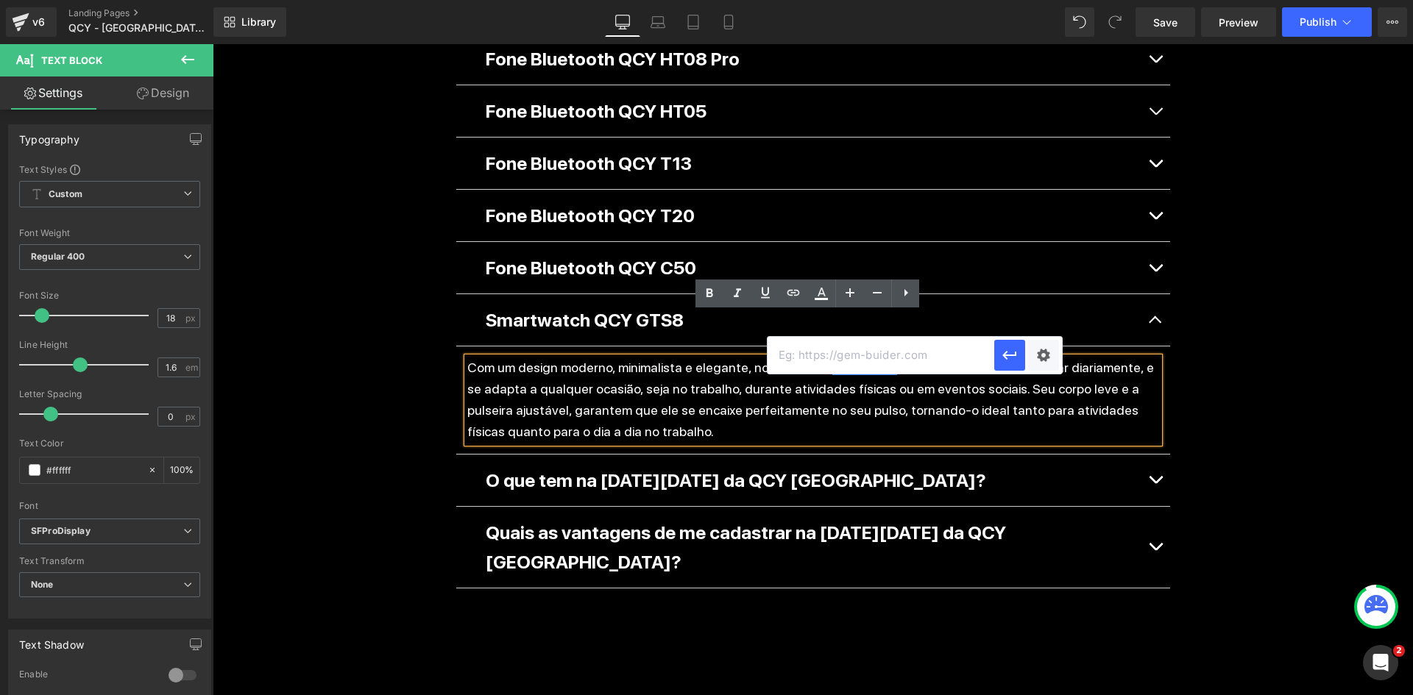
click at [874, 357] on input "text" at bounding box center [881, 355] width 227 height 37
paste input "https://qcy.com.br/pages/shopgts8"
type input "https://qcy.com.br/pages/shopgts8"
click at [1058, 0] on div "Text Color Highlight Color #333333 Edit or remove link: Edit - Unlink - Cancel …" at bounding box center [706, 0] width 1413 height 0
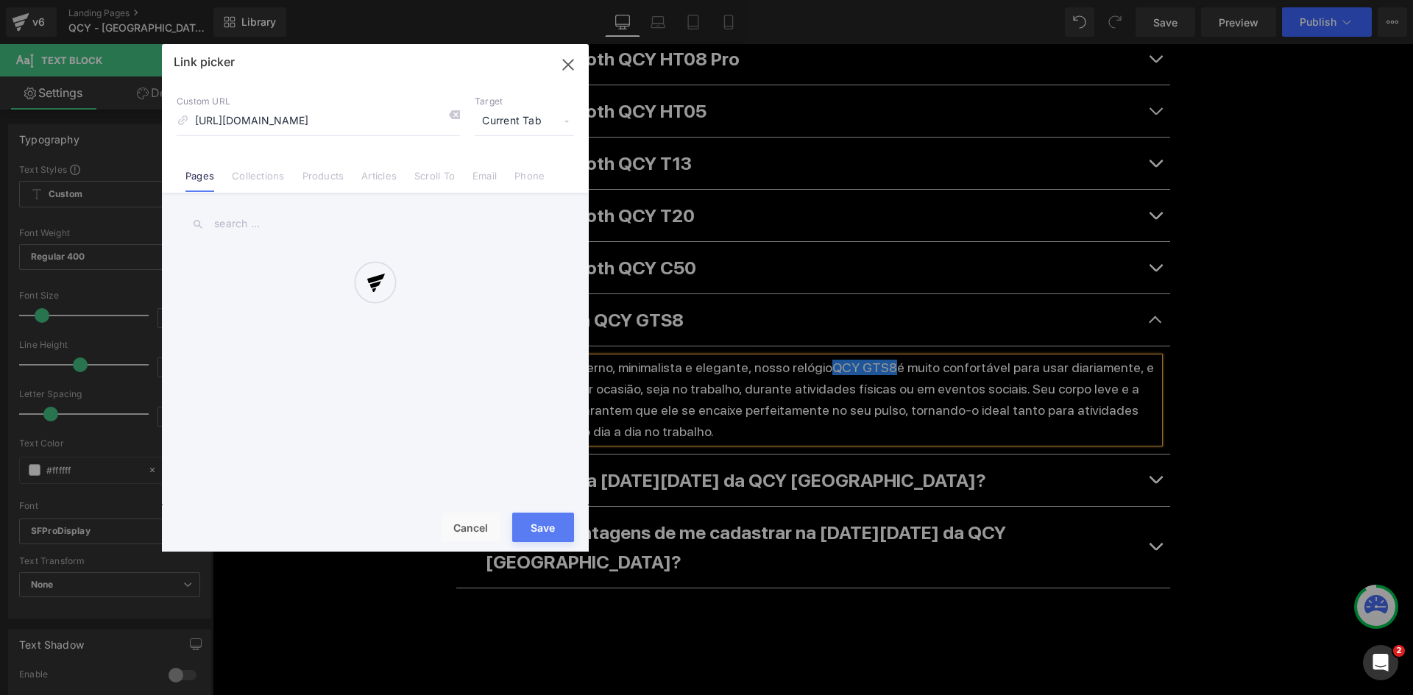
click at [526, 118] on div "Link picker Back to Library Insert Custom URL https://qcy.com.br/pages/shopgts8…" at bounding box center [375, 298] width 427 height 508
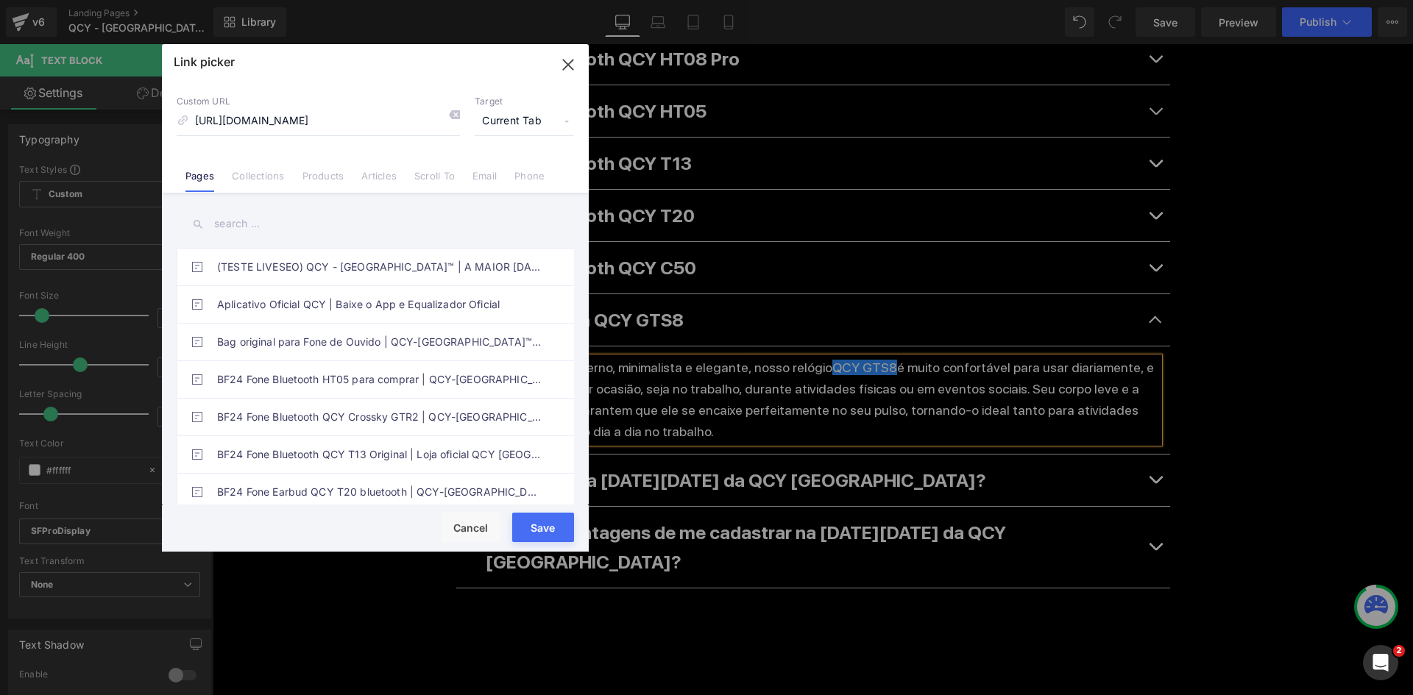
click at [542, 110] on span "Current Tab" at bounding box center [524, 121] width 99 height 28
click at [514, 178] on li "New Tab" at bounding box center [524, 174] width 114 height 26
click at [562, 523] on button "Save" at bounding box center [543, 527] width 62 height 29
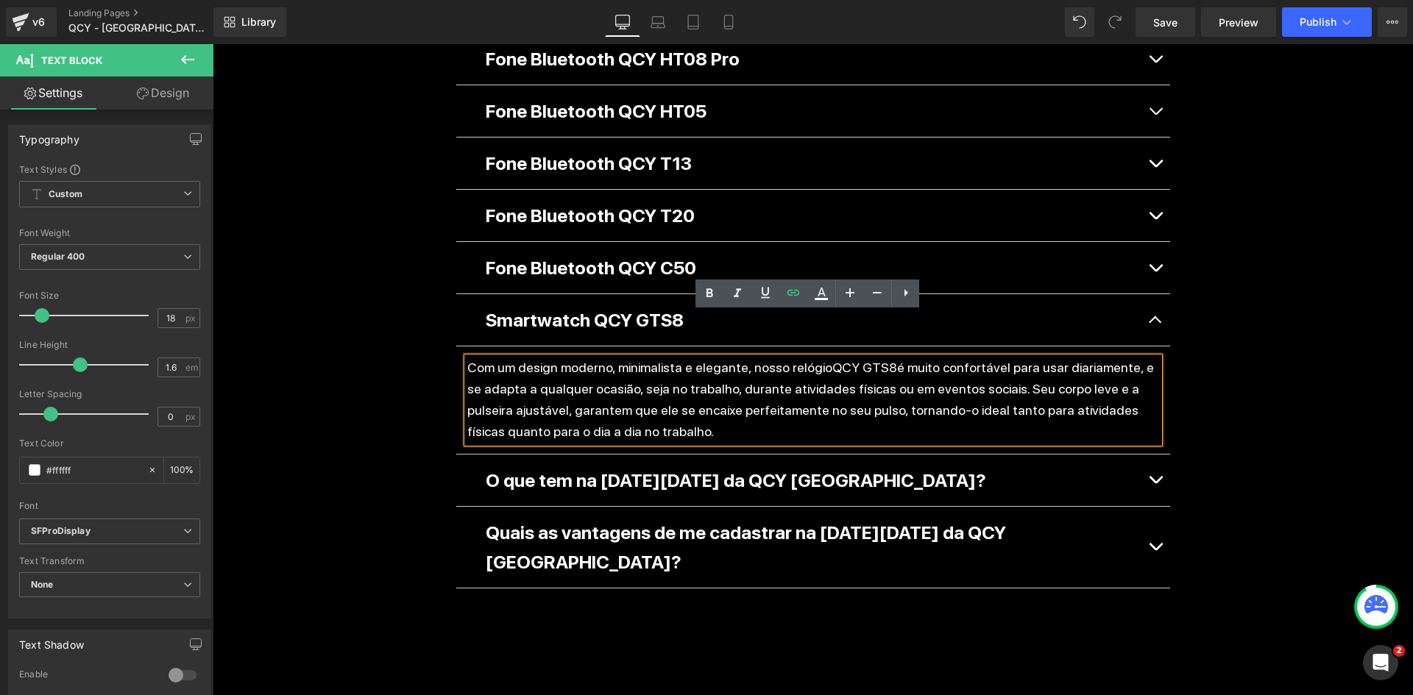
click at [1141, 294] on button "button" at bounding box center [1155, 320] width 29 height 52
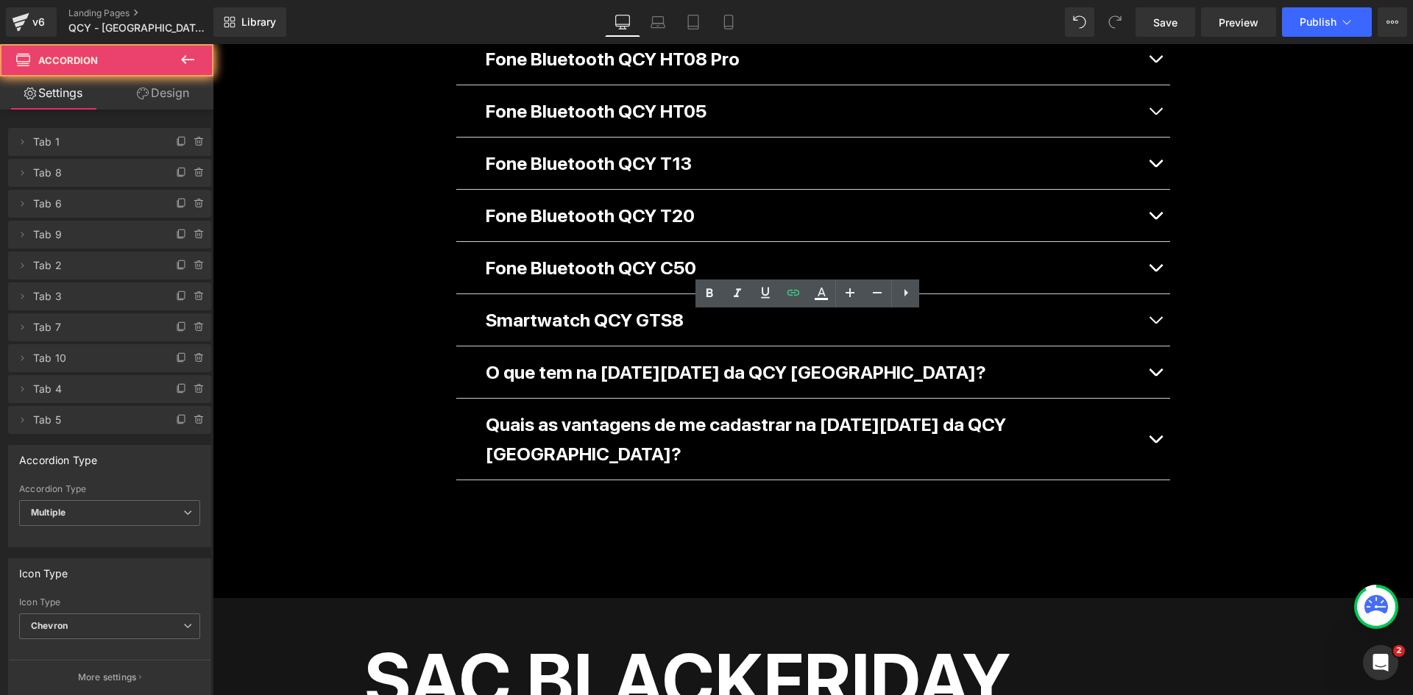
click at [1153, 347] on button "button" at bounding box center [1155, 373] width 29 height 52
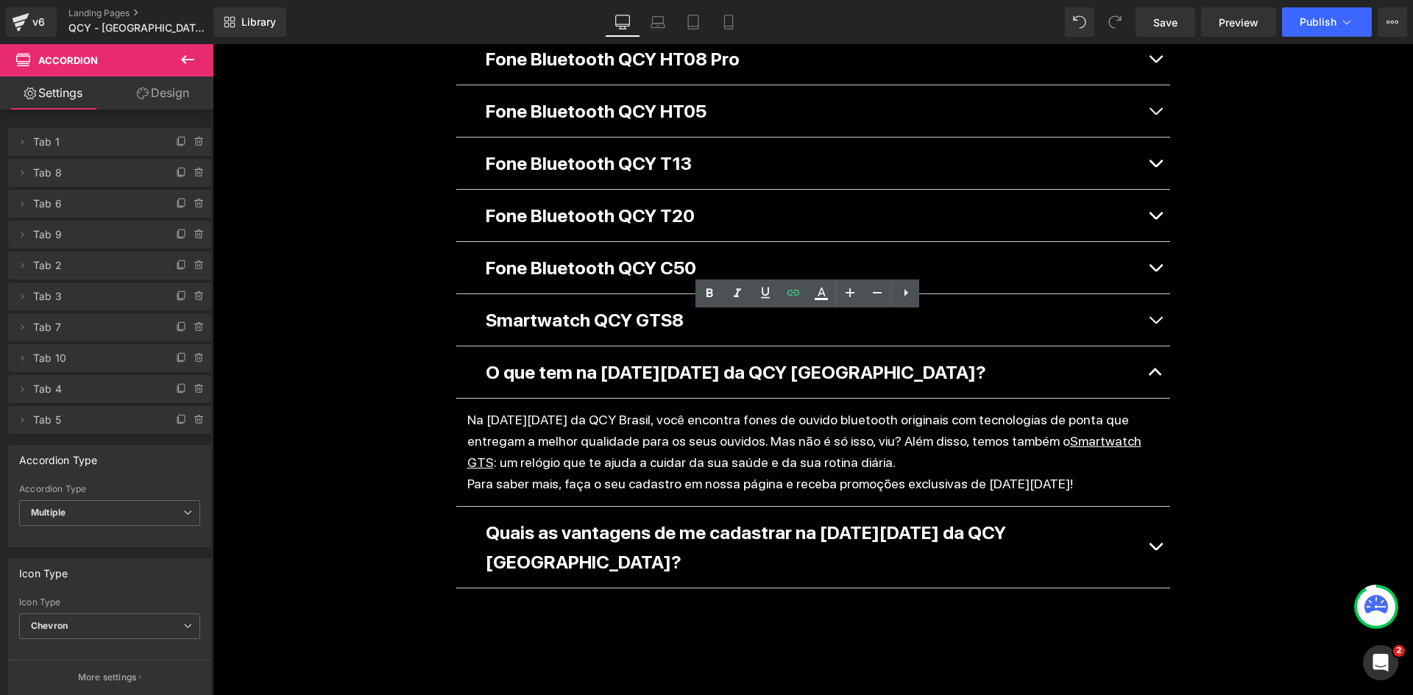
click at [1152, 347] on button "button" at bounding box center [1155, 373] width 29 height 52
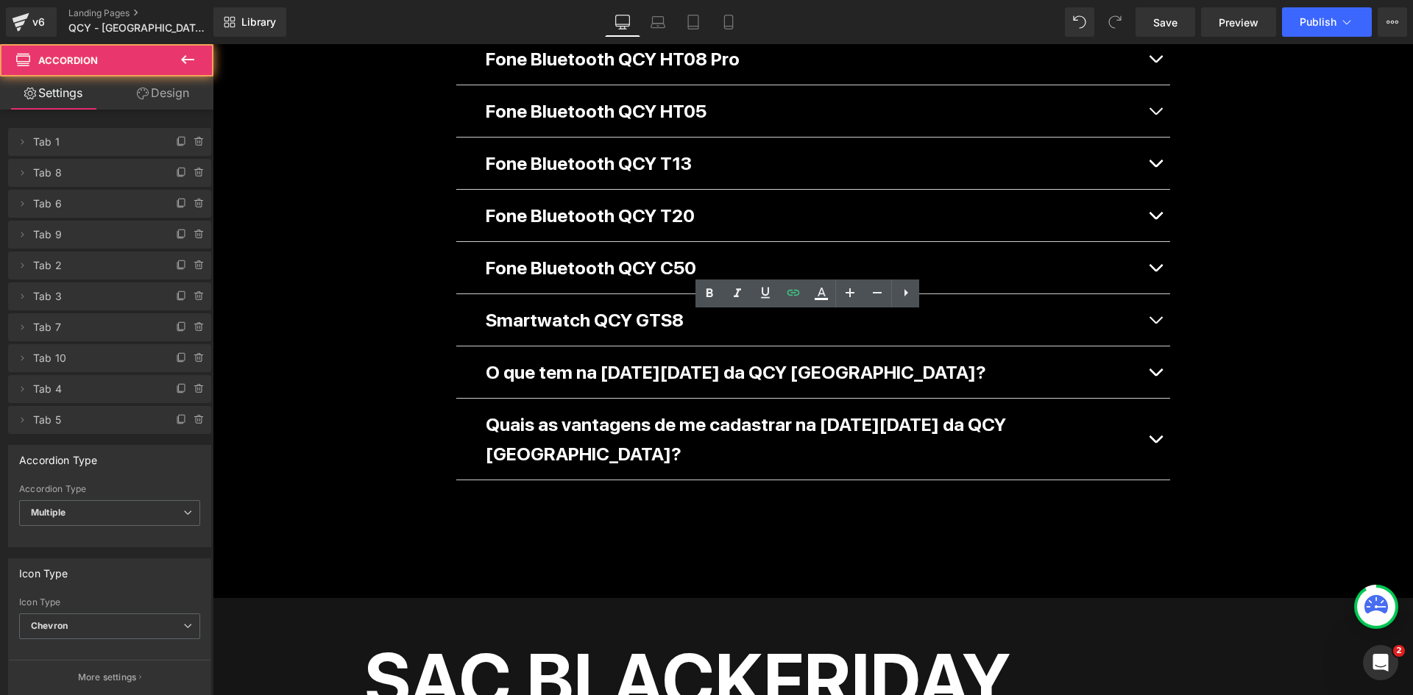
click at [1147, 399] on button "button" at bounding box center [1155, 439] width 29 height 81
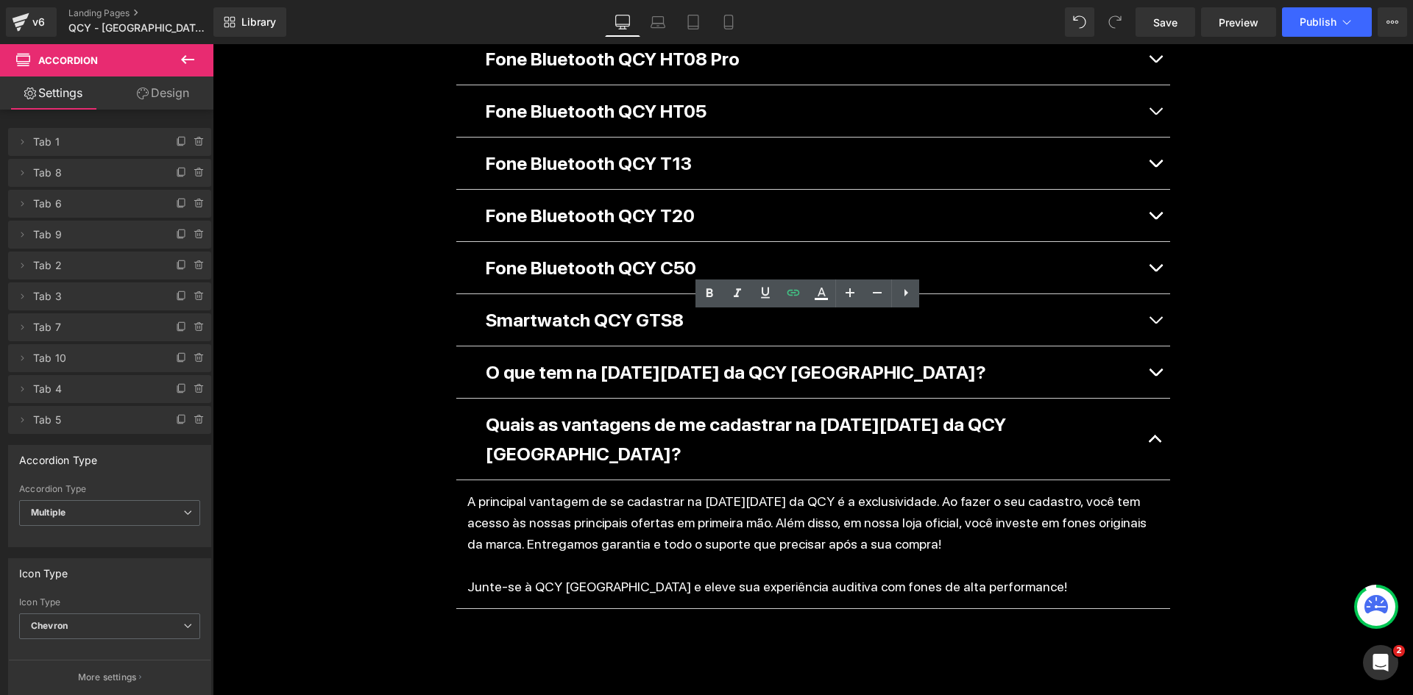
click at [1148, 399] on button "button" at bounding box center [1155, 439] width 29 height 81
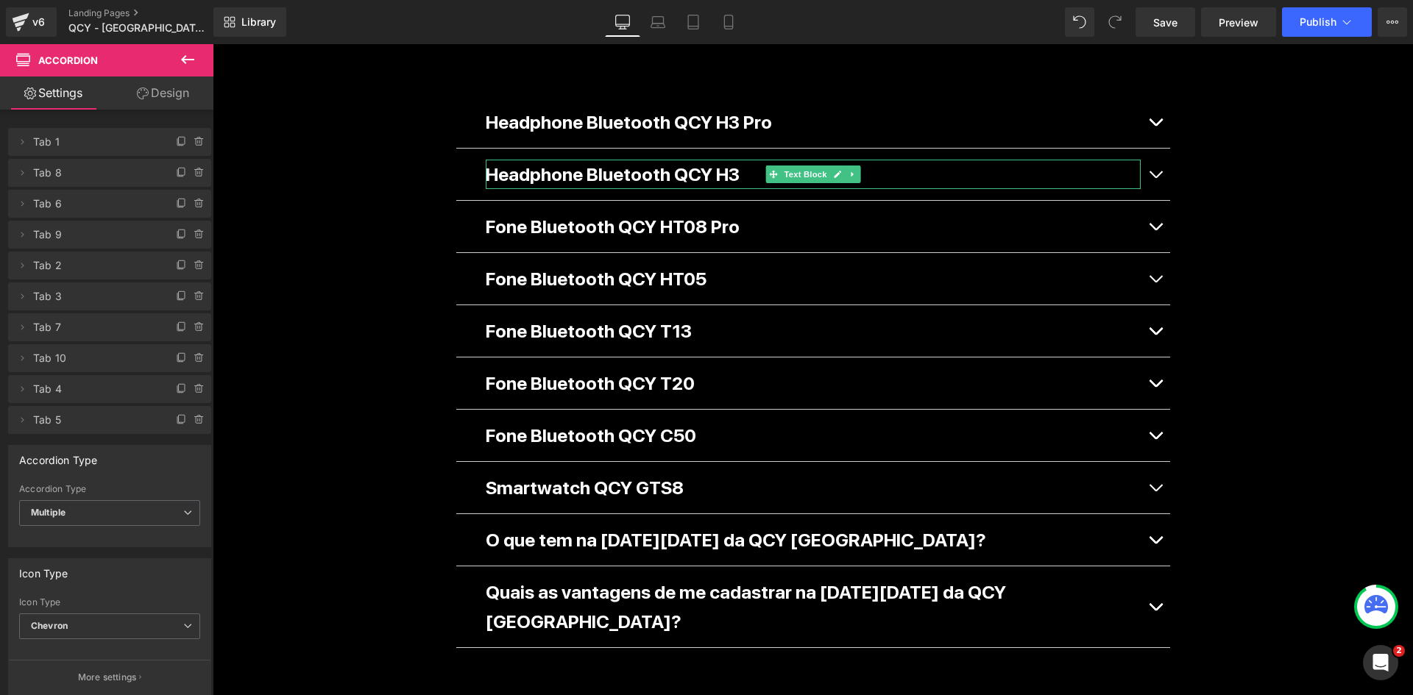
scroll to position [1178, 0]
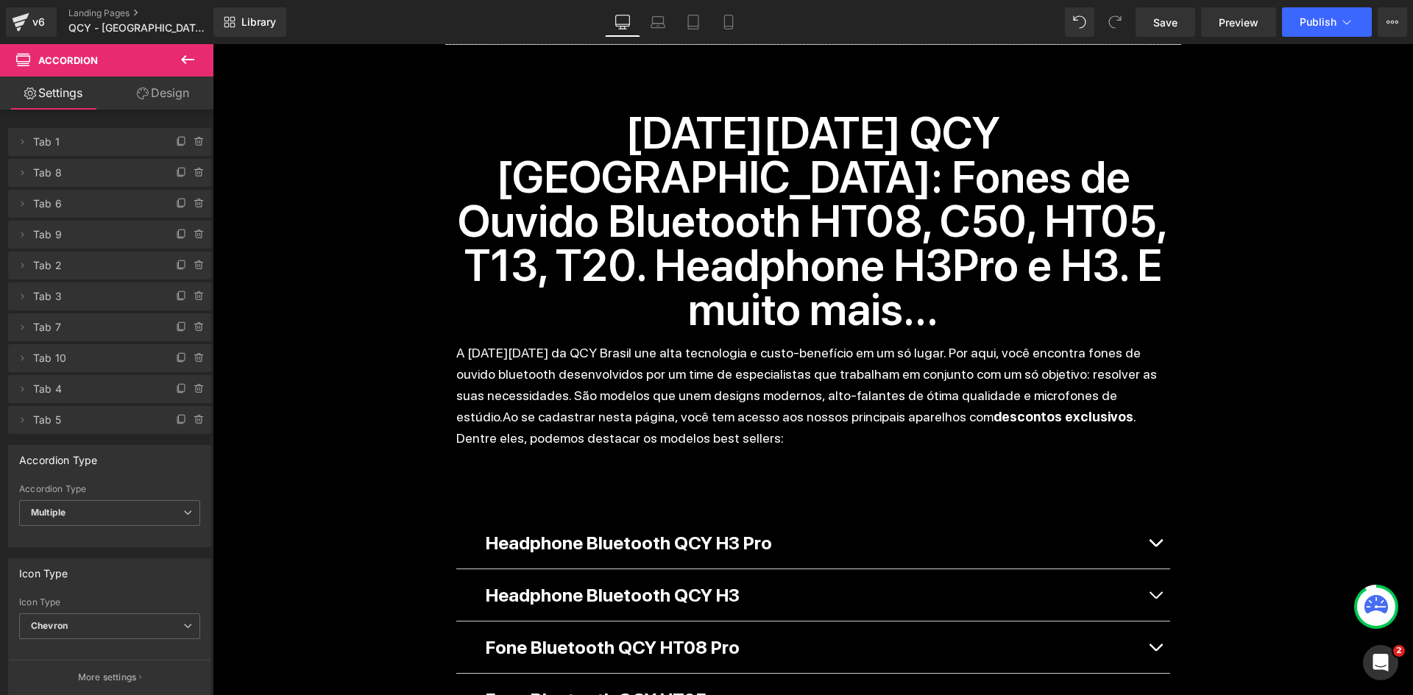
drag, startPoint x: 1158, startPoint y: 14, endPoint x: 1173, endPoint y: 43, distance: 32.6
click at [1158, 15] on span "Save" at bounding box center [1165, 22] width 24 height 15
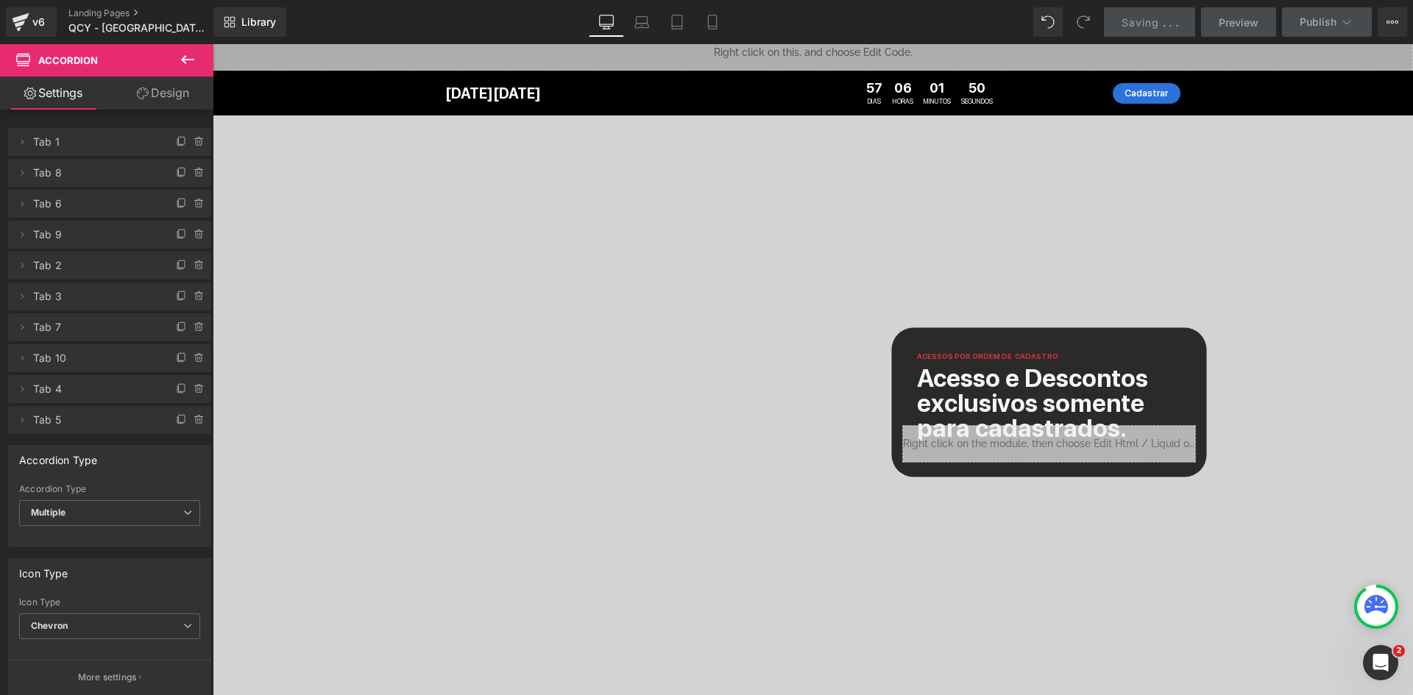
scroll to position [0, 0]
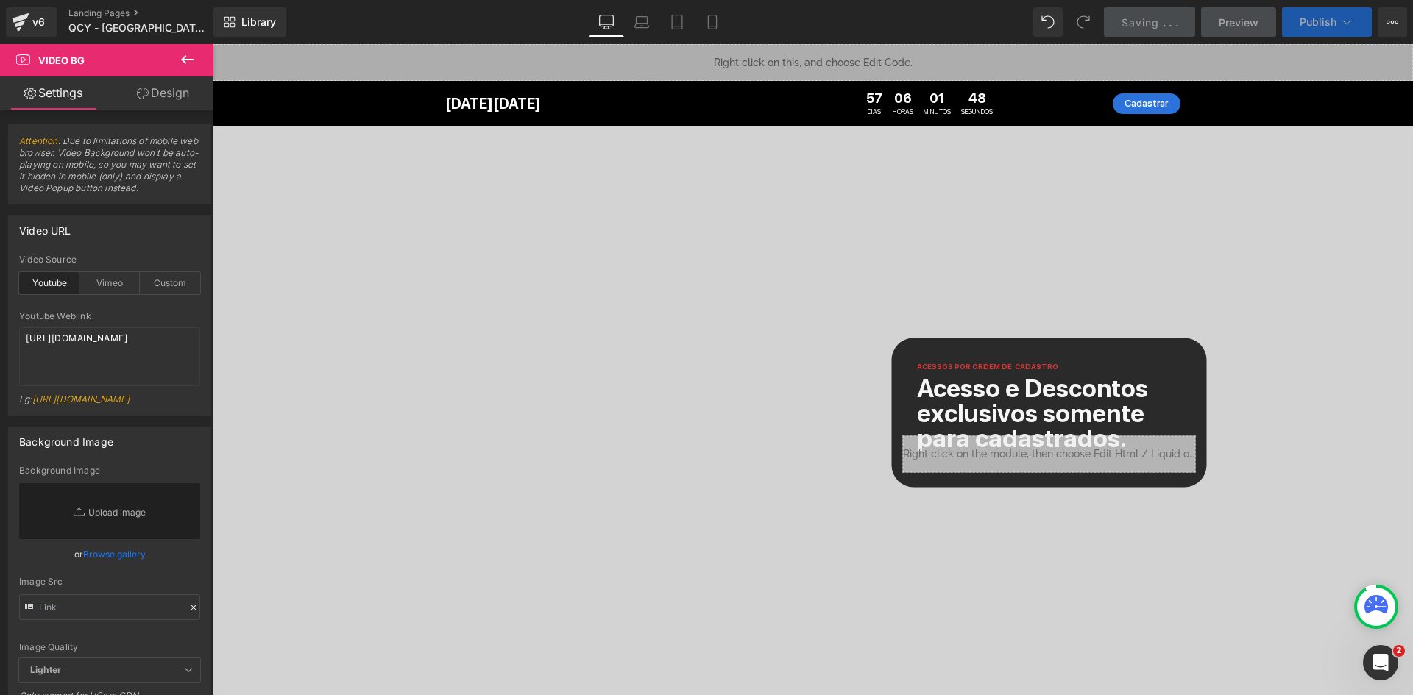
click at [1292, 18] on button "Publish" at bounding box center [1327, 21] width 90 height 29
click at [1314, 21] on span "Publish" at bounding box center [1318, 22] width 37 height 12
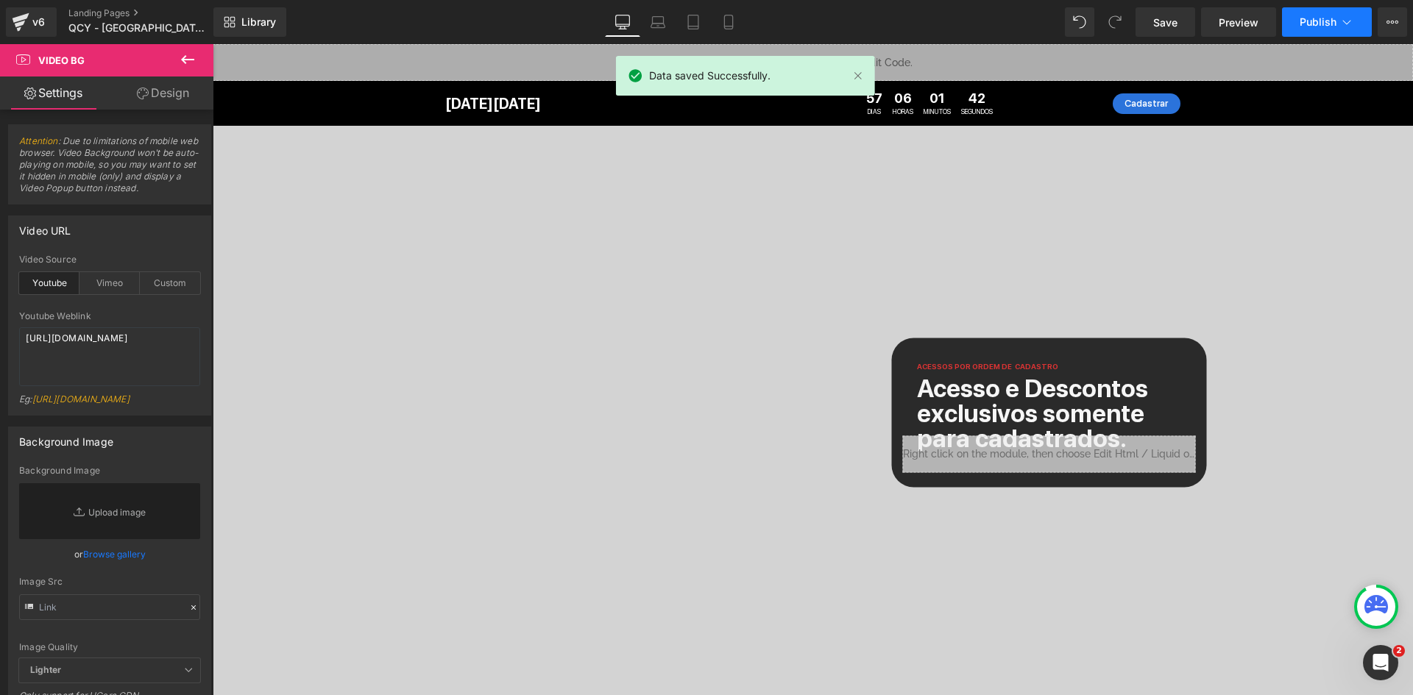
click at [1309, 19] on span "Publish" at bounding box center [1318, 22] width 37 height 12
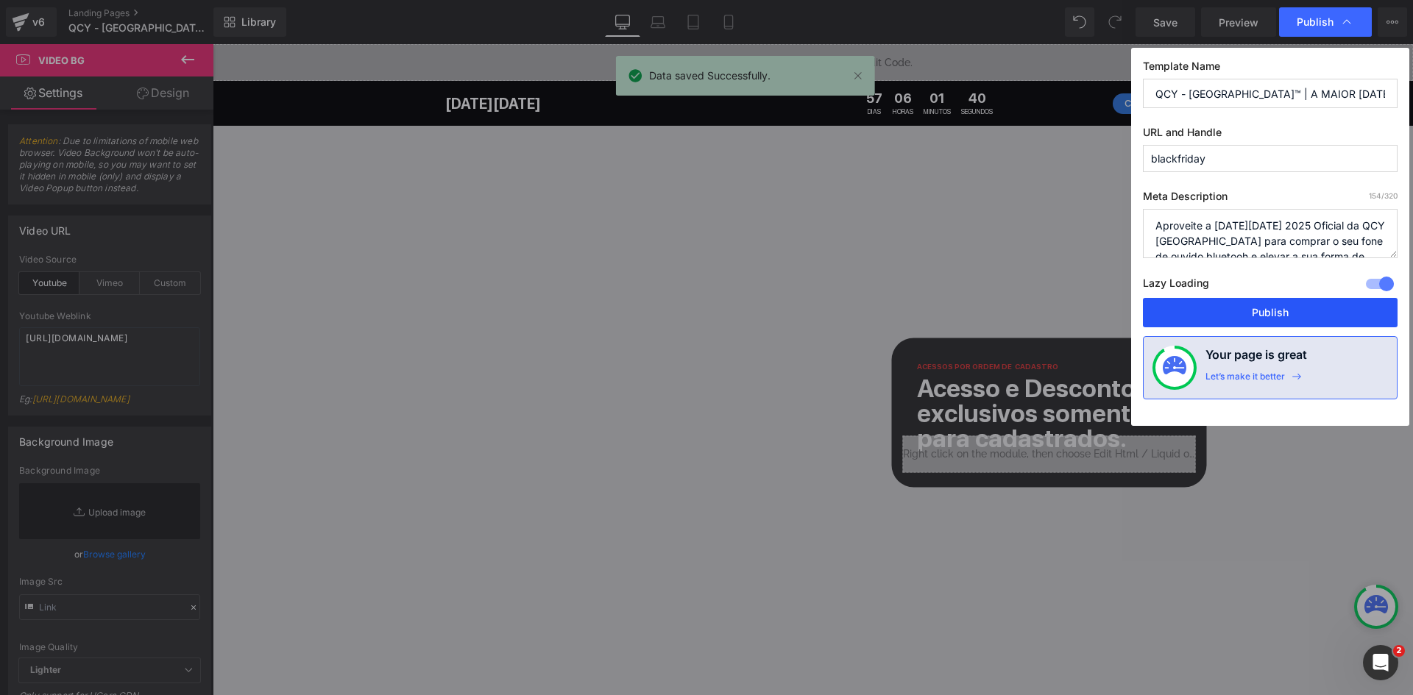
drag, startPoint x: 1274, startPoint y: 308, endPoint x: 1062, endPoint y: 264, distance: 216.4
click at [1274, 308] on button "Publish" at bounding box center [1270, 312] width 255 height 29
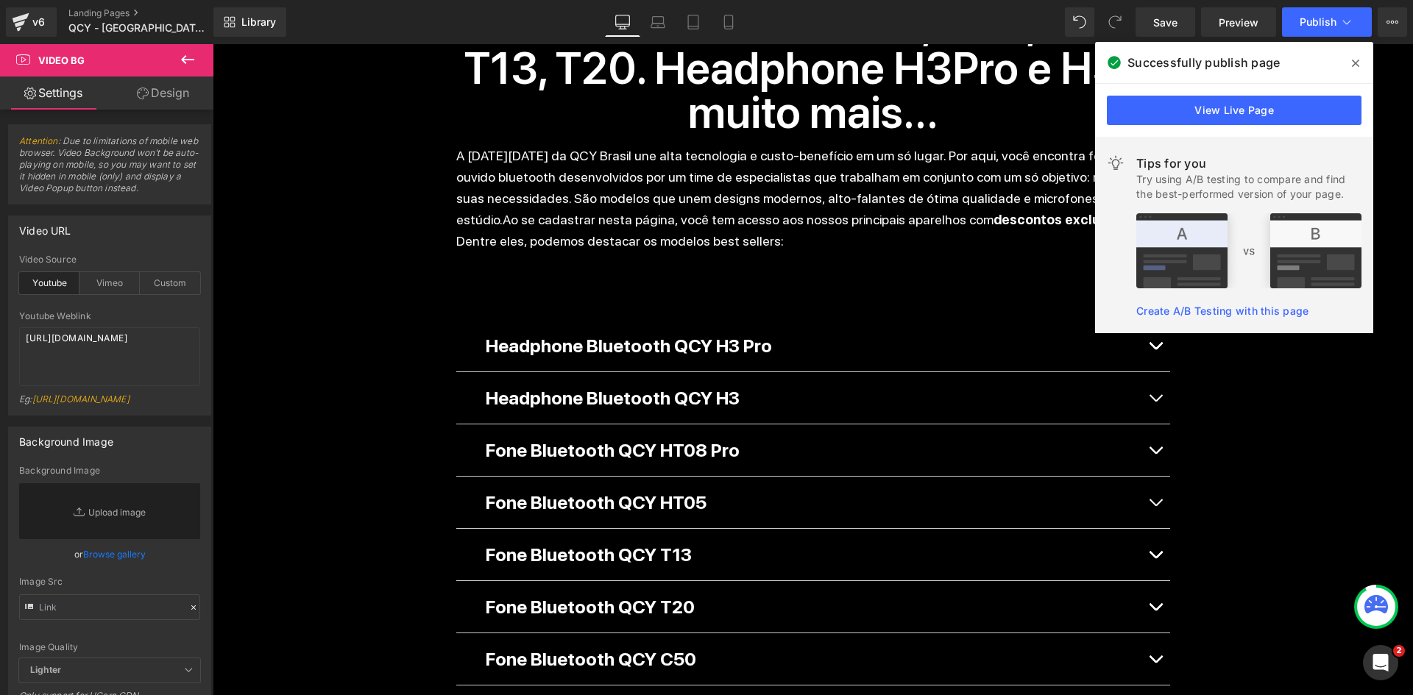
scroll to position [1251, 0]
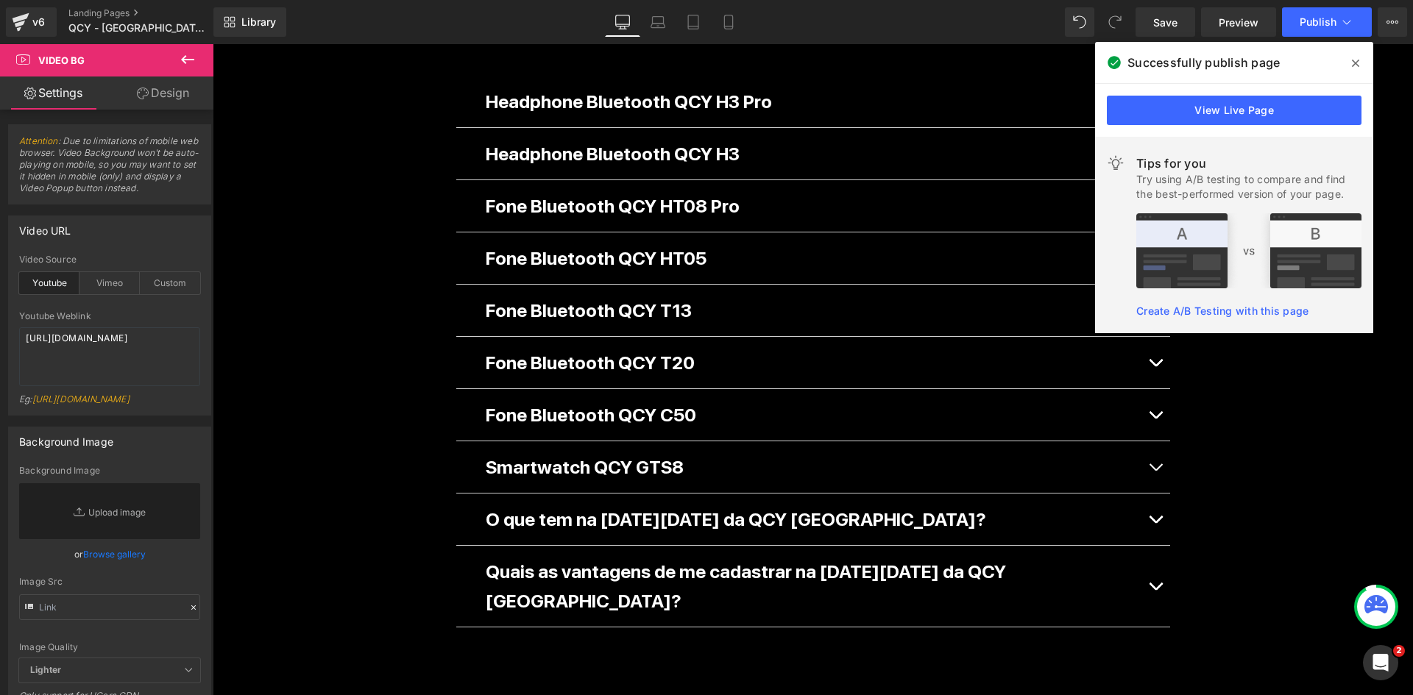
click at [1356, 57] on icon at bounding box center [1355, 63] width 7 height 12
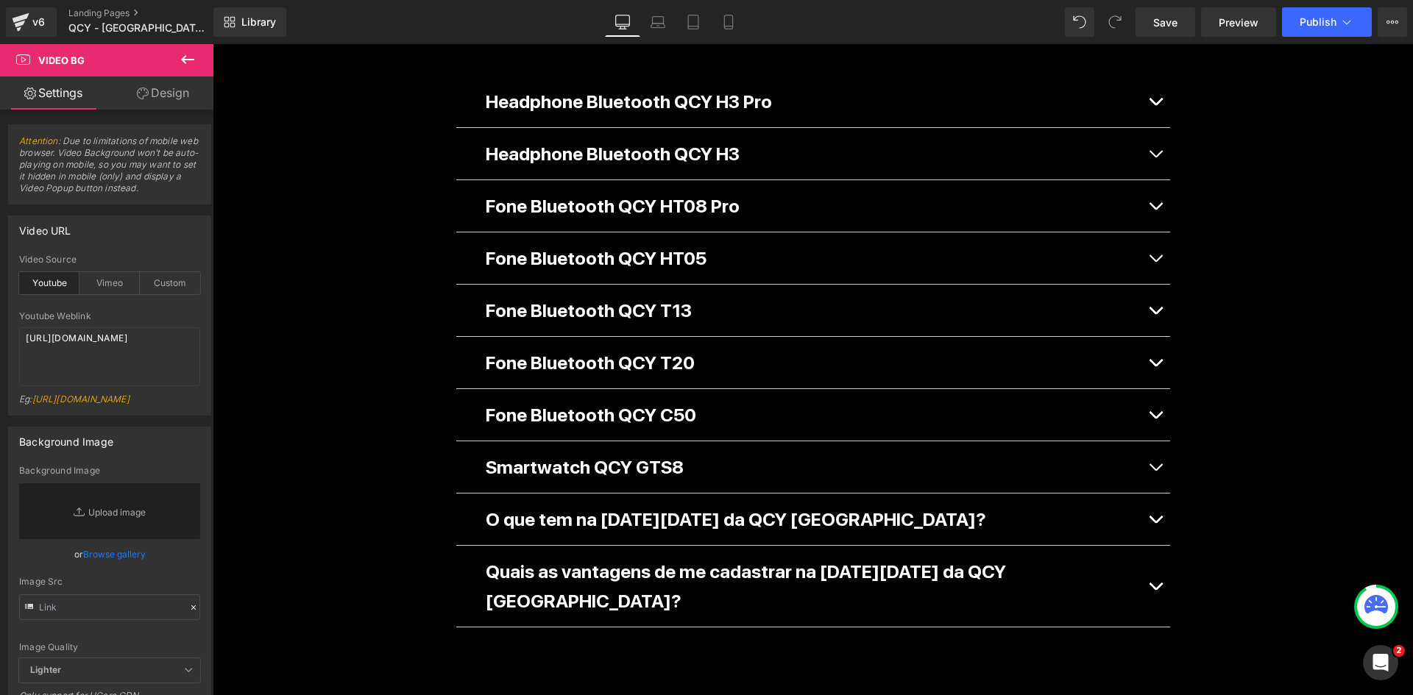
click at [883, 505] on div "O que tem na Black Friday da QCY Brasil? Text Block" at bounding box center [813, 519] width 655 height 29
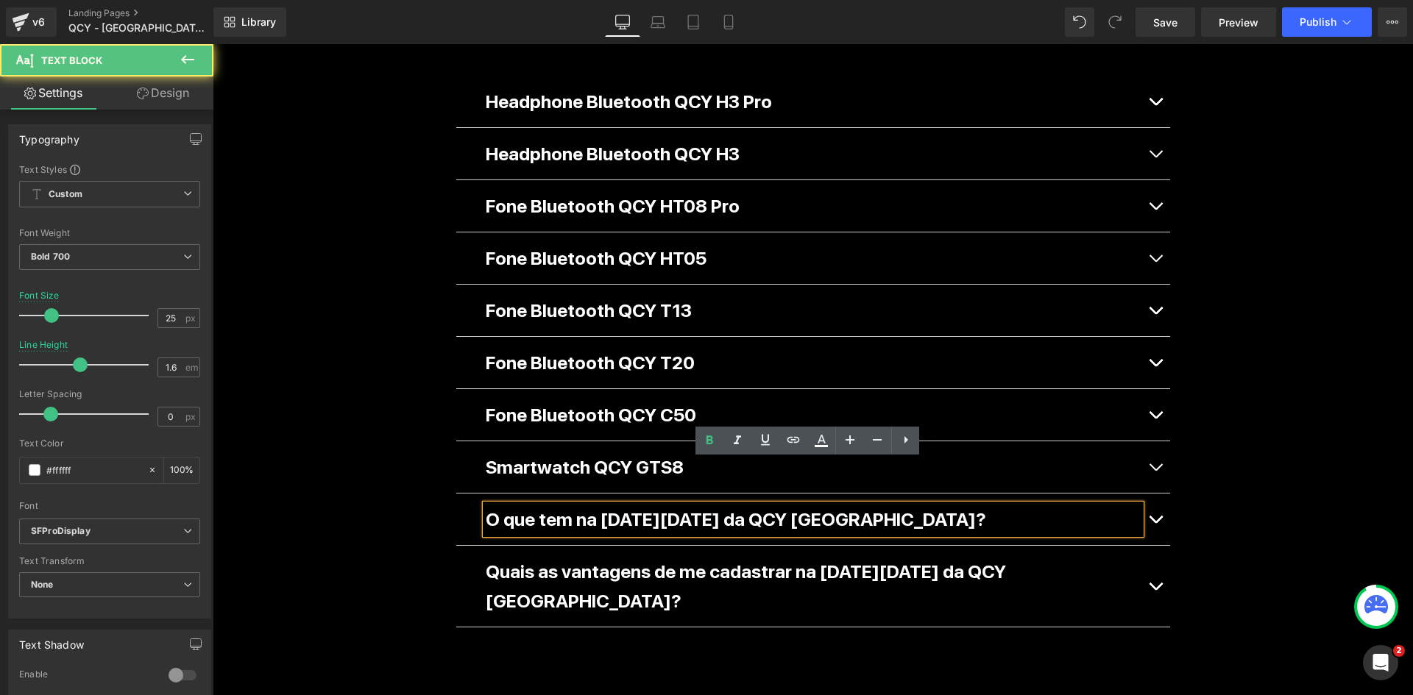
click at [1144, 494] on button "button" at bounding box center [1155, 520] width 29 height 52
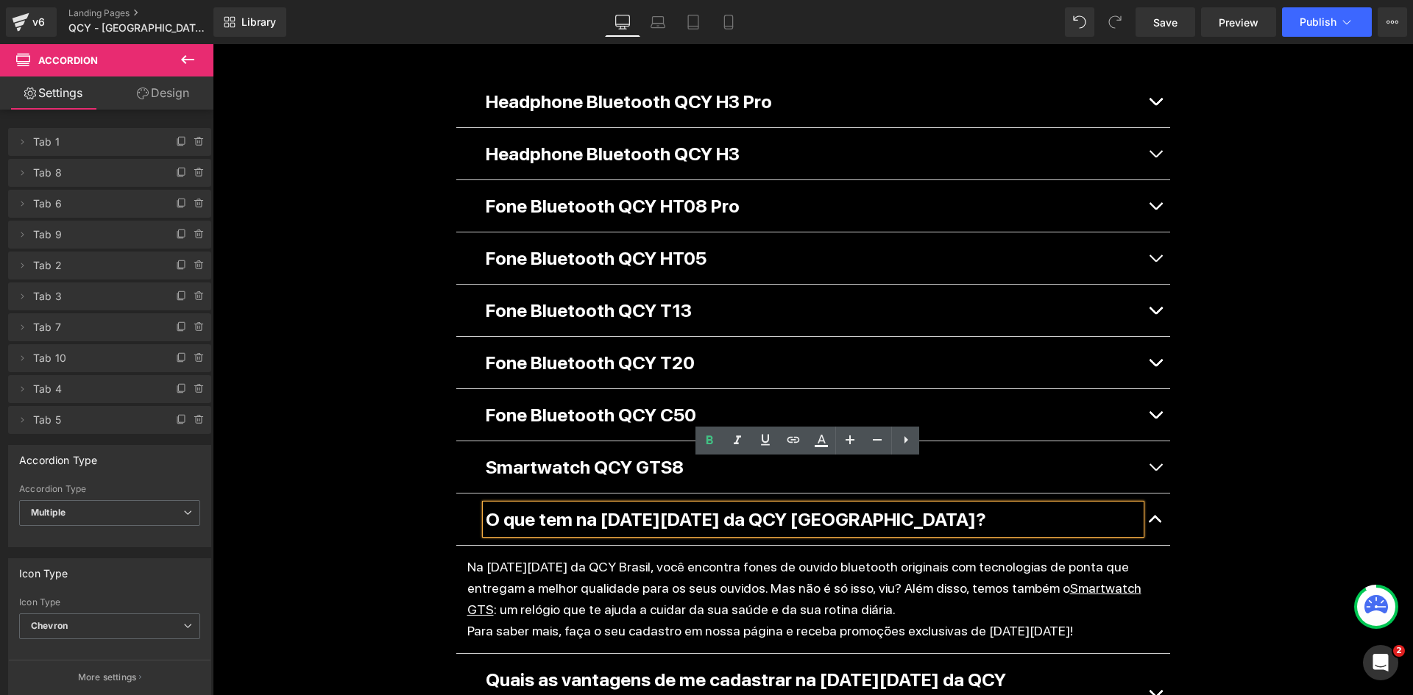
click at [1254, 521] on div "Separator Liquid Black Friday Heading 57 DIAS 06 HORAS 01 MINUTOS 12 SEGUNDOS C…" at bounding box center [813, 103] width 1200 height 2621
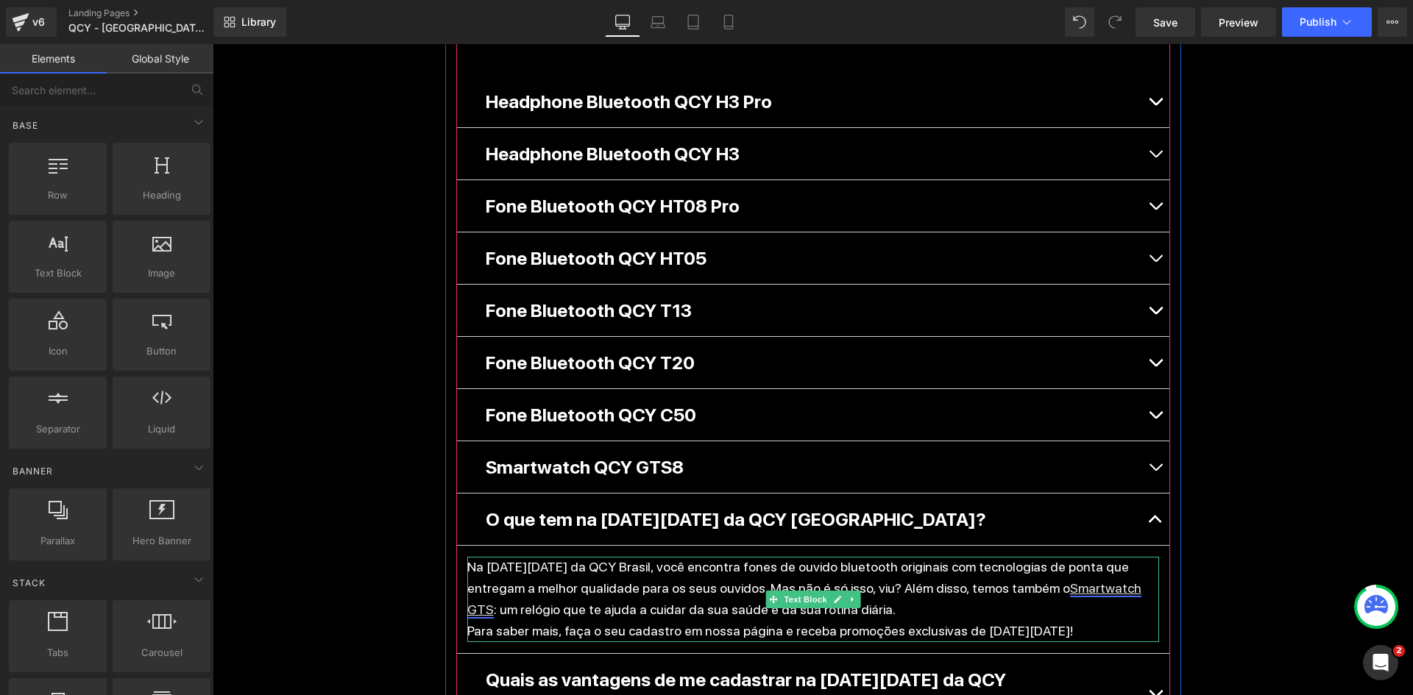
click at [1015, 581] on u "Smartwatch GTS" at bounding box center [804, 599] width 674 height 37
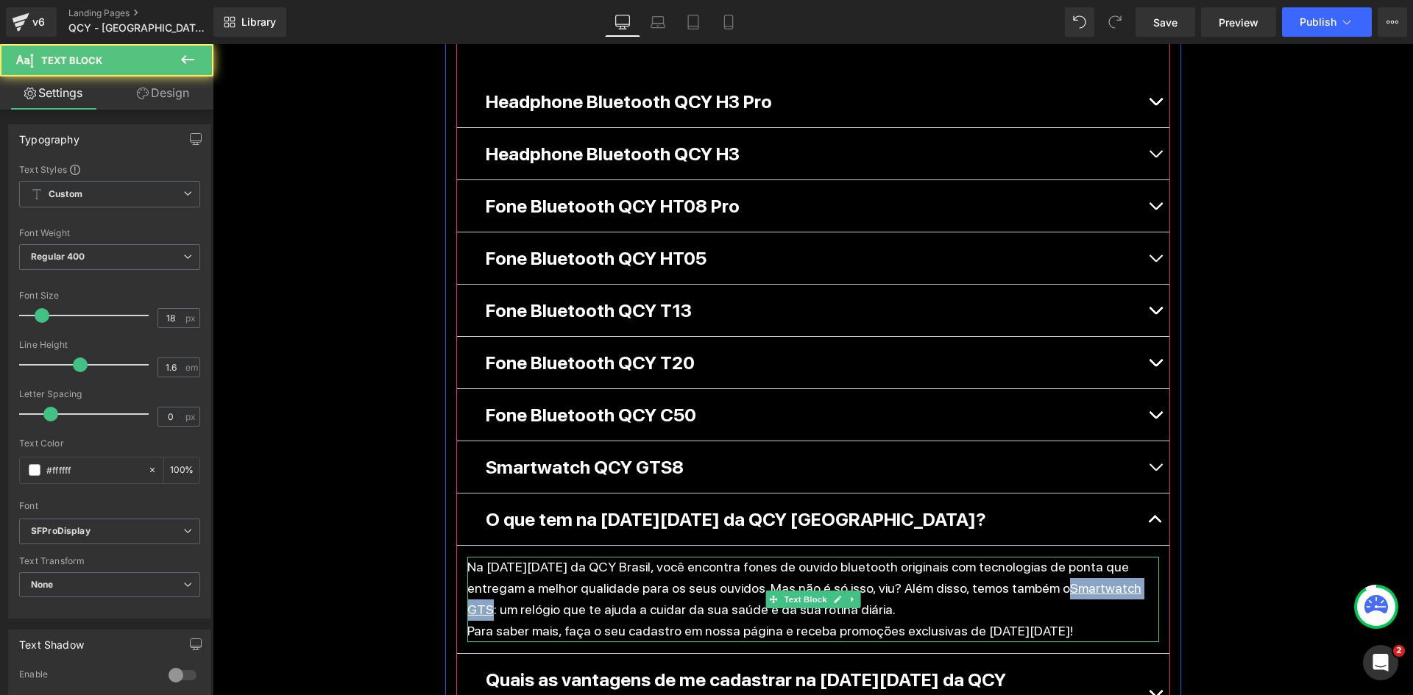
drag, startPoint x: 1065, startPoint y: 540, endPoint x: 969, endPoint y: 547, distance: 96.6
click at [969, 557] on p "Na Black Friday da QCY Brasil, você encontra fones de ouvido bluetooth originai…" at bounding box center [813, 588] width 692 height 63
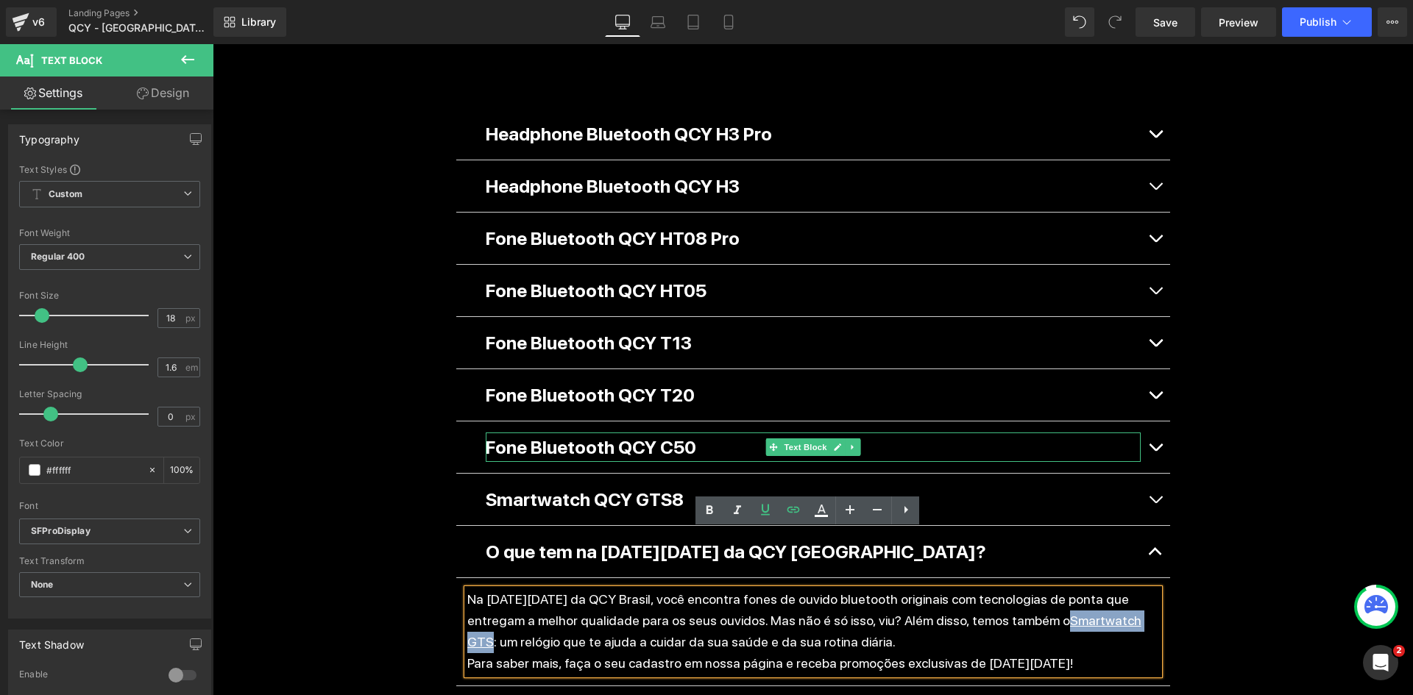
scroll to position [957, 0]
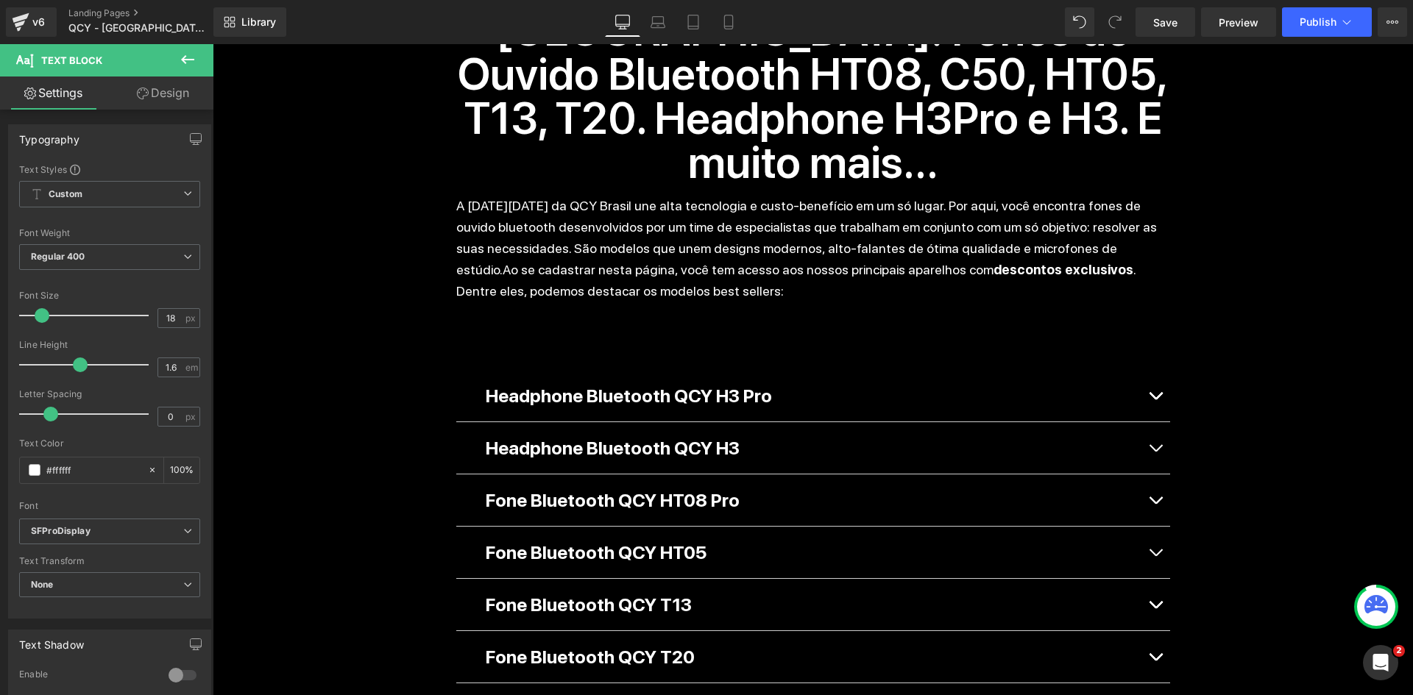
click at [1047, 381] on p "Headphone Bluetooth QCY H3 Pro" at bounding box center [813, 395] width 655 height 29
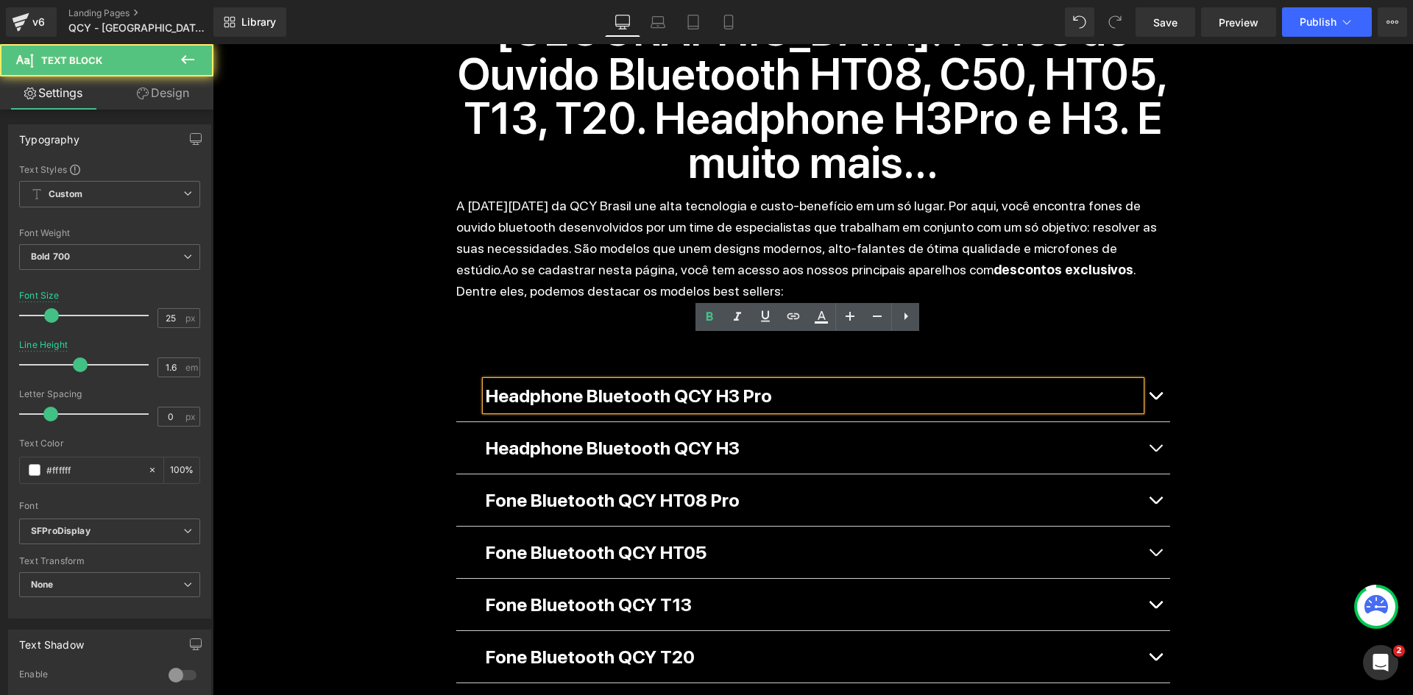
click at [1151, 370] on button "button" at bounding box center [1155, 396] width 29 height 52
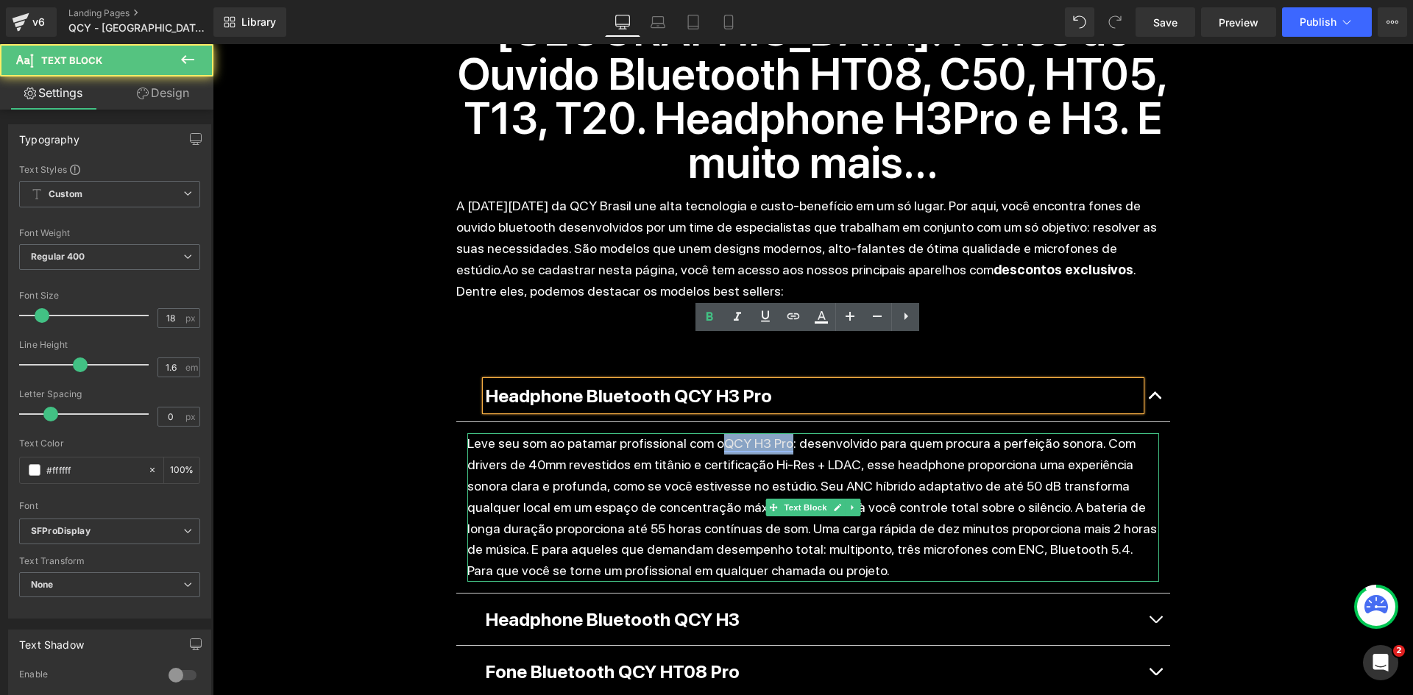
drag, startPoint x: 711, startPoint y: 399, endPoint x: 773, endPoint y: 396, distance: 61.9
click at [773, 436] on link "QCY H3 Pro" at bounding box center [758, 443] width 69 height 15
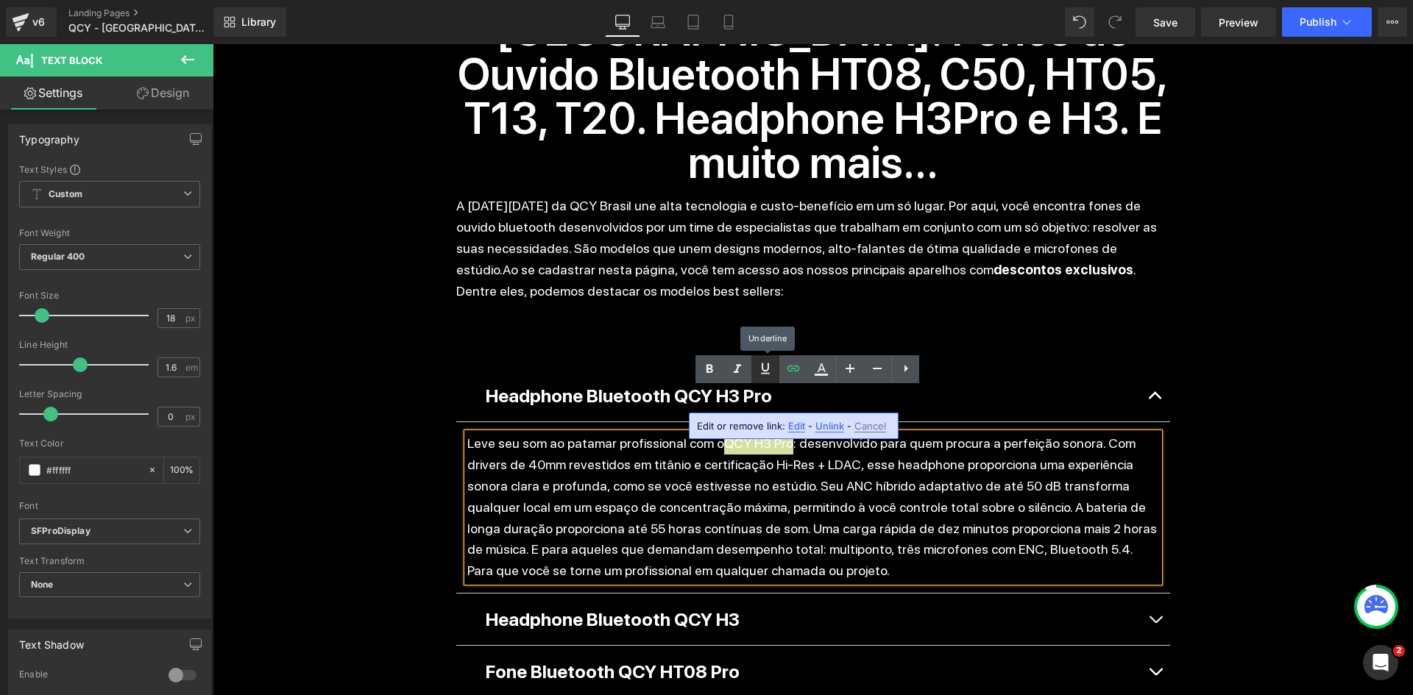
click at [762, 375] on icon at bounding box center [766, 369] width 18 height 18
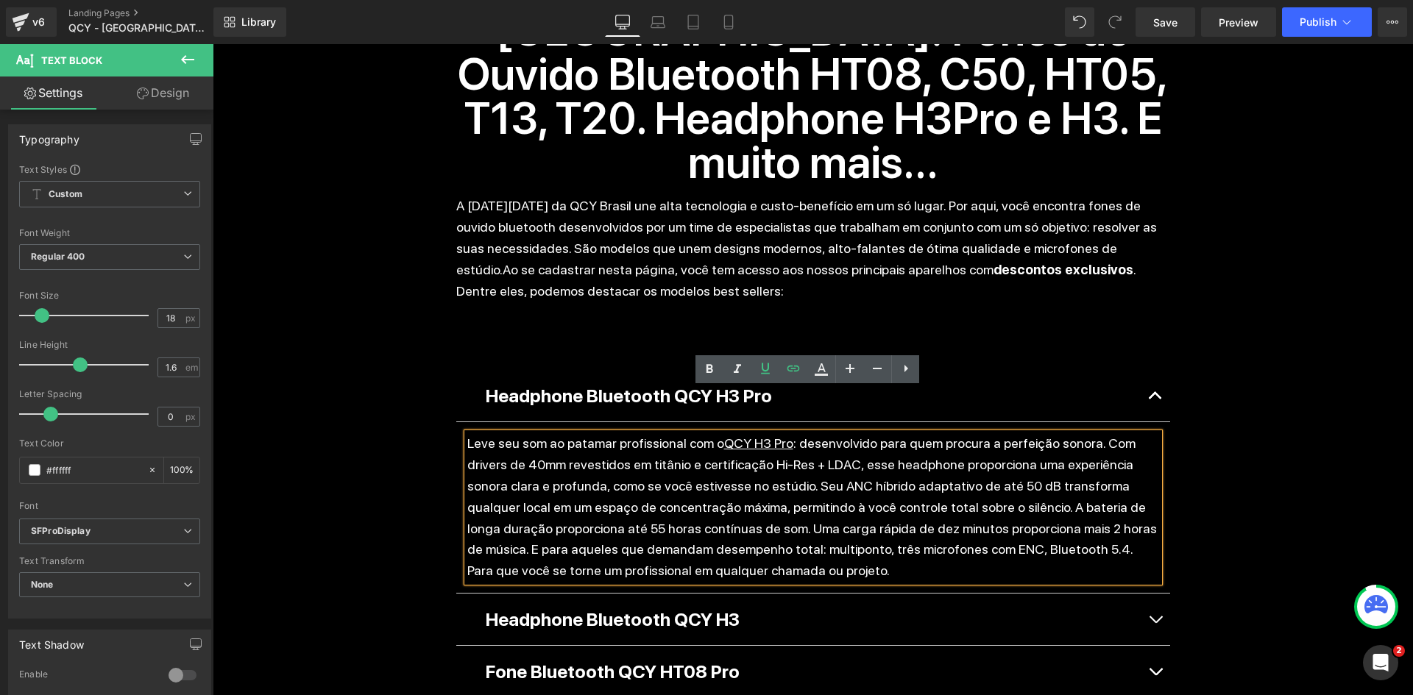
click at [752, 450] on p "Leve seu som ao patamar profissional com o QCY H3 Pro : desenvolvido para quem …" at bounding box center [813, 507] width 692 height 149
click at [1214, 409] on div "Separator Liquid Black Friday Heading 57 DIAS 06 HORAS 00 MINUTOS 57 SEGUNDOS C…" at bounding box center [813, 482] width 1200 height 2791
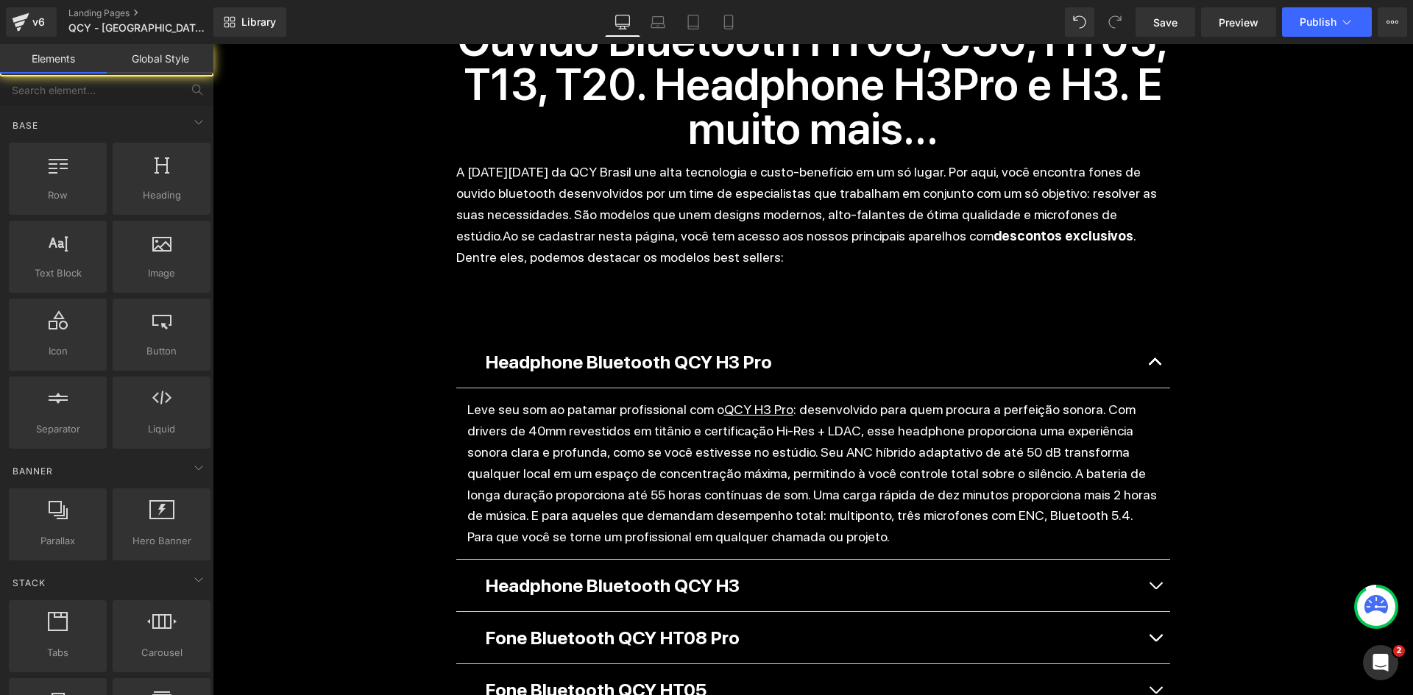
scroll to position [1178, 0]
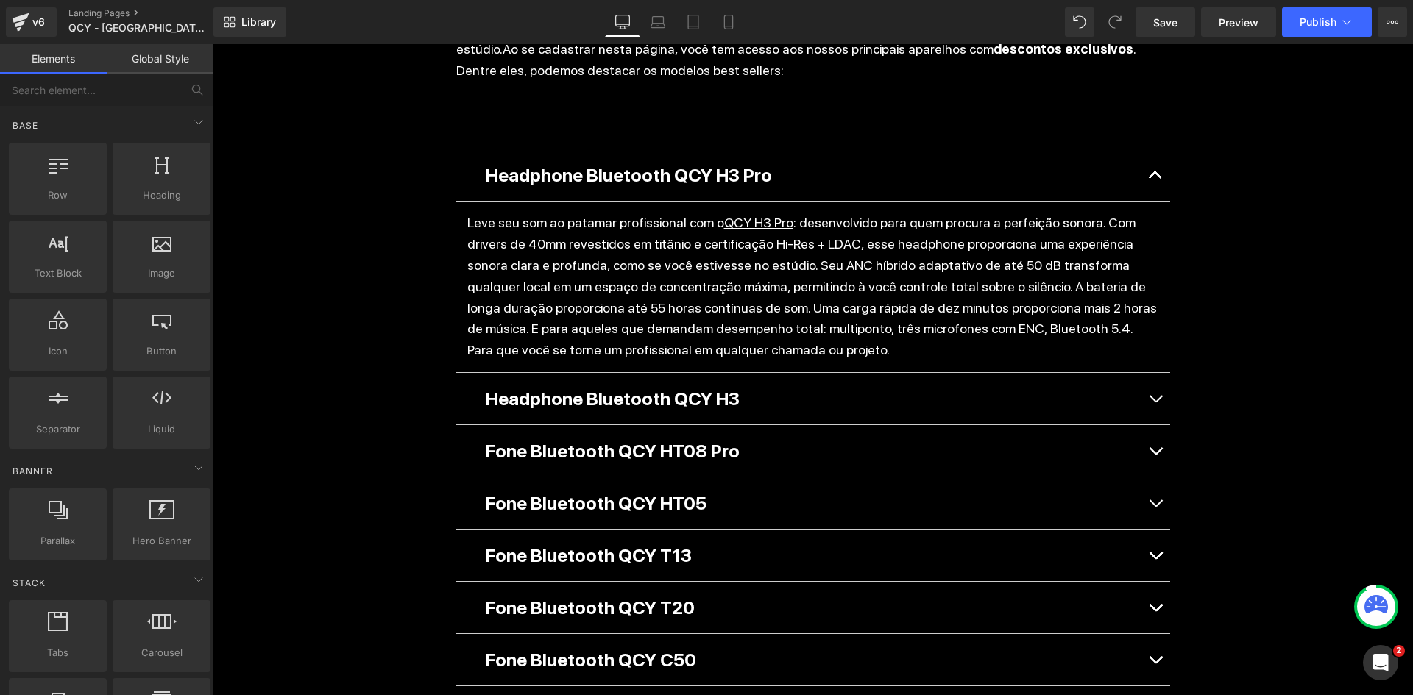
click at [1158, 373] on button "button" at bounding box center [1155, 399] width 29 height 52
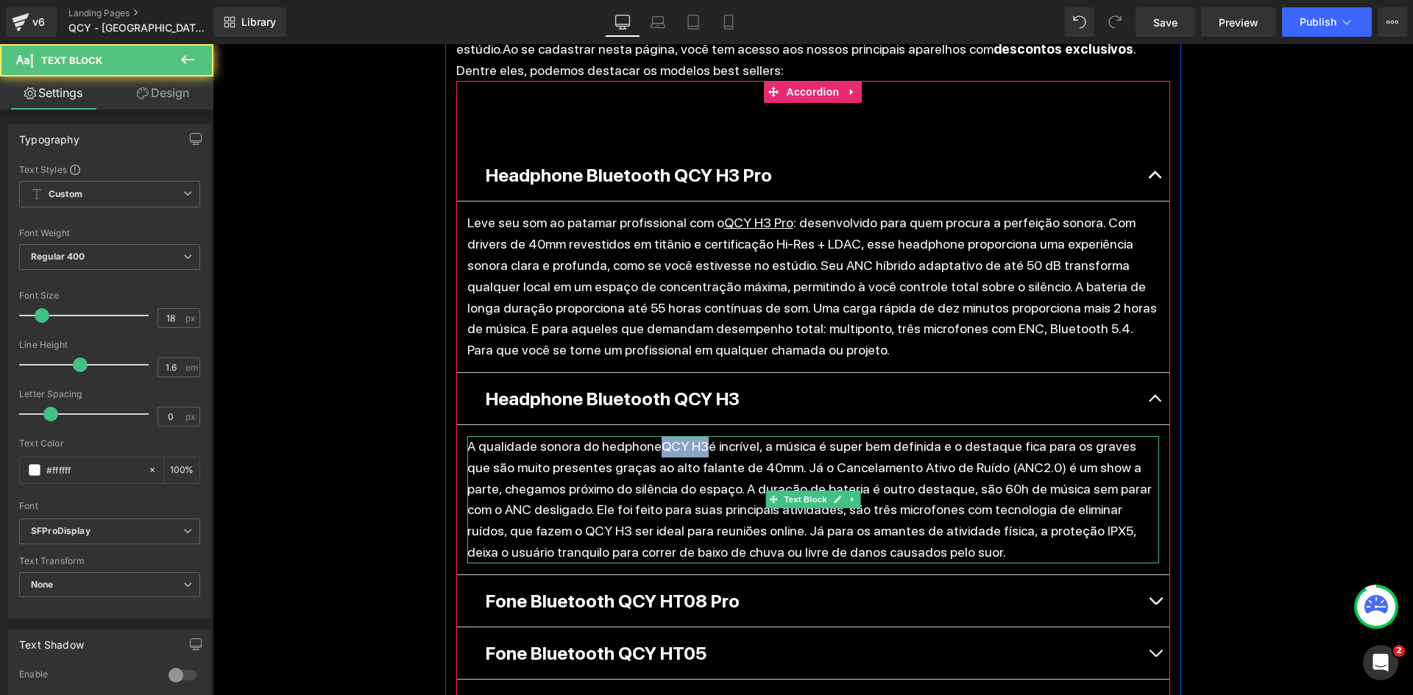
drag, startPoint x: 668, startPoint y: 406, endPoint x: 693, endPoint y: 403, distance: 25.9
click at [693, 436] on p "A qualidade sonora do hedphone QCY H3 é incrível, a música é super bem definida…" at bounding box center [813, 499] width 692 height 127
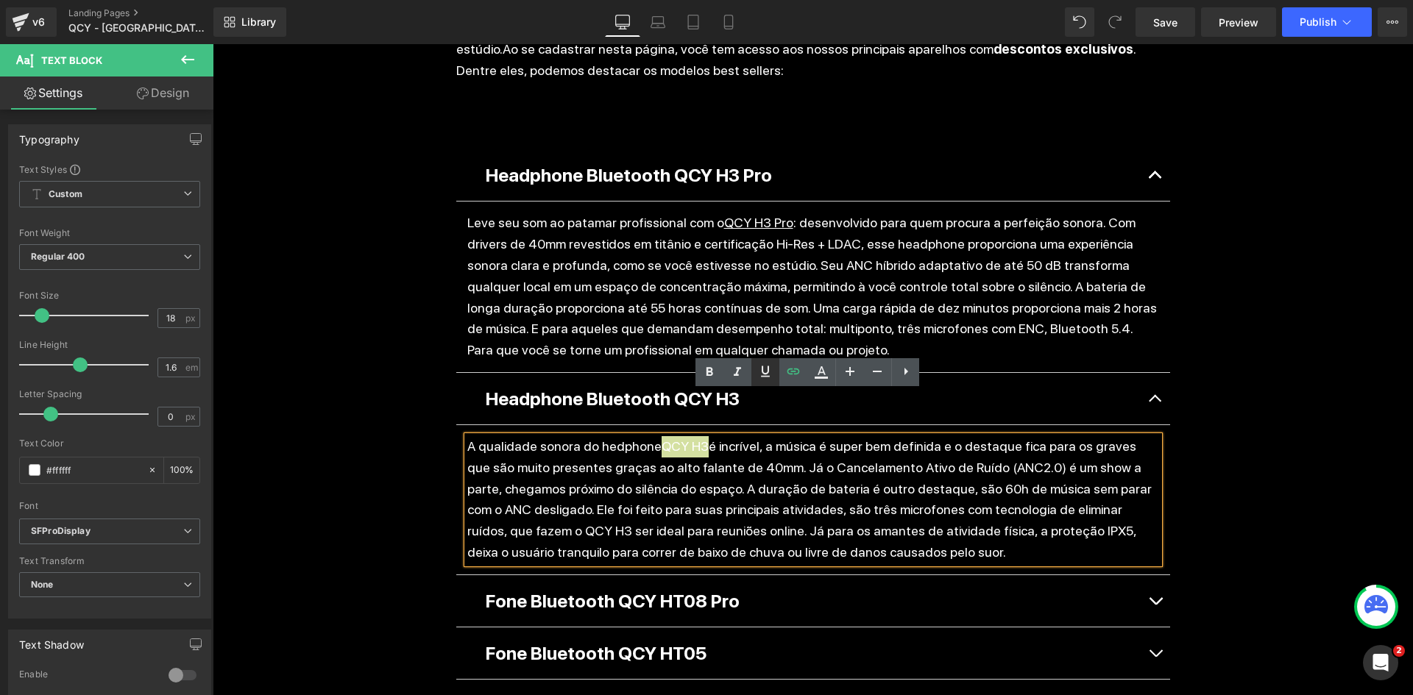
click at [765, 372] on icon at bounding box center [766, 372] width 18 height 18
click at [756, 587] on p "Fone Bluetooth QCY HT08 Pro" at bounding box center [813, 601] width 655 height 29
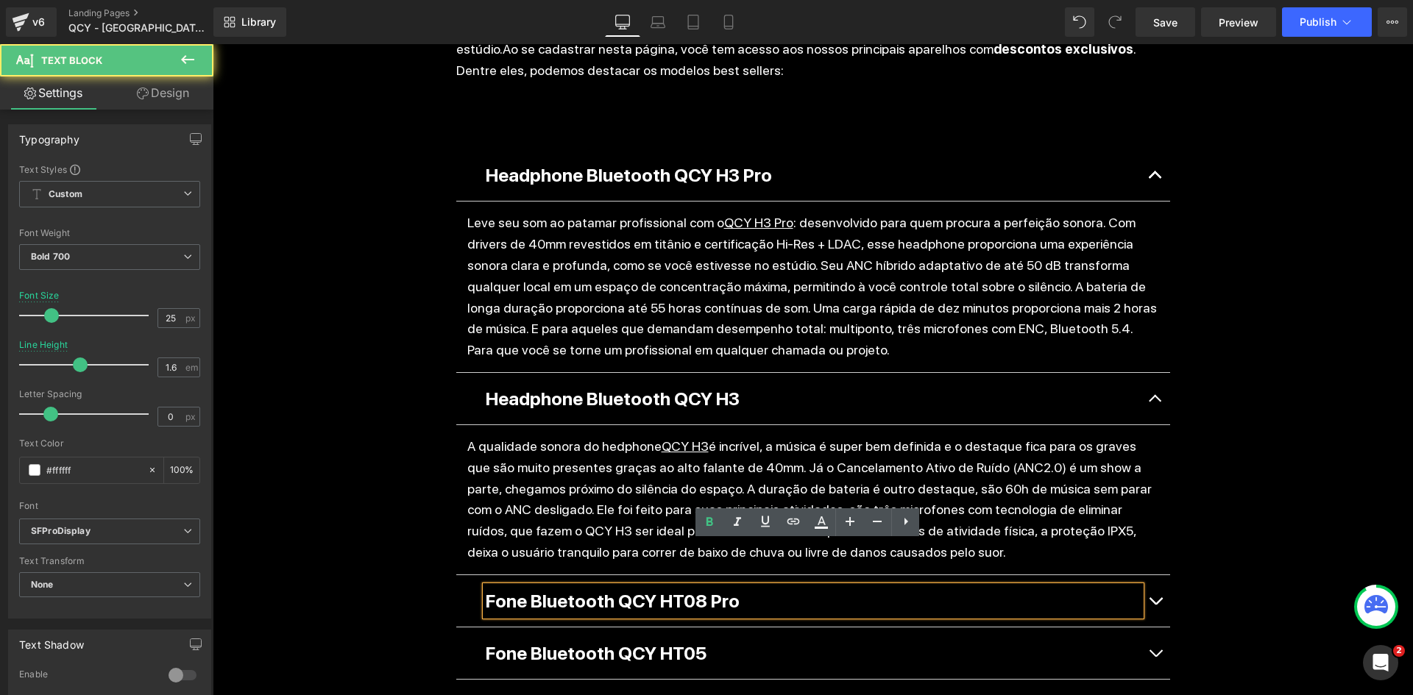
click at [1157, 576] on button "button" at bounding box center [1155, 602] width 29 height 52
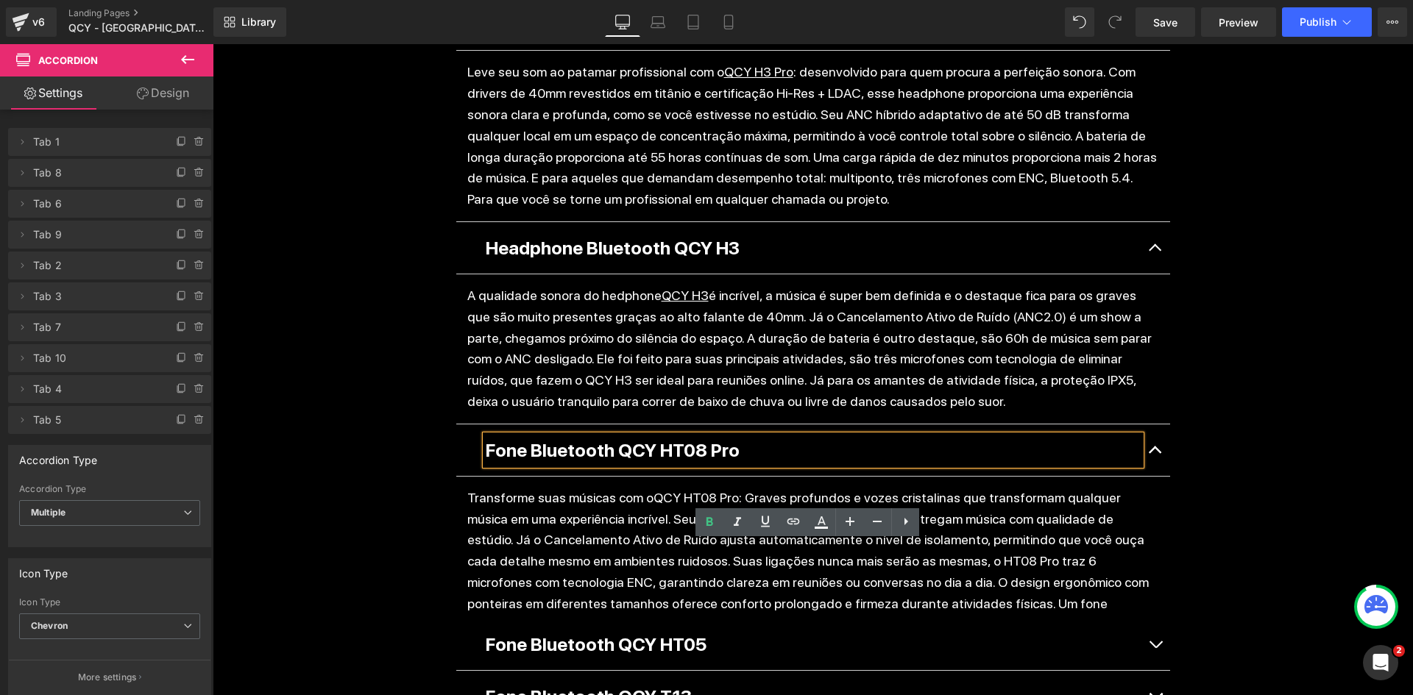
scroll to position [1398, 0]
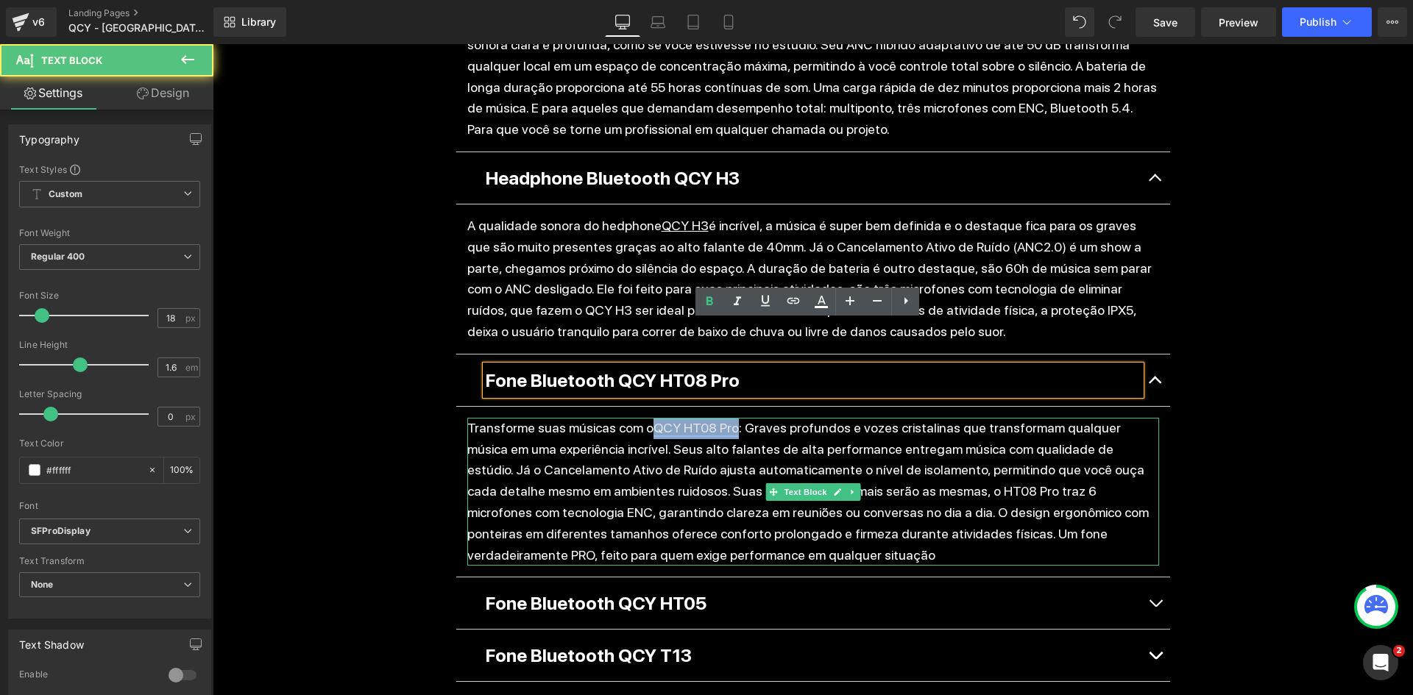
drag, startPoint x: 660, startPoint y: 386, endPoint x: 723, endPoint y: 382, distance: 62.7
click at [723, 418] on p "Transforme suas músicas com o QCY HT08 Pro : Graves profundos e vozes cristalin…" at bounding box center [813, 492] width 692 height 149
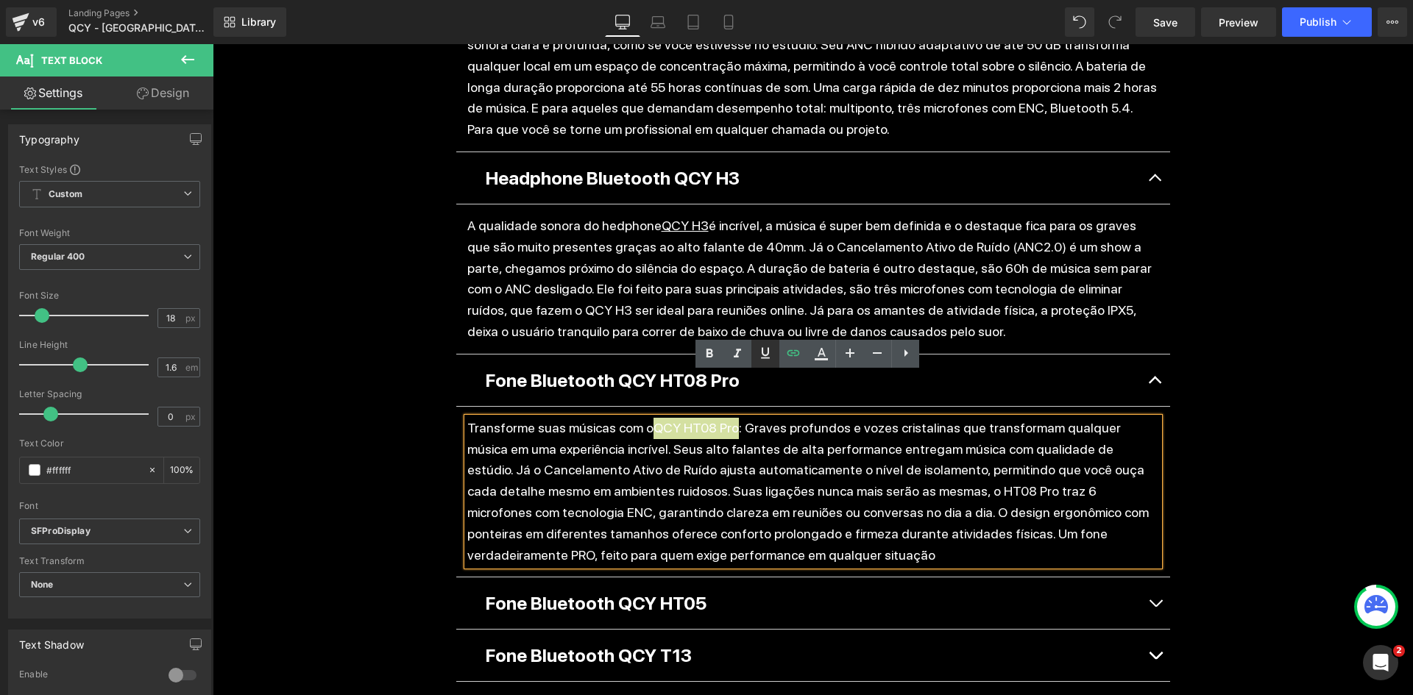
click at [767, 359] on icon at bounding box center [766, 353] width 18 height 18
drag, startPoint x: 1161, startPoint y: 557, endPoint x: 1052, endPoint y: 561, distance: 109.0
click at [1160, 578] on button "button" at bounding box center [1155, 604] width 29 height 52
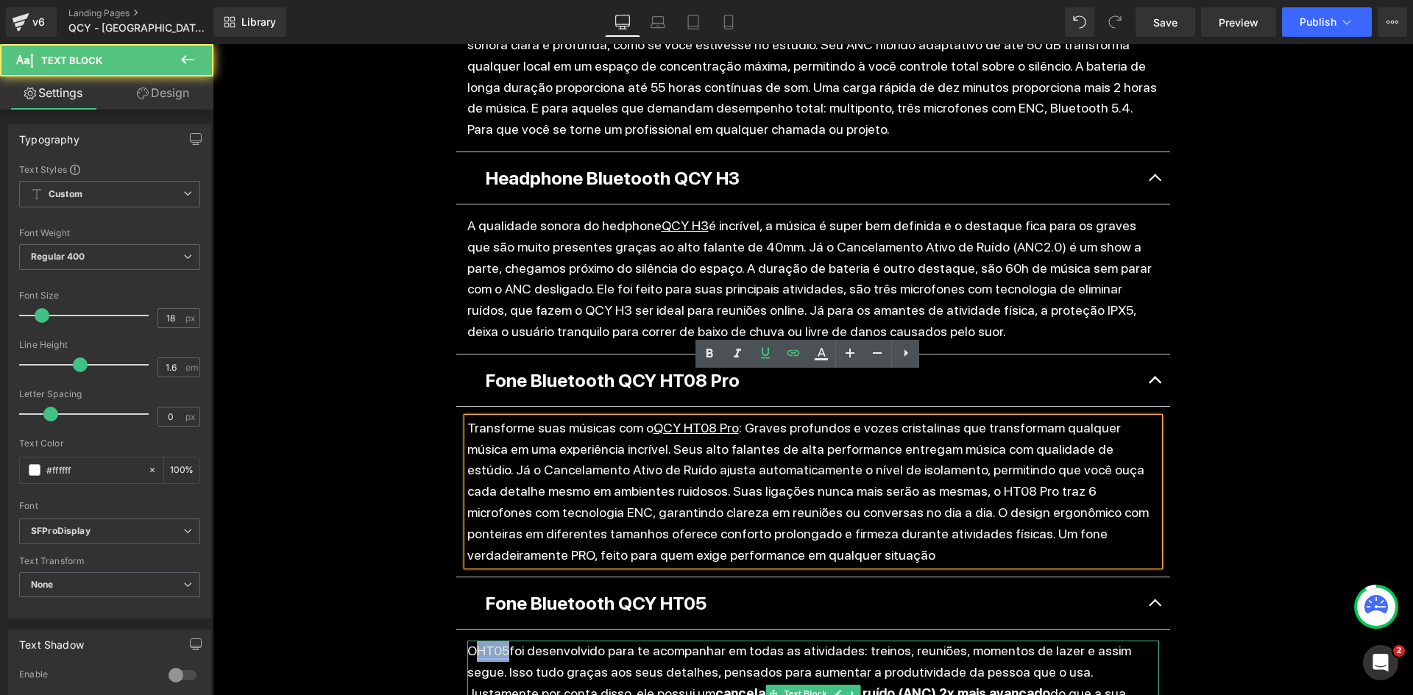
drag, startPoint x: 487, startPoint y: 606, endPoint x: 506, endPoint y: 604, distance: 18.5
click at [506, 643] on link "HT05" at bounding box center [493, 650] width 32 height 15
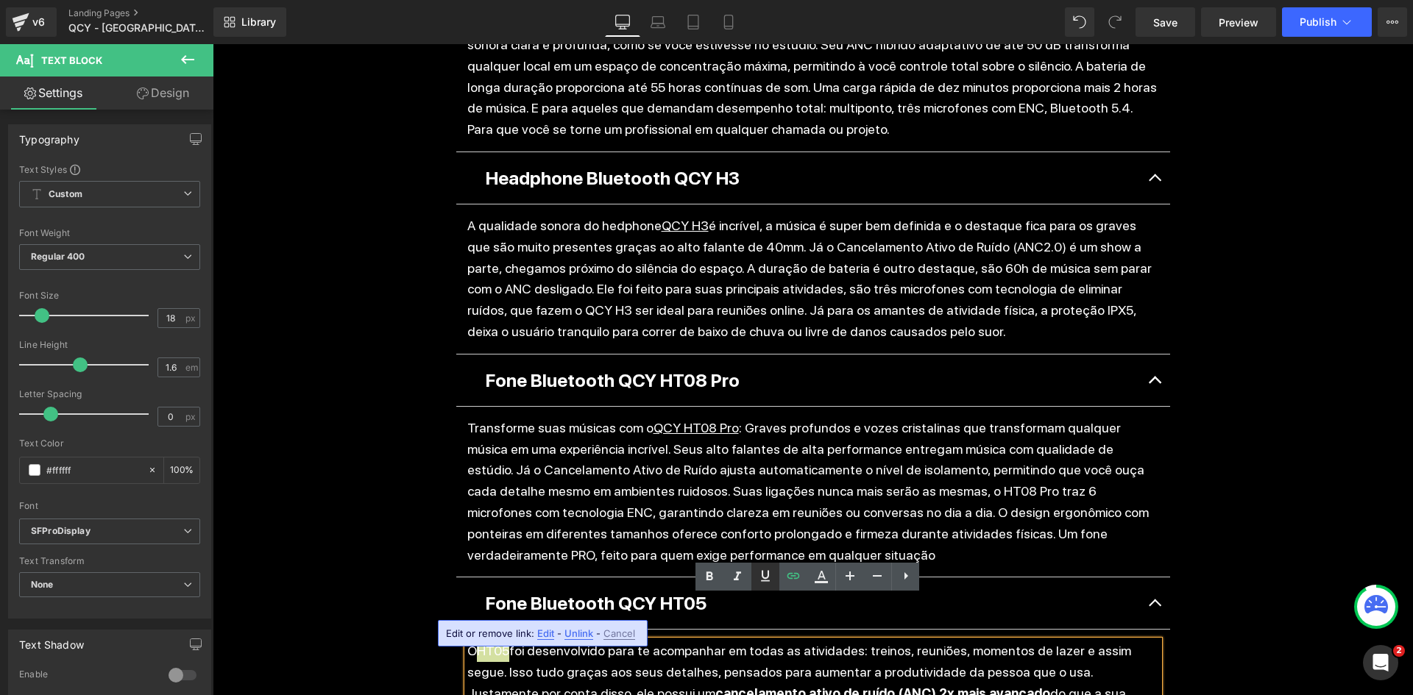
drag, startPoint x: 762, startPoint y: 573, endPoint x: 522, endPoint y: 492, distance: 253.2
click at [762, 573] on icon at bounding box center [765, 576] width 9 height 11
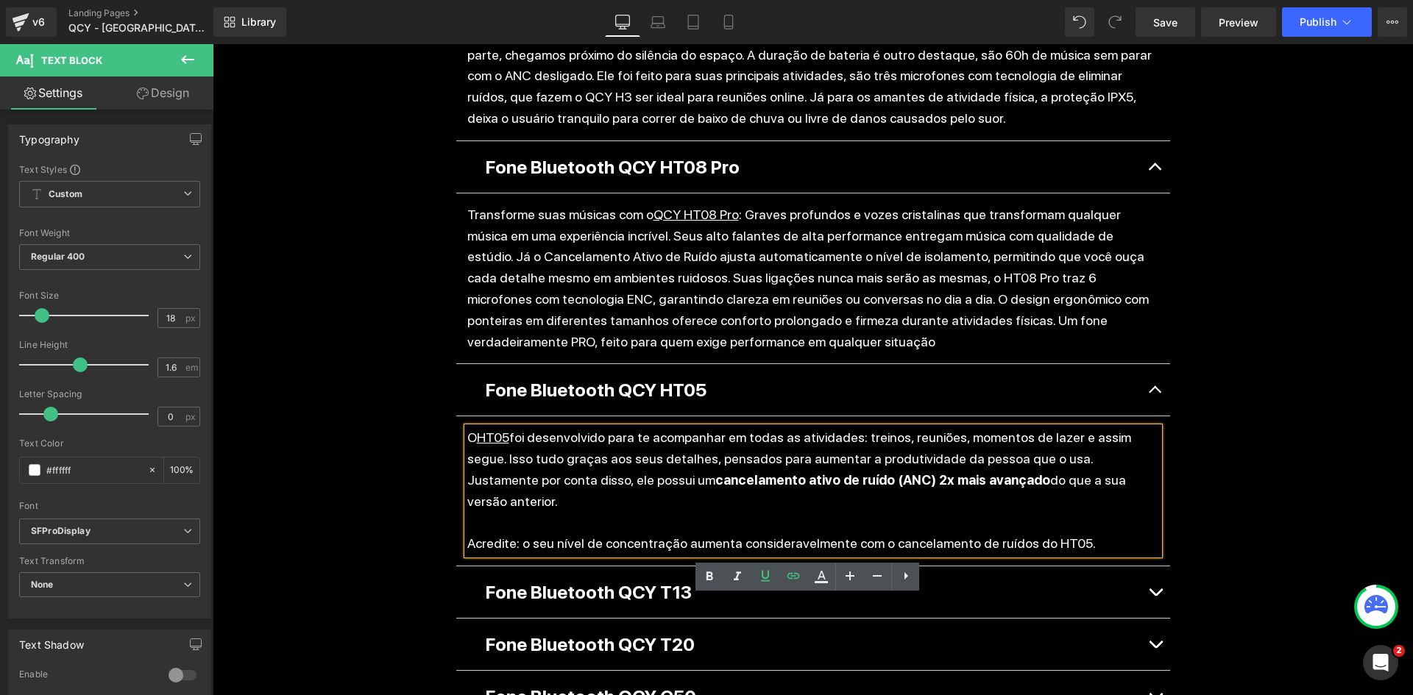
scroll to position [1693, 0]
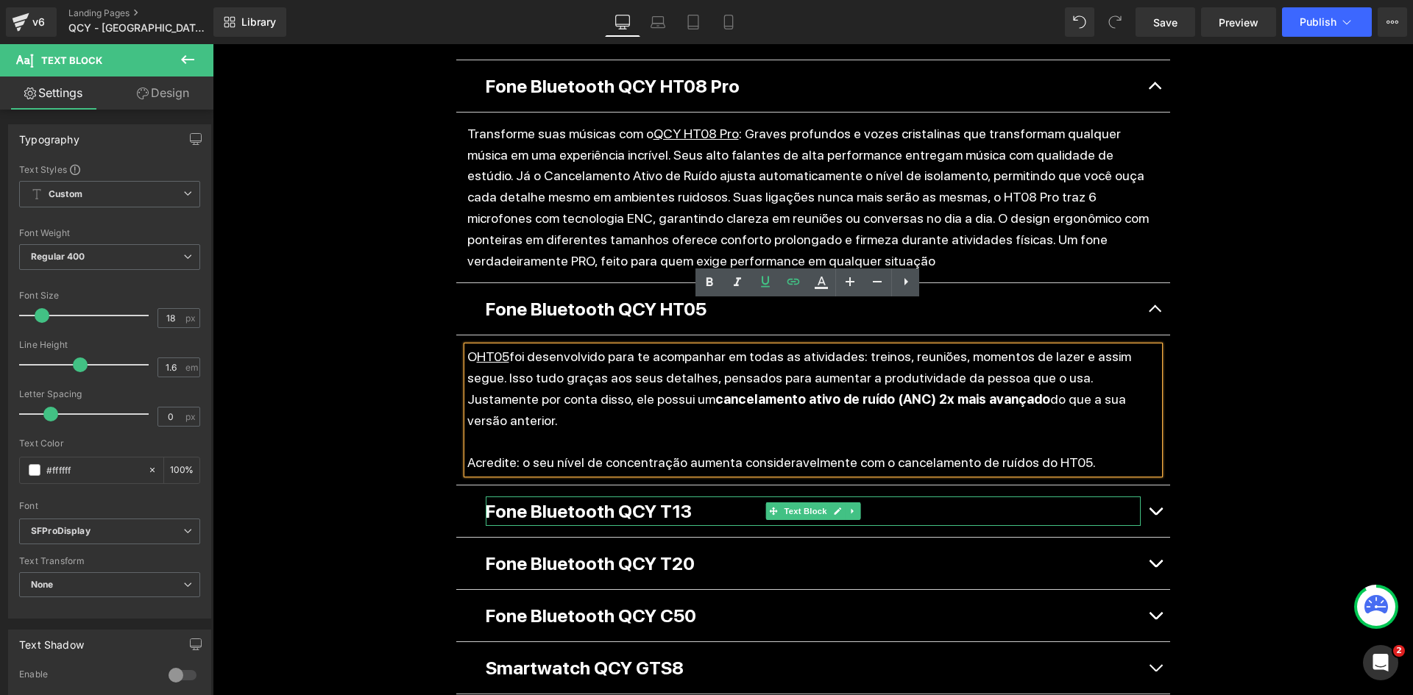
click at [1145, 486] on button "button" at bounding box center [1155, 512] width 29 height 52
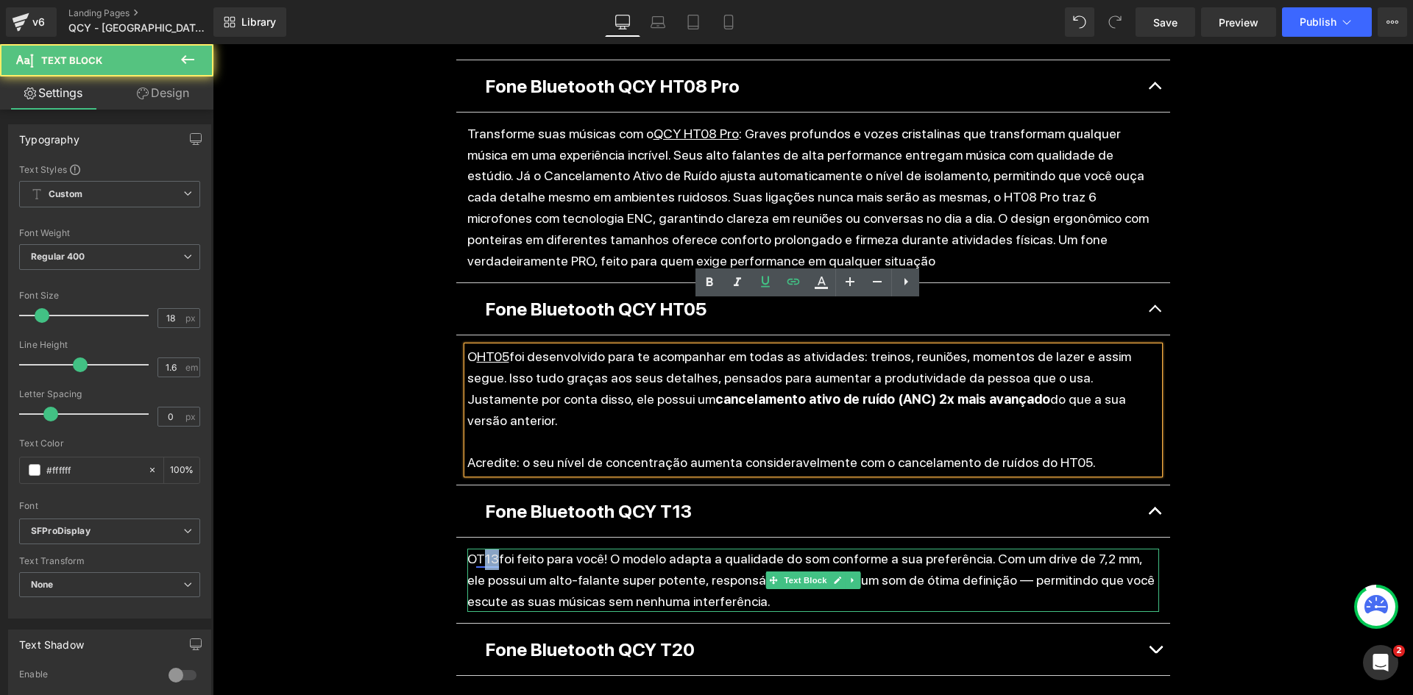
drag, startPoint x: 479, startPoint y: 492, endPoint x: 492, endPoint y: 492, distance: 13.2
click at [492, 551] on link "T13" at bounding box center [487, 558] width 23 height 15
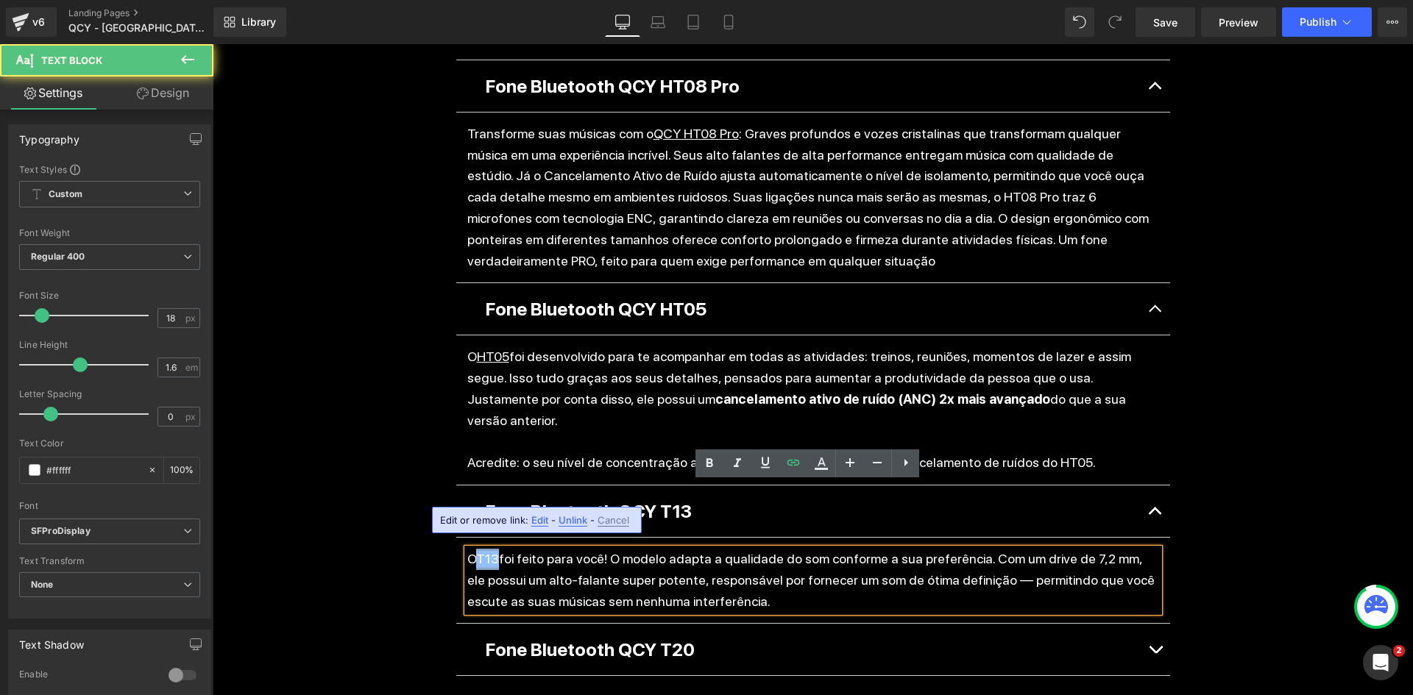
drag, startPoint x: 475, startPoint y: 489, endPoint x: 493, endPoint y: 491, distance: 18.5
click at [493, 551] on link "T13" at bounding box center [487, 558] width 23 height 15
click at [764, 463] on icon at bounding box center [766, 463] width 18 height 18
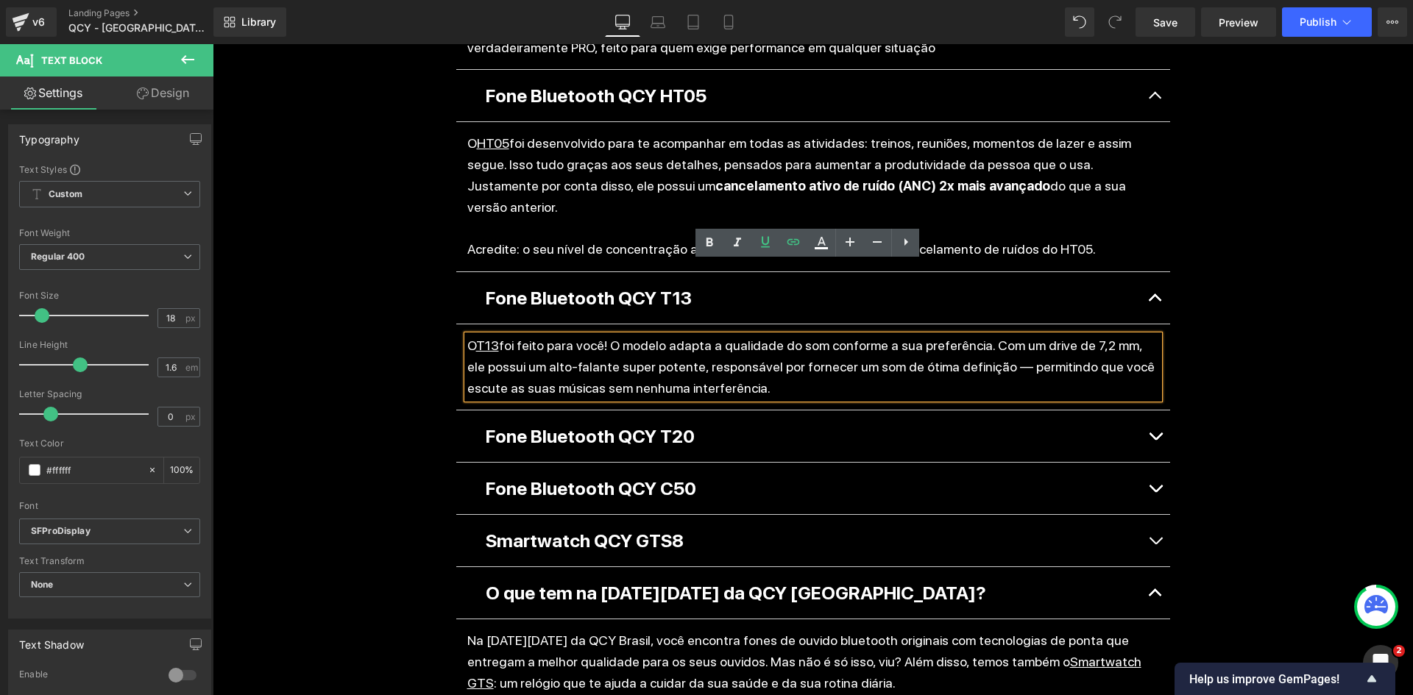
scroll to position [1913, 0]
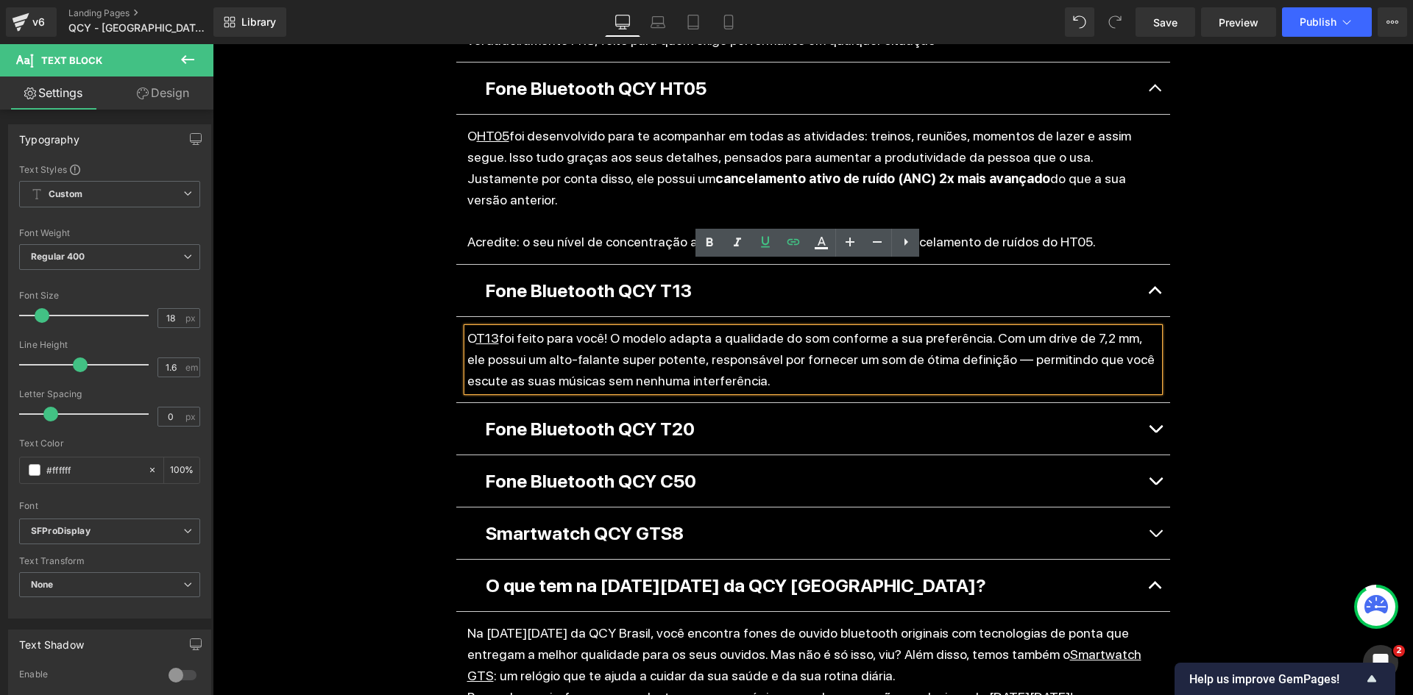
click at [764, 414] on div "Fone Bluetooth QCY T20 Text Block" at bounding box center [813, 428] width 655 height 29
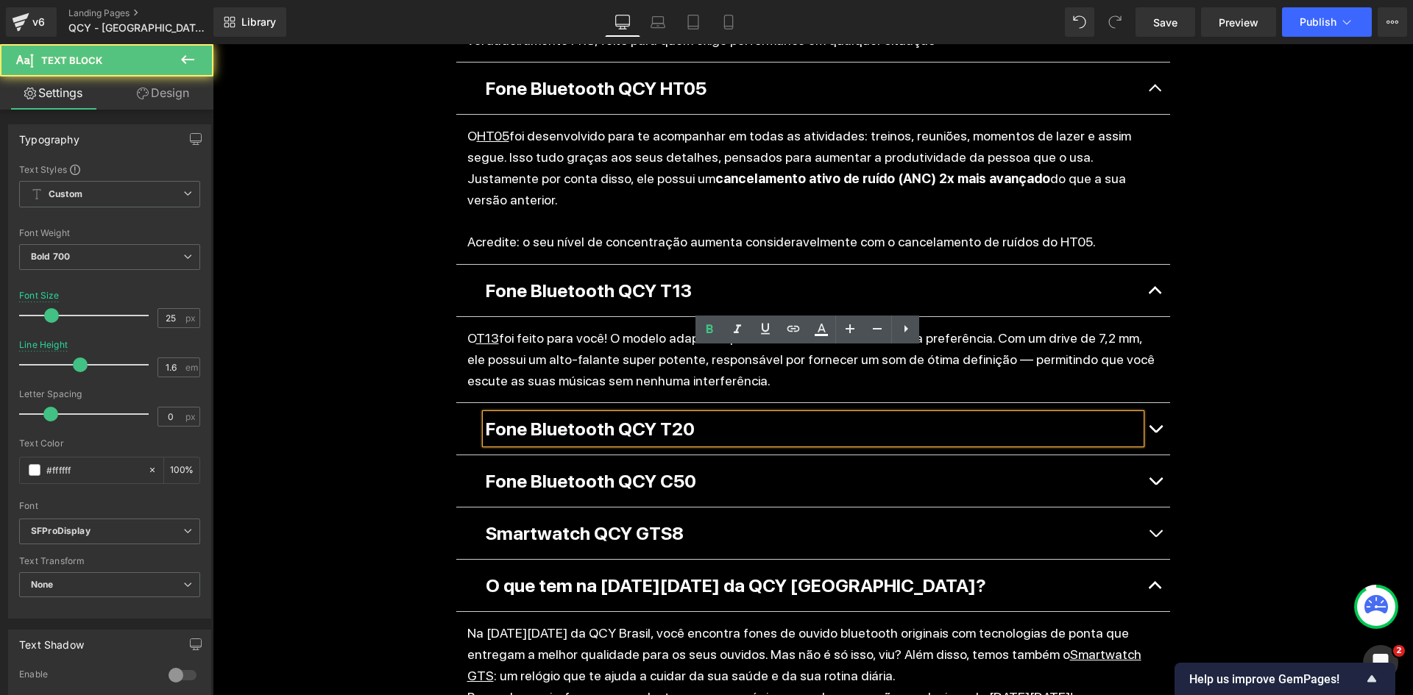
click at [1155, 433] on span "button" at bounding box center [1155, 433] width 0 height 0
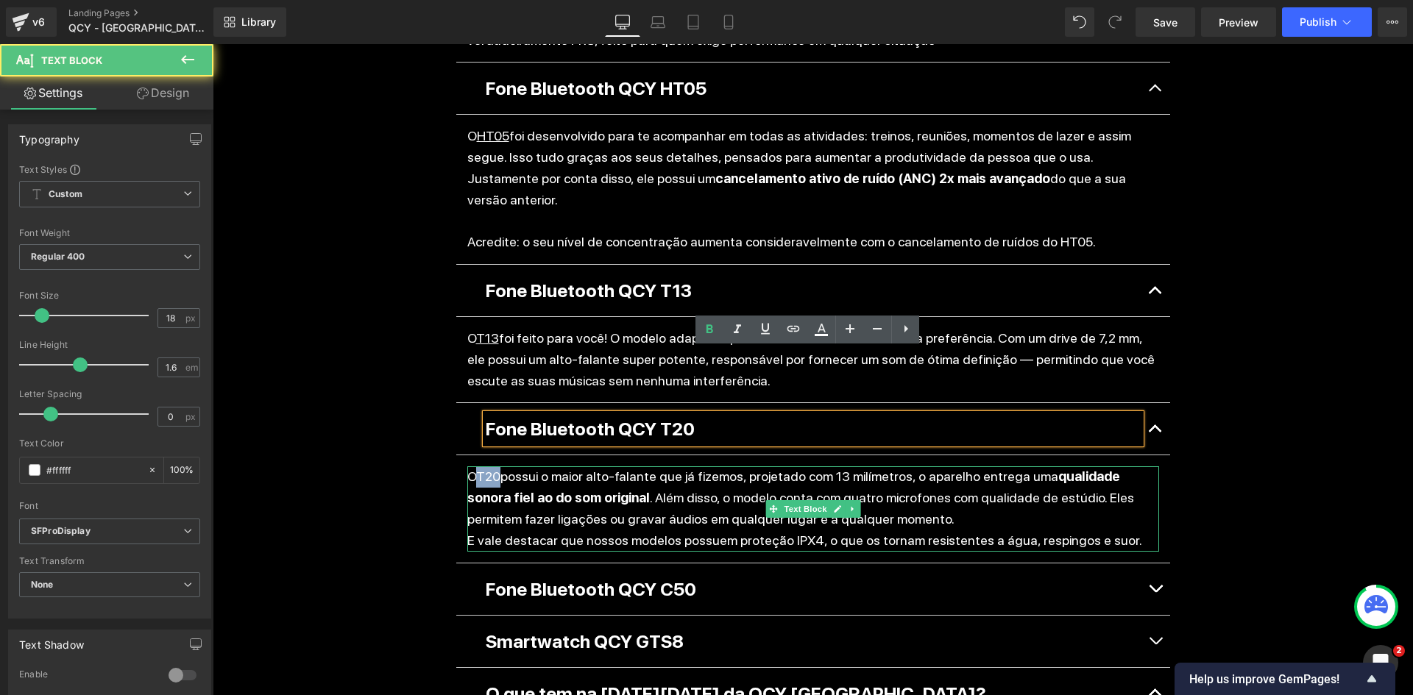
drag, startPoint x: 475, startPoint y: 411, endPoint x: 497, endPoint y: 411, distance: 22.1
click at [497, 467] on p "O T20 possui o maior alto-falante que já fizemos, projetado com 13 milímetros, …" at bounding box center [813, 498] width 692 height 63
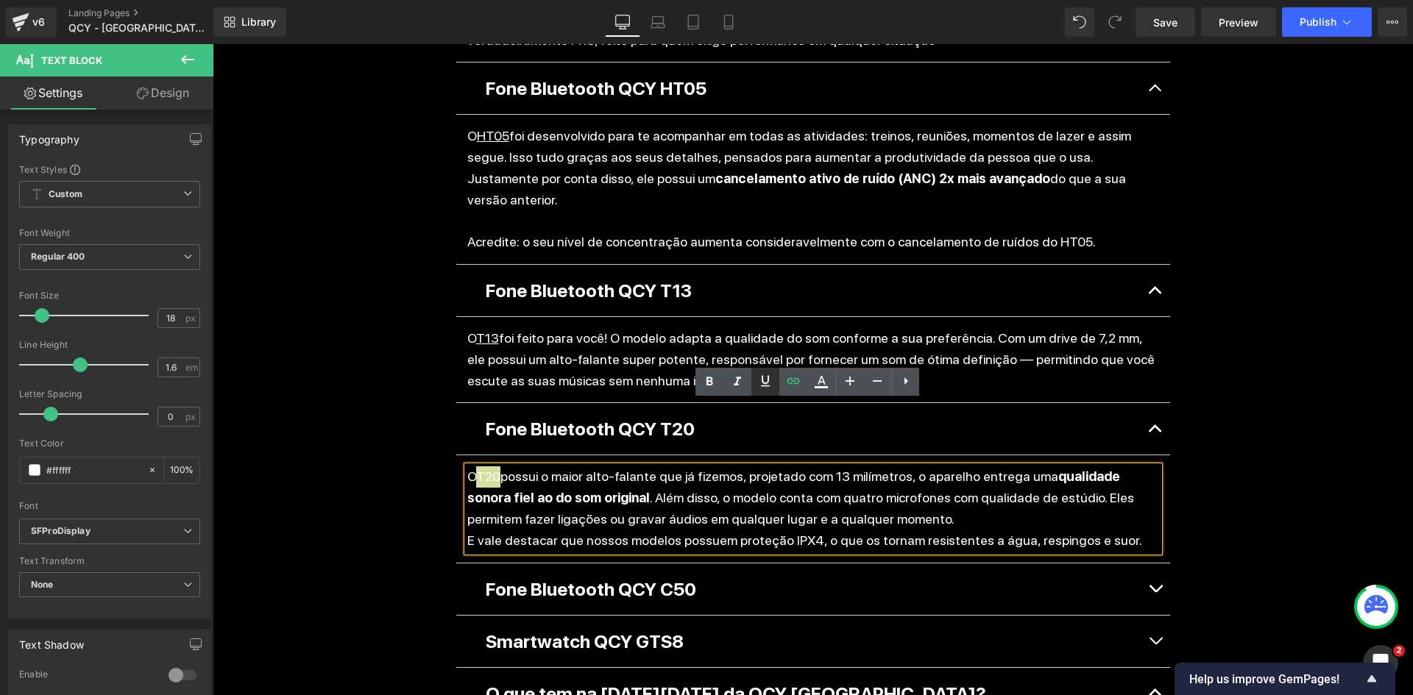
click at [764, 380] on icon at bounding box center [766, 381] width 18 height 18
click at [1151, 564] on button "button" at bounding box center [1155, 590] width 29 height 52
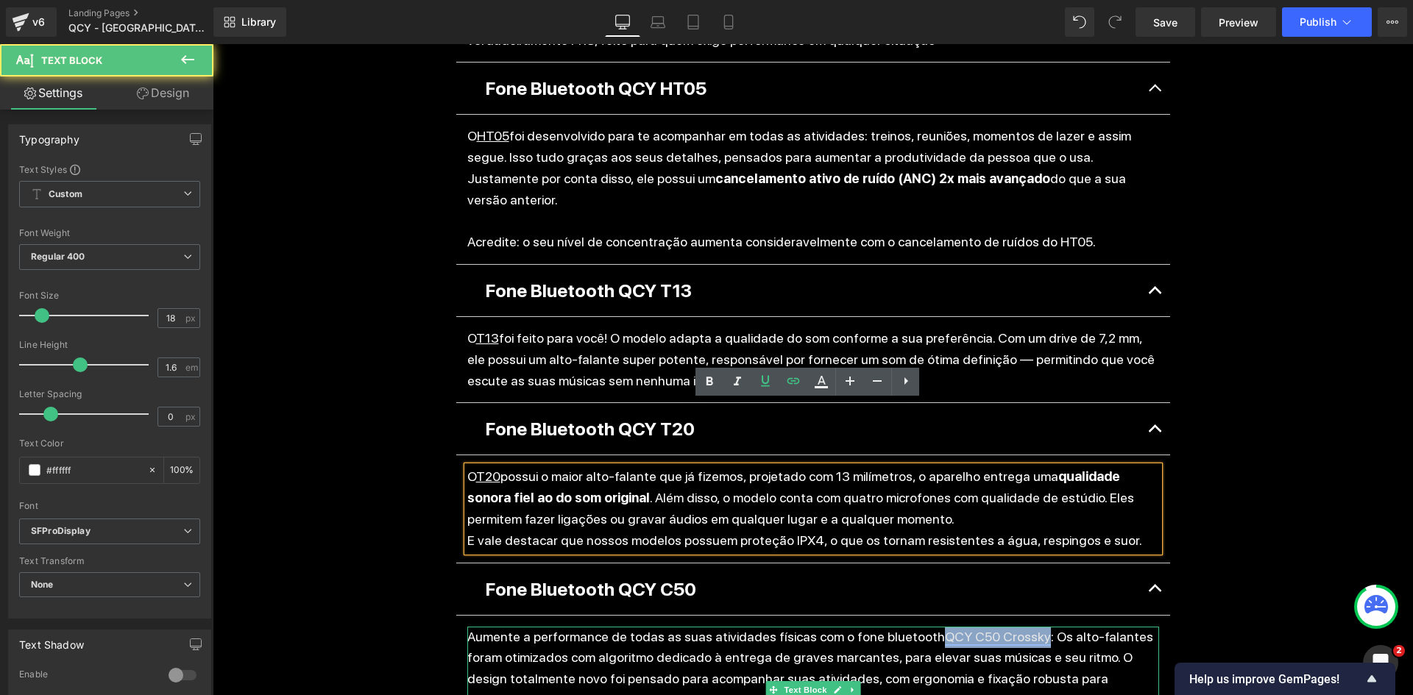
drag, startPoint x: 916, startPoint y: 570, endPoint x: 1010, endPoint y: 565, distance: 94.3
click at [1010, 629] on link "QCY C50 Crossky" at bounding box center [998, 636] width 106 height 15
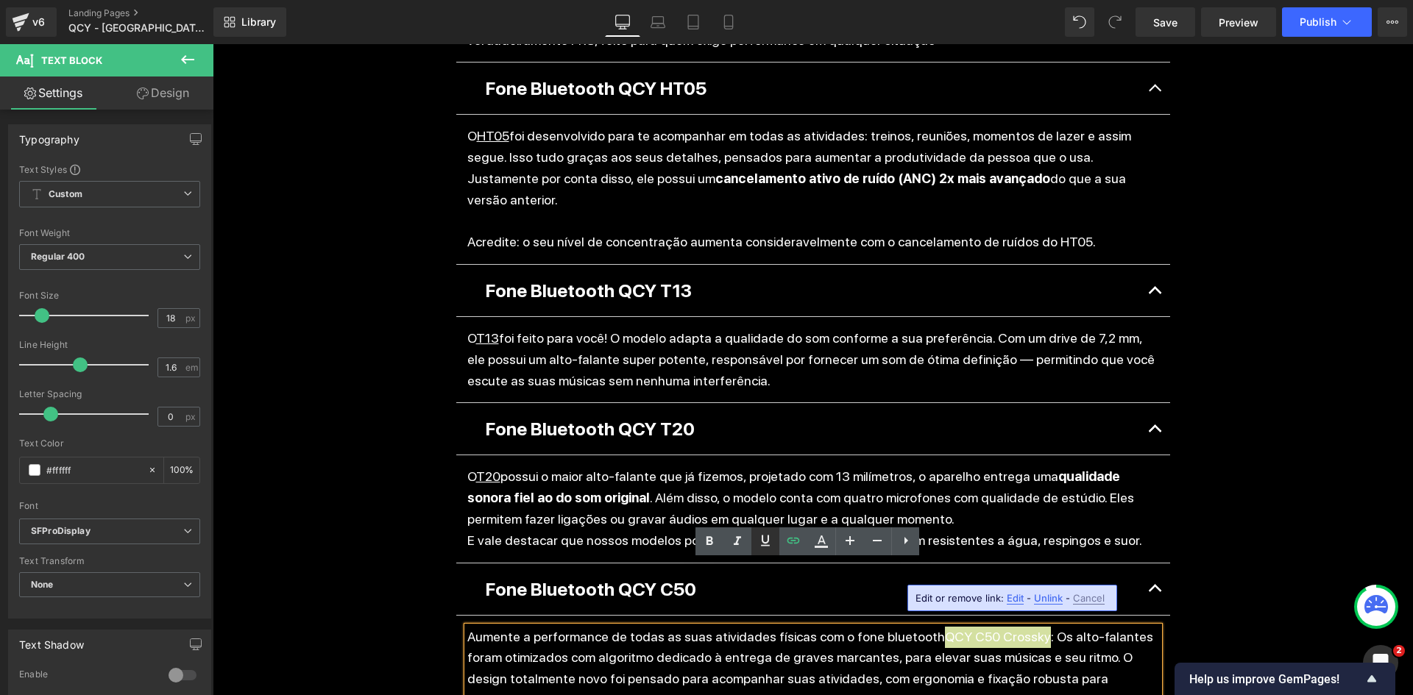
click at [762, 542] on icon at bounding box center [765, 540] width 9 height 11
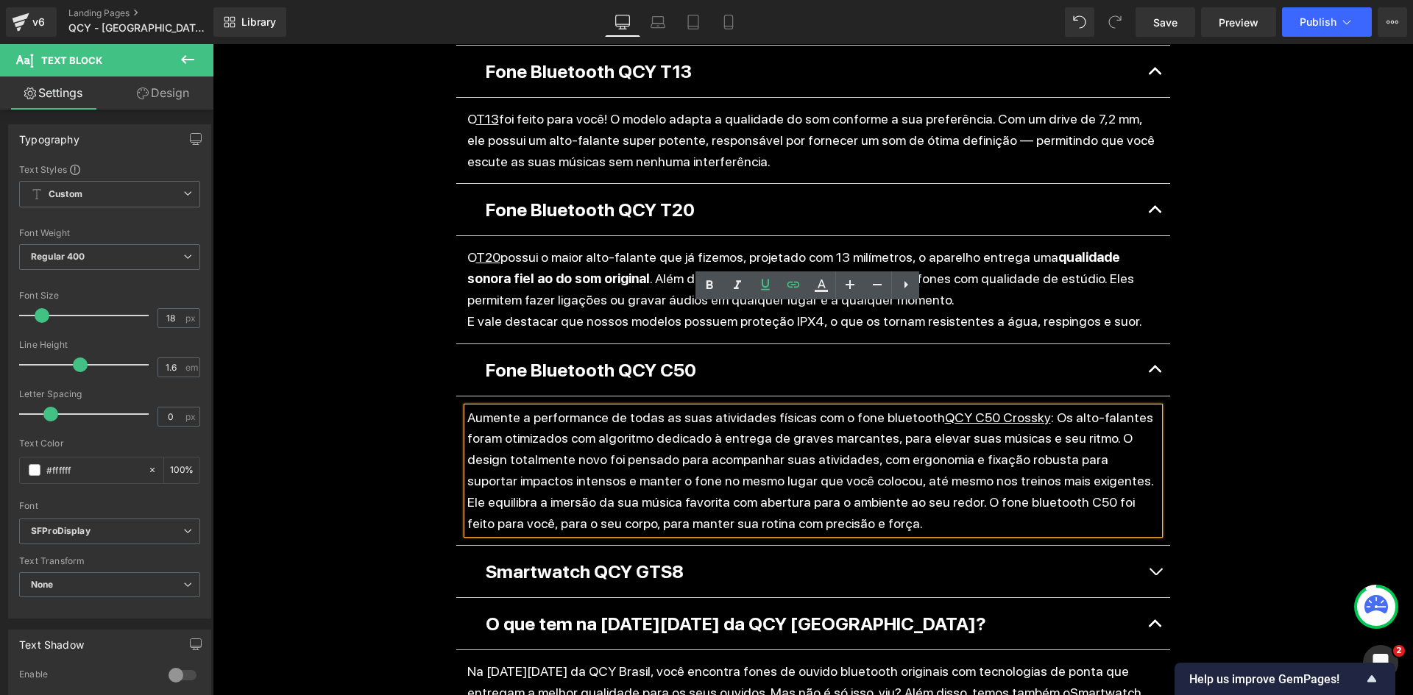
scroll to position [2208, 0]
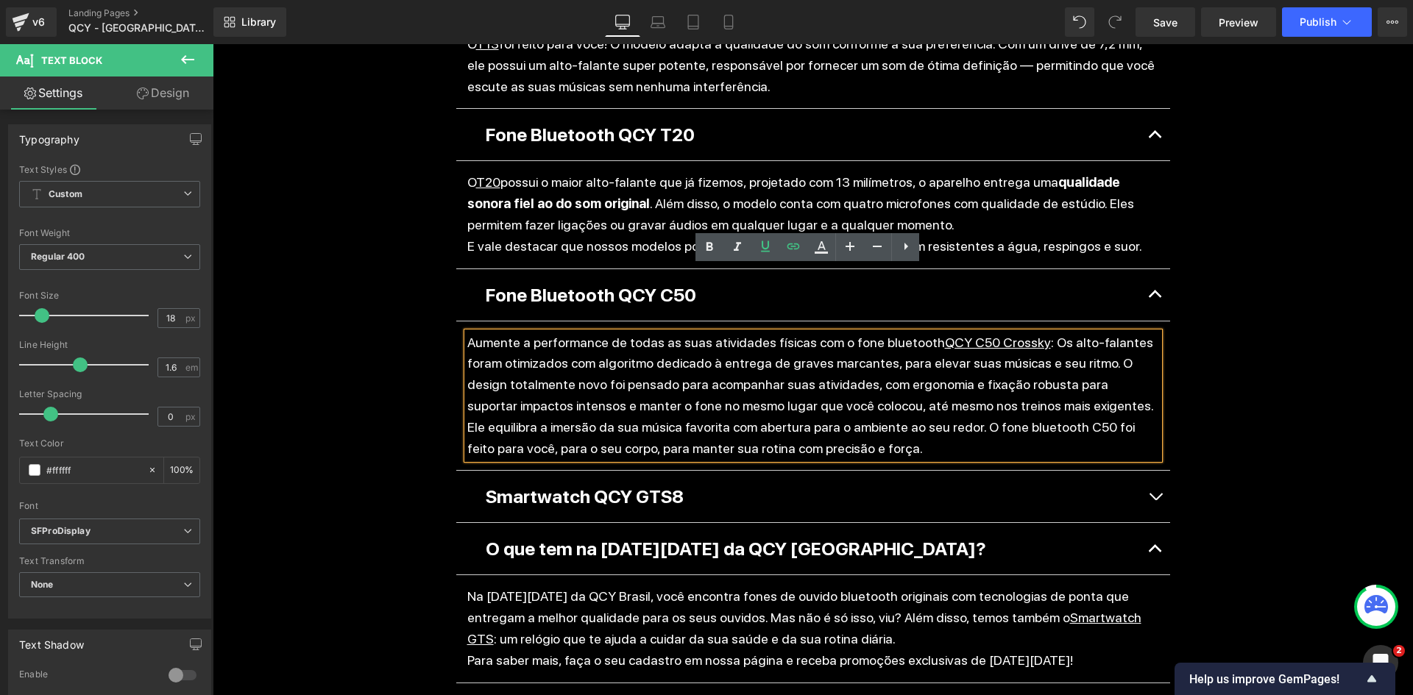
click at [1150, 471] on button "button" at bounding box center [1155, 497] width 29 height 52
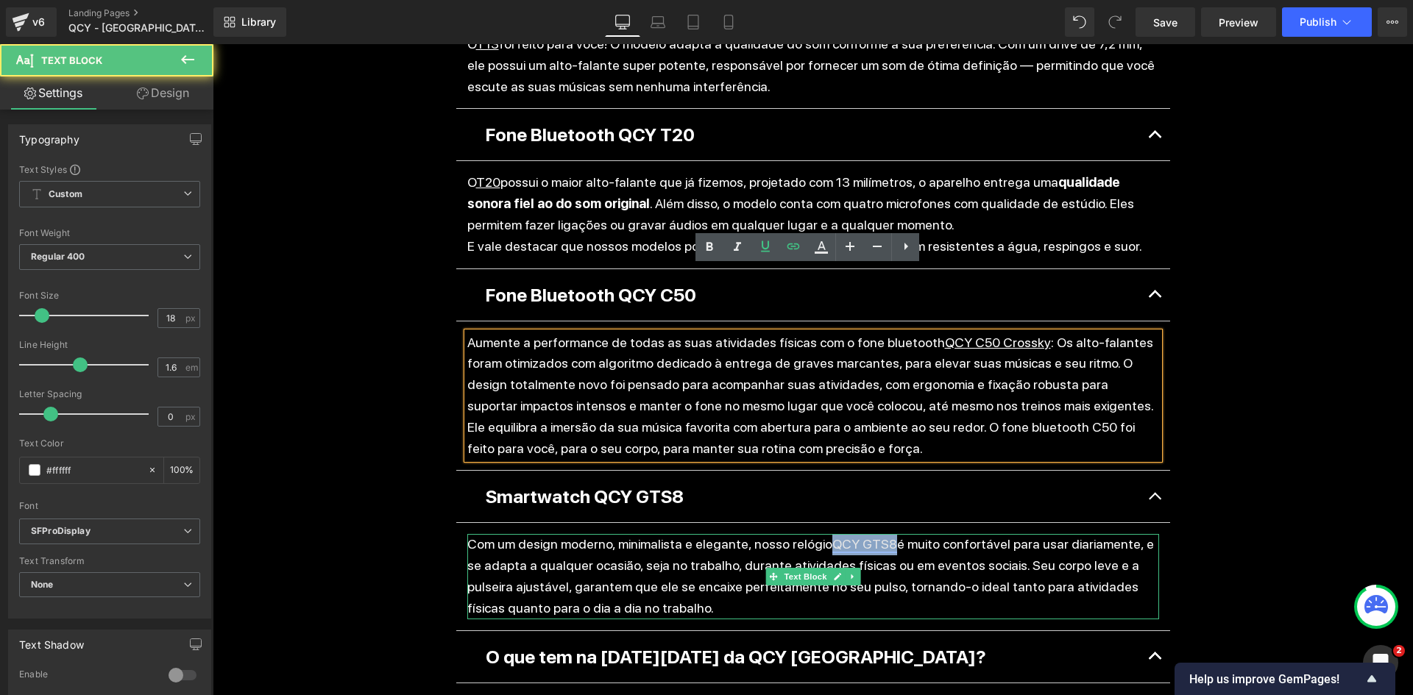
drag, startPoint x: 810, startPoint y: 478, endPoint x: 871, endPoint y: 474, distance: 61.9
click at [871, 534] on p "Com um design moderno, minimalista e elegante, nosso relógio QCY GTS8 é muito c…" at bounding box center [813, 576] width 692 height 85
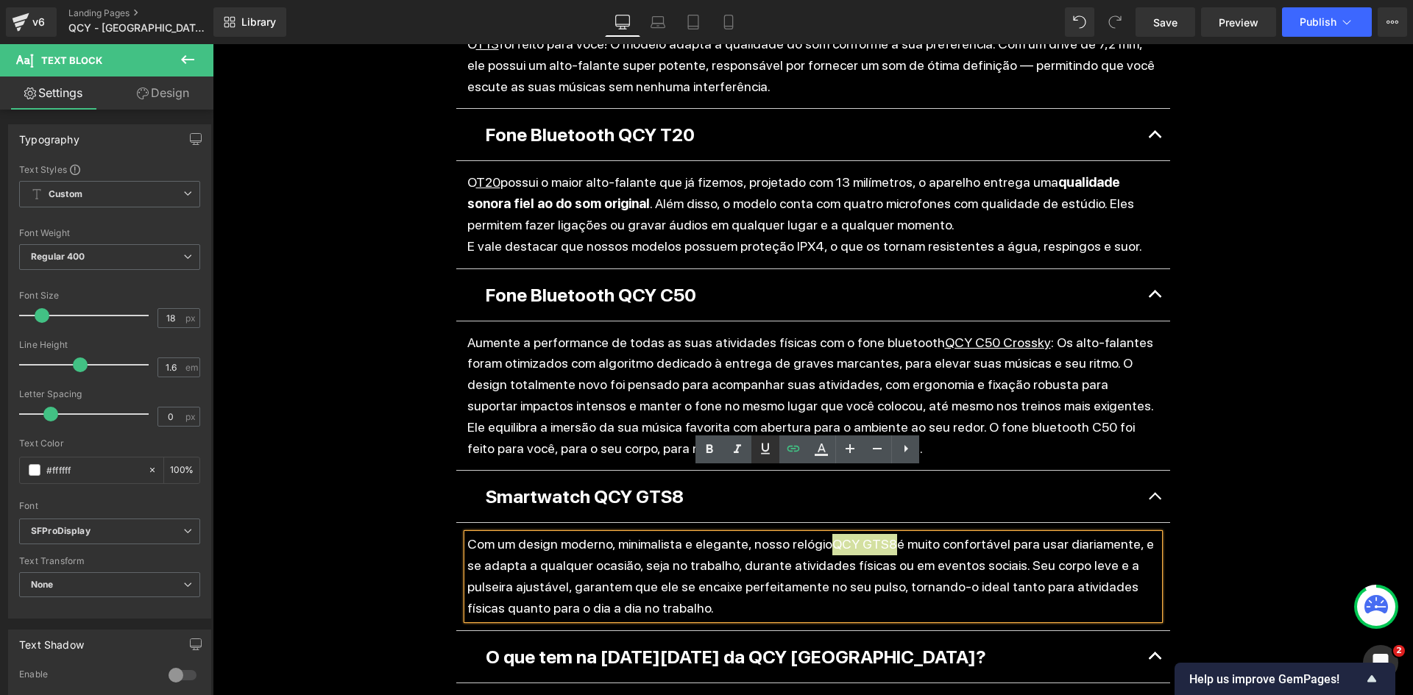
click at [771, 446] on icon at bounding box center [766, 449] width 18 height 18
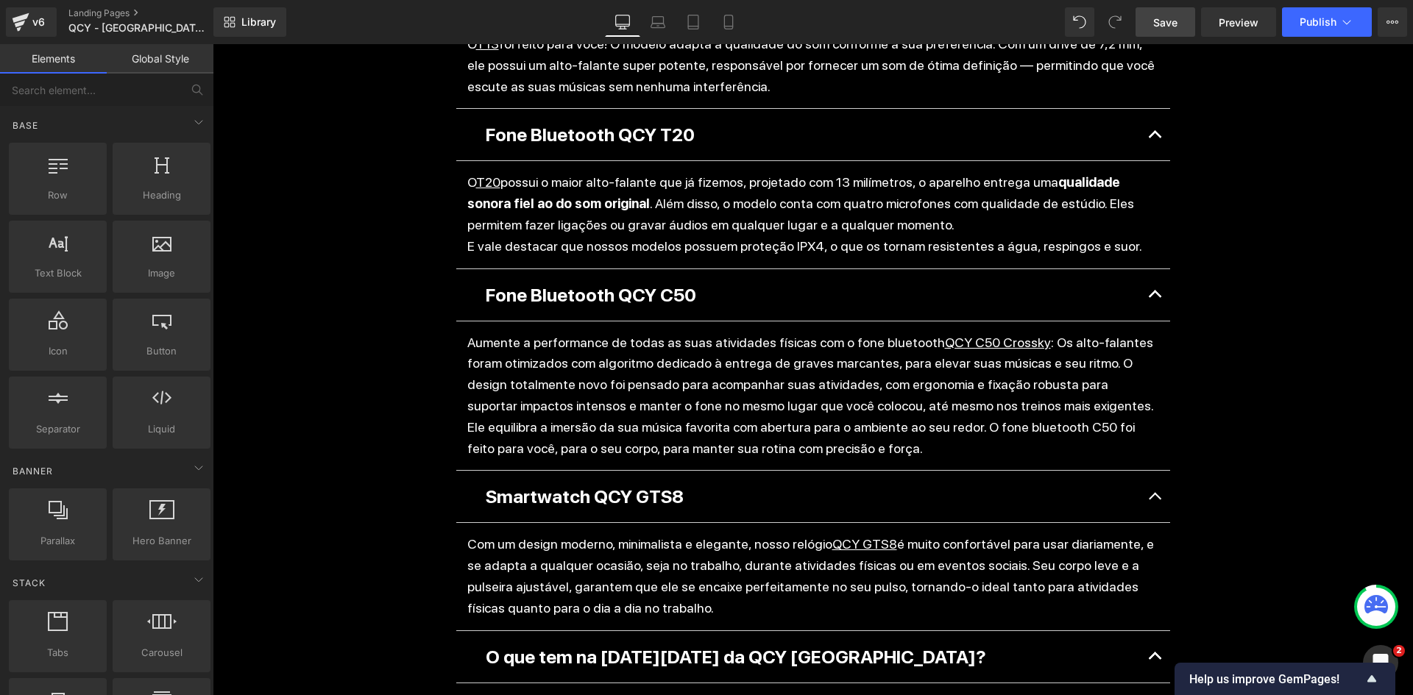
click at [1181, 26] on link "Save" at bounding box center [1166, 21] width 60 height 29
click at [1371, 680] on icon "Show survey - Help us improve GemPages!" at bounding box center [1371, 679] width 9 height 7
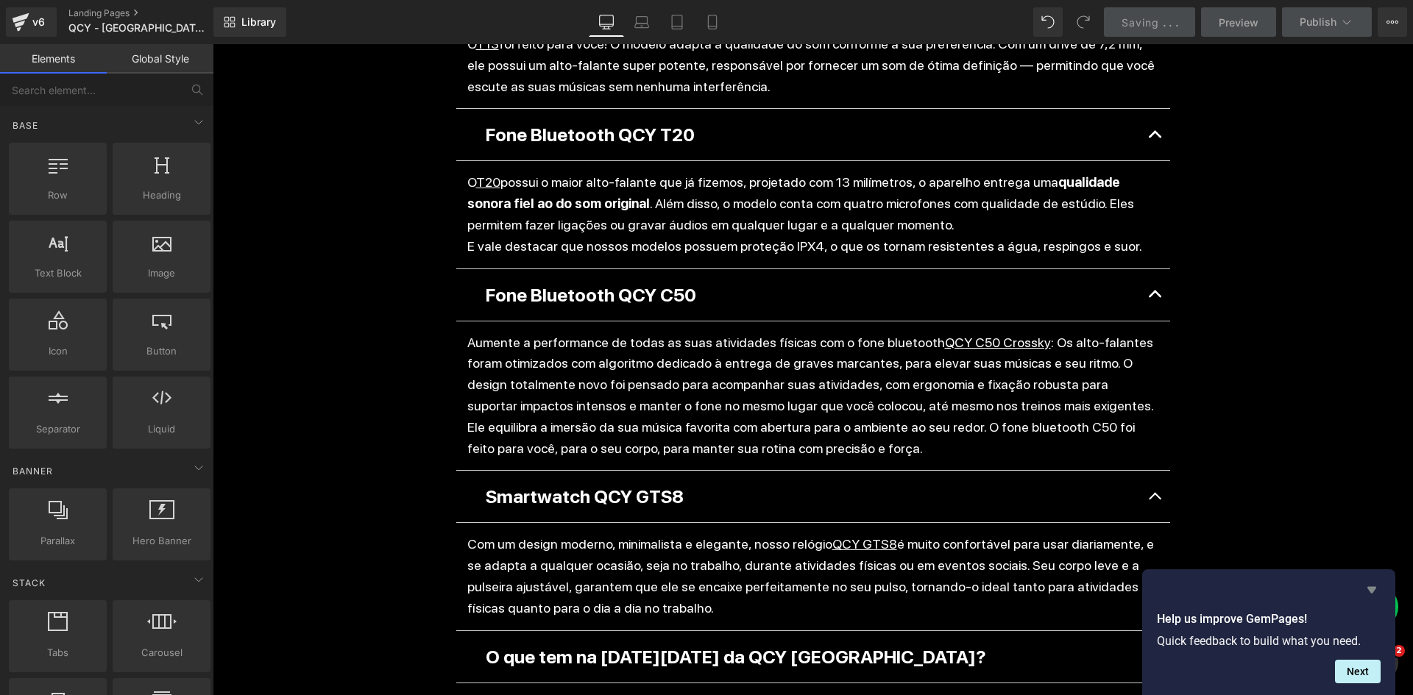
click at [1370, 592] on icon "Hide survey" at bounding box center [1372, 590] width 18 height 18
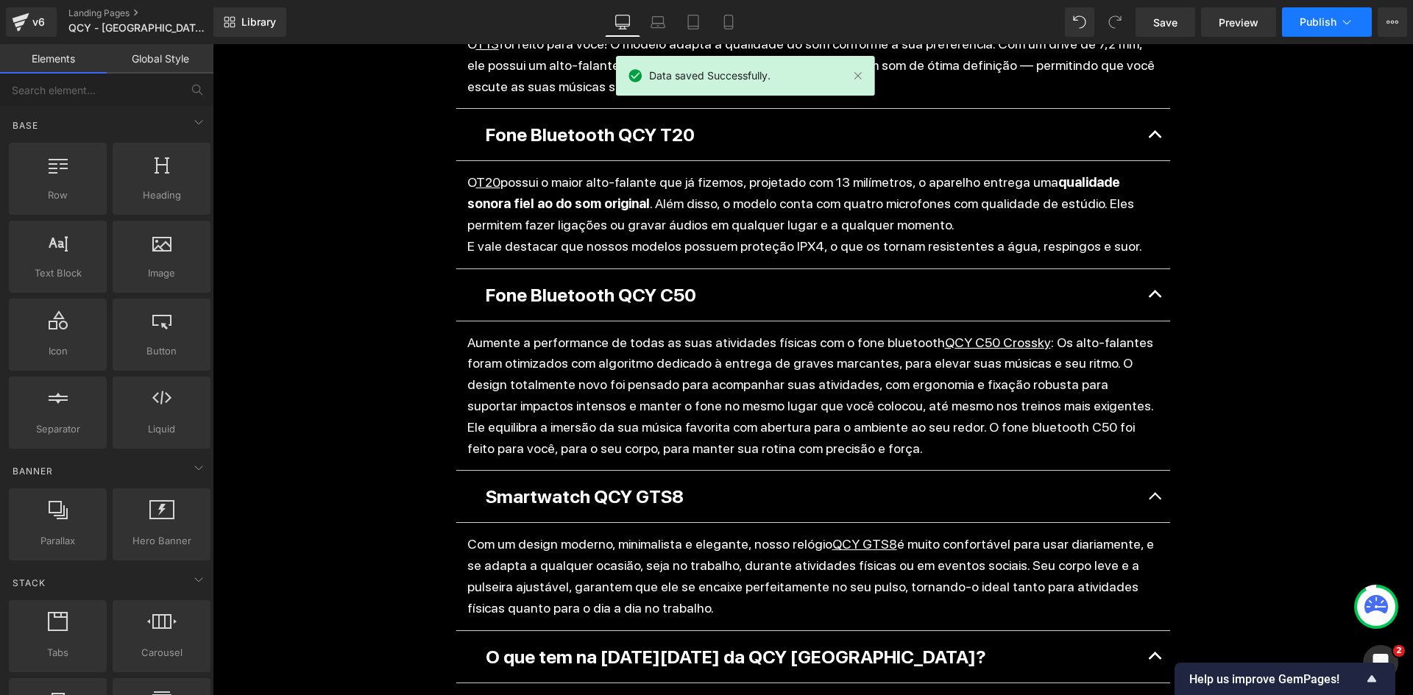
click at [1302, 28] on button "Publish" at bounding box center [1327, 21] width 90 height 29
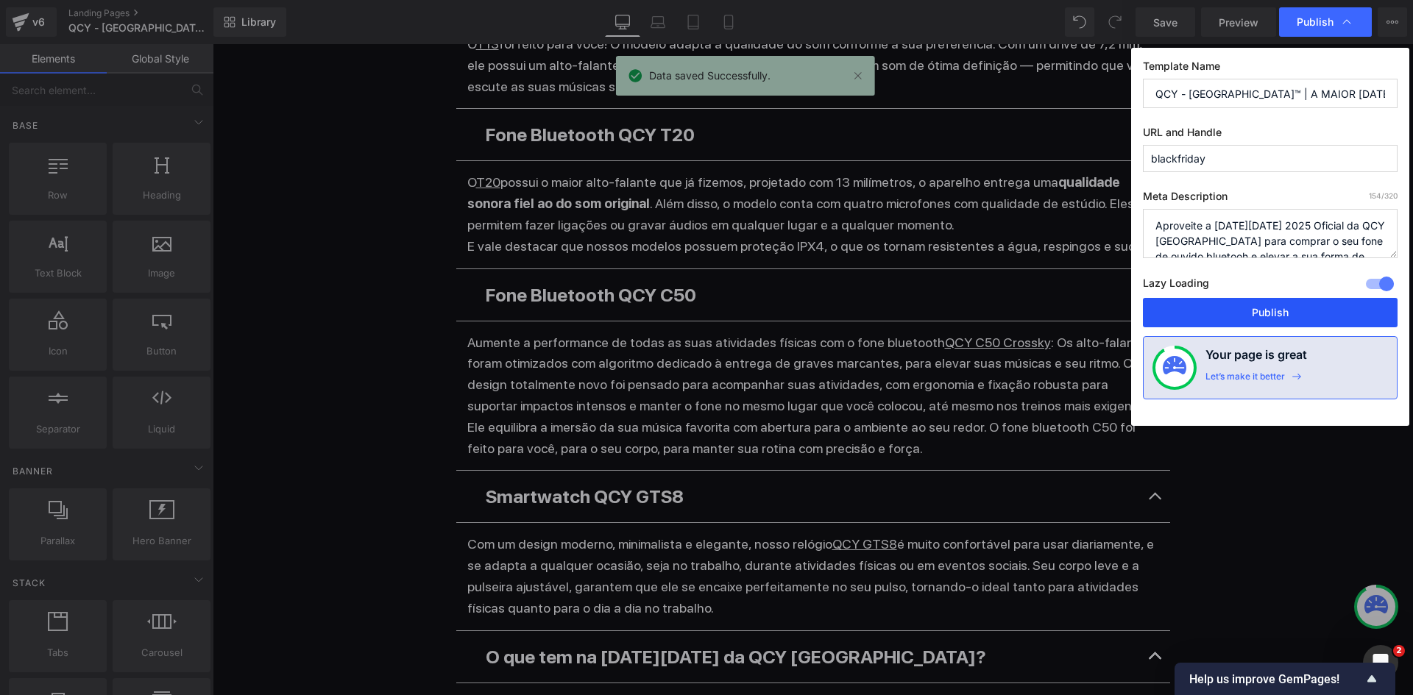
click at [1250, 315] on button "Publish" at bounding box center [1270, 312] width 255 height 29
